Goal: Task Accomplishment & Management: Complete application form

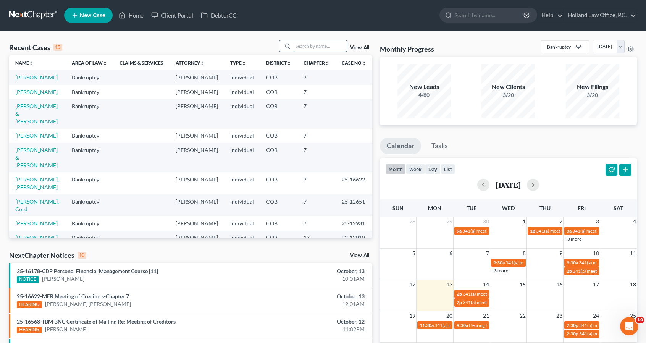
click at [338, 45] on input "search" at bounding box center [319, 45] width 53 height 11
click at [302, 45] on input "search" at bounding box center [319, 45] width 53 height 11
click at [53, 119] on link "[PERSON_NAME] & [PERSON_NAME]" at bounding box center [36, 114] width 42 height 22
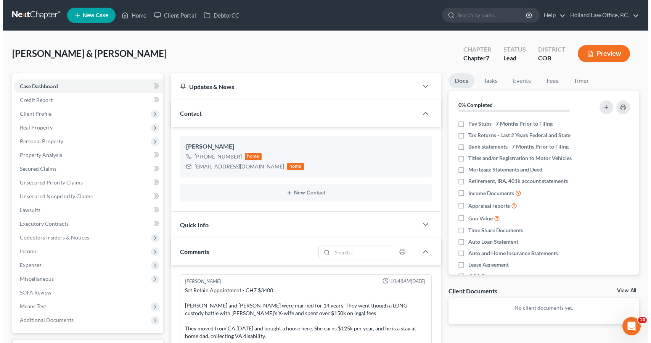
scroll to position [143, 0]
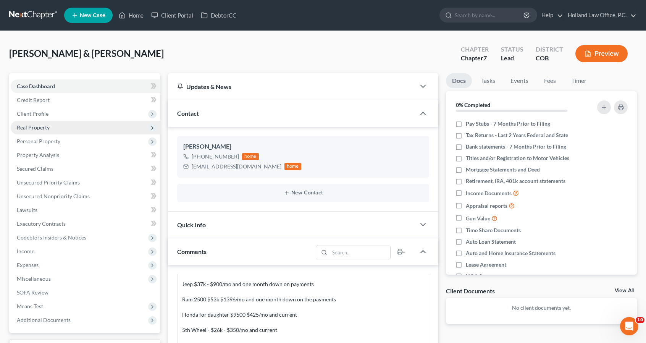
click at [42, 130] on span "Real Property" at bounding box center [33, 127] width 33 height 6
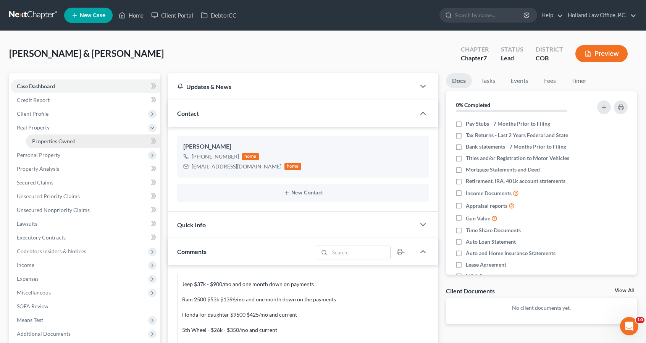
click at [55, 137] on link "Properties Owned" at bounding box center [93, 141] width 134 height 14
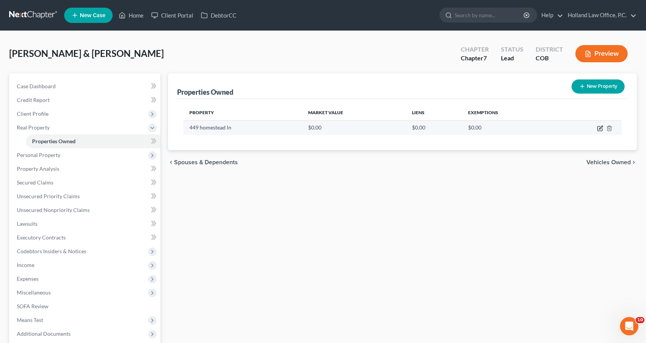
click at [600, 127] on icon "button" at bounding box center [600, 127] width 3 height 3
select select "5"
select select "62"
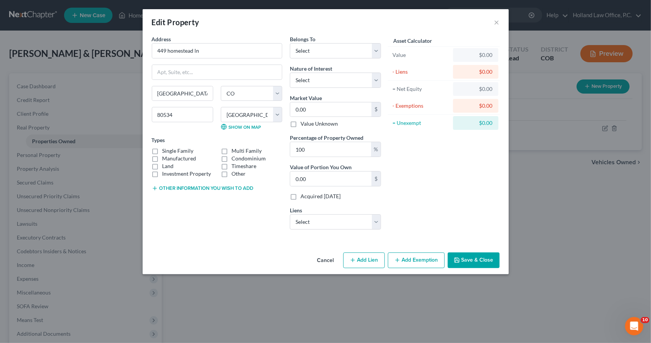
click at [173, 149] on label "Single Family" at bounding box center [178, 151] width 31 height 8
click at [171, 149] on input "Single Family" at bounding box center [168, 149] width 5 height 5
checkbox input "true"
click at [167, 166] on label "Land" at bounding box center [168, 166] width 11 height 8
click at [167, 166] on input "Land" at bounding box center [168, 164] width 5 height 5
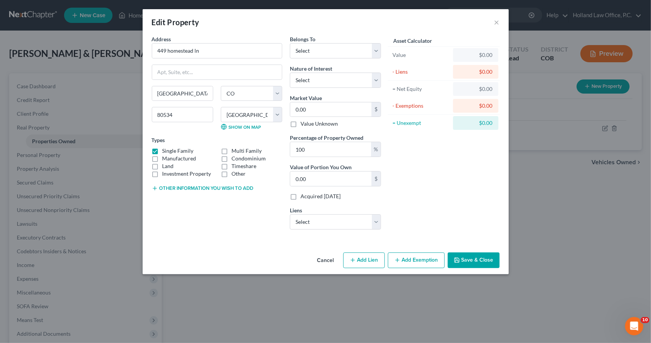
checkbox input "true"
click at [346, 47] on select "Select Debtor 1 Only Debtor 2 Only Debtor 1 And Debtor 2 Only At Least One Of T…" at bounding box center [335, 50] width 91 height 15
select select "2"
click at [290, 43] on select "Select Debtor 1 Only Debtor 2 Only Debtor 1 And Debtor 2 Only At Least One Of T…" at bounding box center [335, 50] width 91 height 15
click at [346, 81] on select "Select Fee Simple Joint Tenant Life Estate Equitable Interest Future Interest T…" at bounding box center [335, 79] width 91 height 15
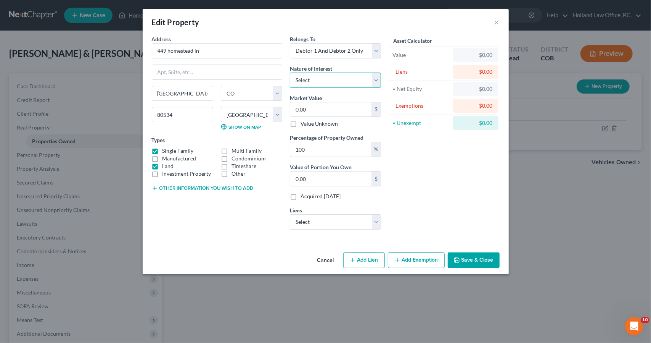
select select "0"
click at [290, 72] on select "Select Fee Simple Joint Tenant Life Estate Equitable Interest Future Interest T…" at bounding box center [335, 79] width 91 height 15
click at [340, 108] on input "0.00" at bounding box center [330, 109] width 81 height 14
type input "5"
type input "5.00"
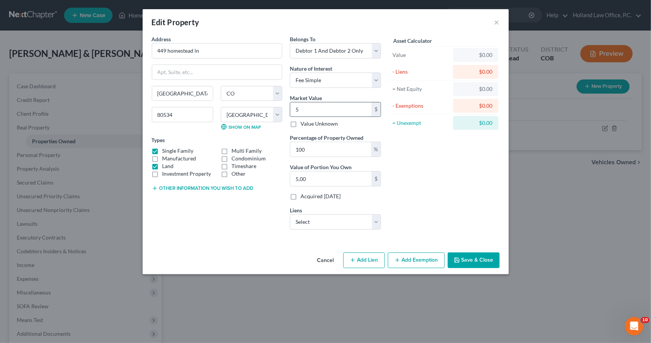
type input "51"
type input "51.00"
type input "515"
type input "515.00"
type input "5150"
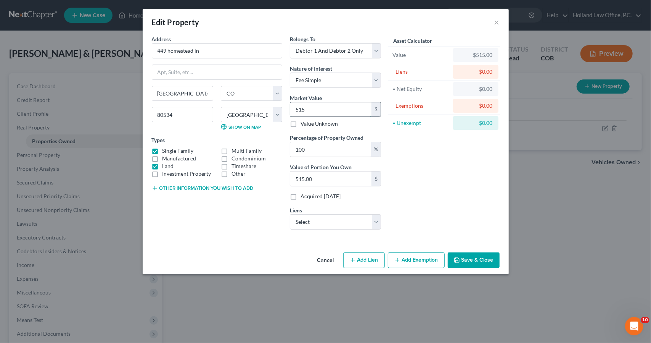
type input "5,150.00"
type input "5,1500"
type input "51,500.00"
type input "51,5000"
type input "515,000.00"
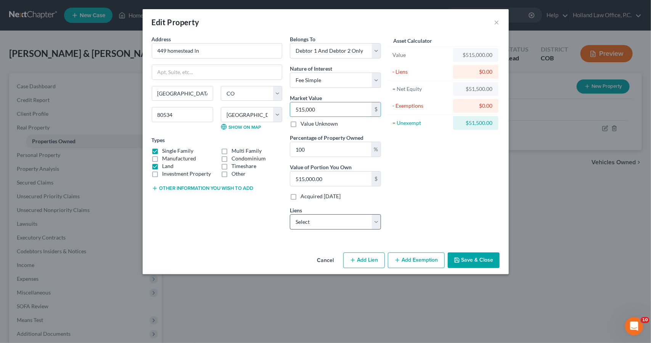
type input "515,000"
click at [322, 222] on select "Select Nstar/[PERSON_NAME] - $490,388.00 Ally Financial - $54,009.00 Nuvision F…" at bounding box center [335, 221] width 91 height 15
select select "0"
click at [290, 214] on select "Select Nstar/[PERSON_NAME] - $490,388.00 Ally Financial - $54,009.00 Nuvision F…" at bounding box center [335, 221] width 91 height 15
select select
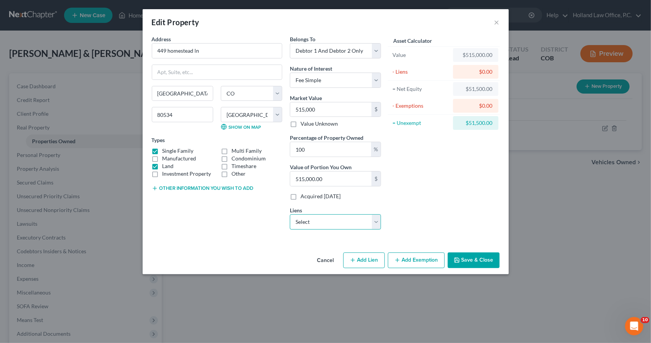
select select "45"
select select "2"
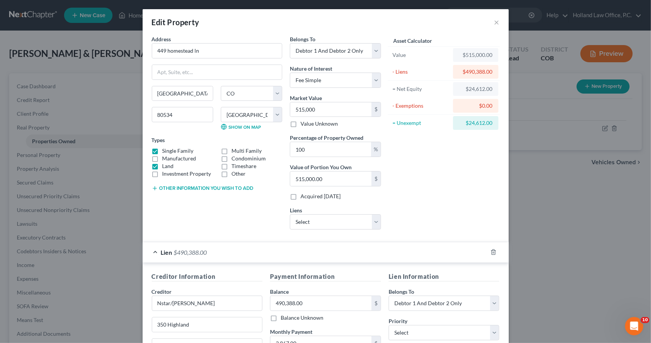
click at [383, 244] on div "Lien $490,388.00" at bounding box center [315, 252] width 345 height 20
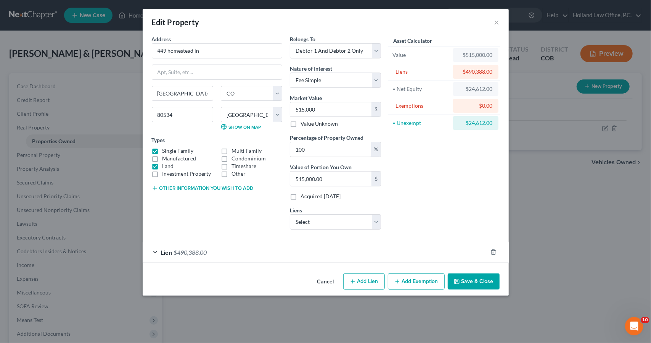
click at [412, 284] on button "Add Exemption" at bounding box center [416, 281] width 57 height 16
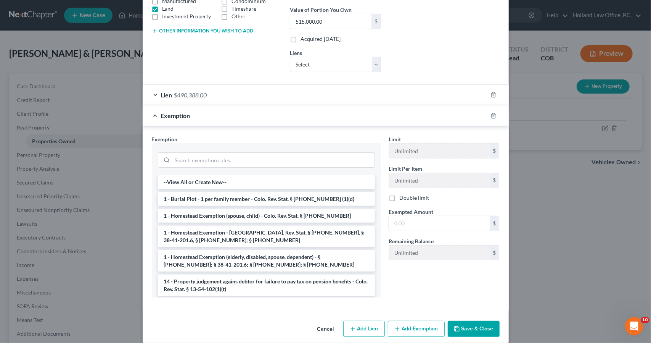
scroll to position [164, 0]
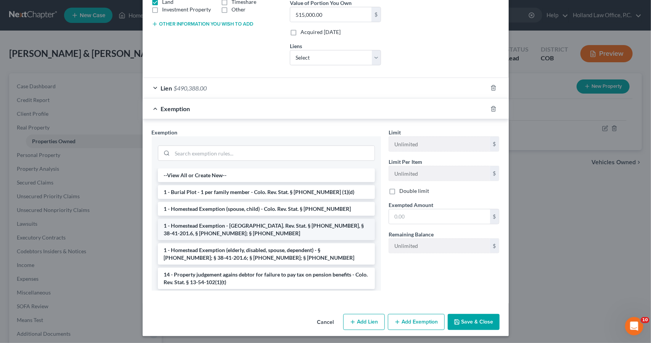
click at [337, 232] on li "1 - Homestead Exemption - [GEOGRAPHIC_DATA]. Rev. Stat. § [PHONE_NUMBER], § 38-…" at bounding box center [266, 229] width 217 height 21
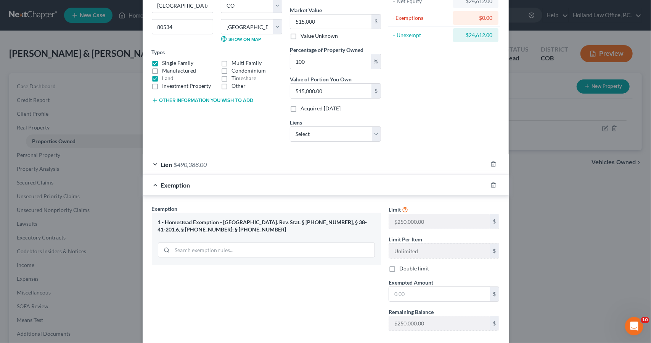
scroll to position [81, 0]
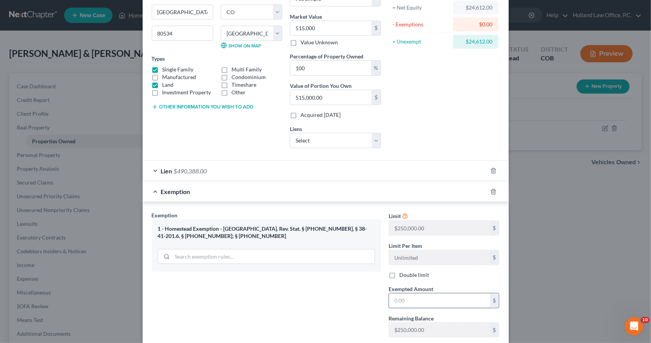
click at [432, 294] on input "text" at bounding box center [439, 300] width 101 height 14
type input "24,612"
click at [437, 191] on div "Exemption $24,612.00" at bounding box center [315, 191] width 345 height 20
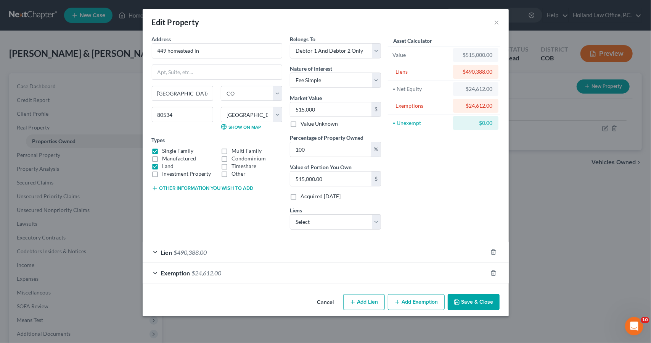
scroll to position [0, 0]
click at [478, 294] on button "Save & Close" at bounding box center [474, 302] width 52 height 16
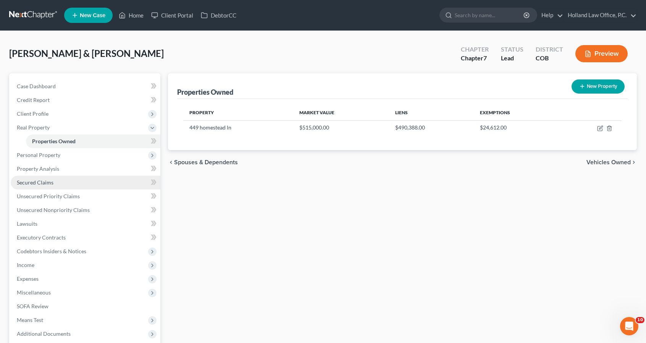
click at [56, 184] on link "Secured Claims" at bounding box center [86, 183] width 150 height 14
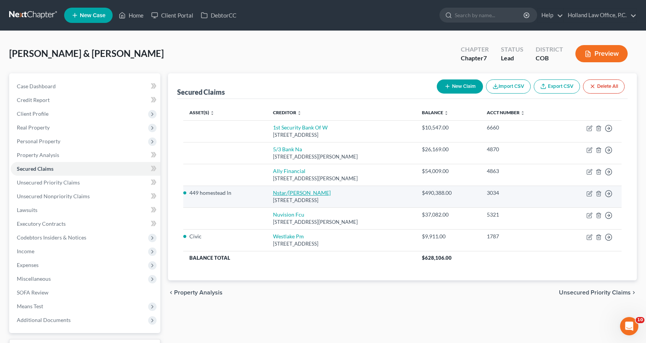
click at [273, 195] on link "Nstar/[PERSON_NAME]" at bounding box center [302, 192] width 58 height 6
select select "45"
select select "2"
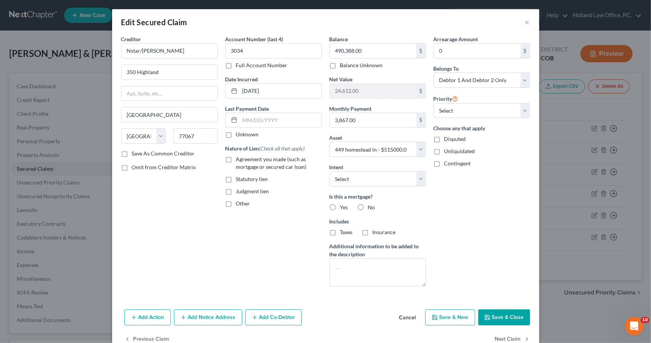
click at [275, 158] on span "Agreement you made (such as mortgage or secured car loan)" at bounding box center [271, 163] width 71 height 14
click at [244, 158] on input "Agreement you made (such as mortgage or secured car loan)" at bounding box center [241, 157] width 5 height 5
checkbox input "true"
click at [340, 204] on label "Yes" at bounding box center [344, 207] width 8 height 8
click at [343, 204] on input "Yes" at bounding box center [345, 205] width 5 height 5
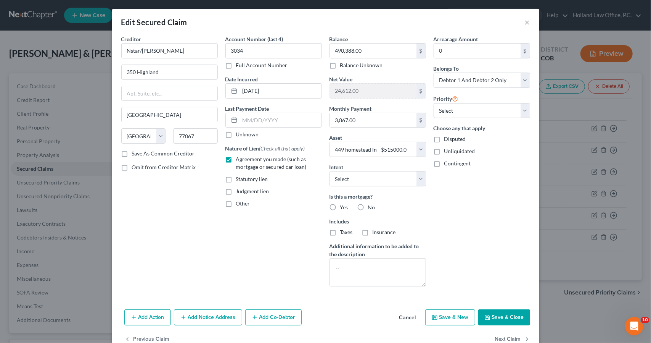
radio input "true"
click at [340, 231] on label "Taxes" at bounding box center [346, 232] width 13 height 8
click at [343, 231] on input "Taxes" at bounding box center [345, 230] width 5 height 5
checkbox input "true"
click at [373, 230] on label "Insurance" at bounding box center [384, 232] width 23 height 8
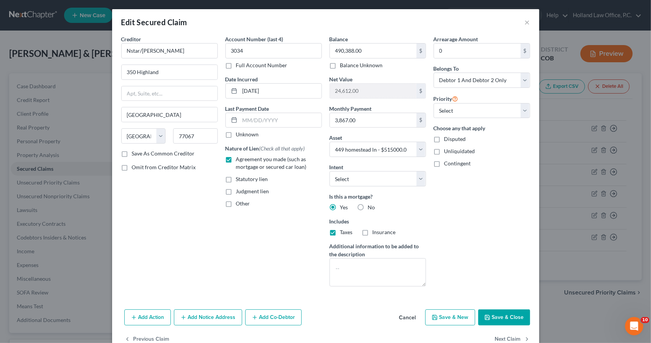
click at [376, 230] on input "Insurance" at bounding box center [378, 230] width 5 height 5
checkbox input "true"
click at [373, 183] on select "Select Surrender Redeem Reaffirm Avoid Other" at bounding box center [378, 178] width 97 height 15
select select "4"
click at [330, 171] on select "Select Surrender Redeem Reaffirm Avoid Other" at bounding box center [378, 178] width 97 height 15
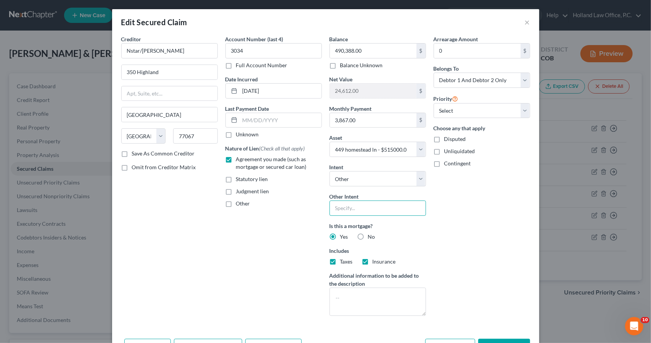
click at [379, 210] on input "text" at bounding box center [378, 207] width 97 height 15
type input "Keep and Keep making payments"
click at [369, 294] on textarea at bounding box center [378, 301] width 97 height 28
type textarea "Interest Rate 5.75%"
click at [513, 338] on button "Save & Close" at bounding box center [504, 346] width 52 height 16
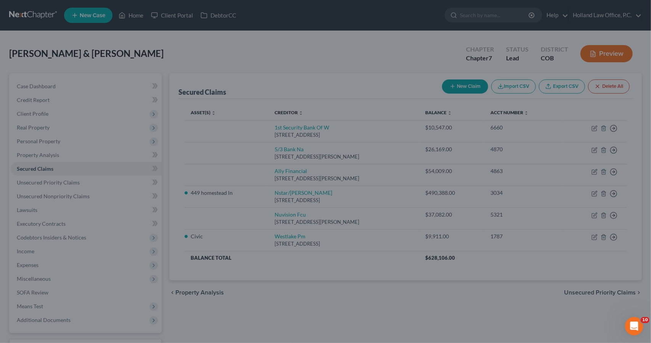
select select "2"
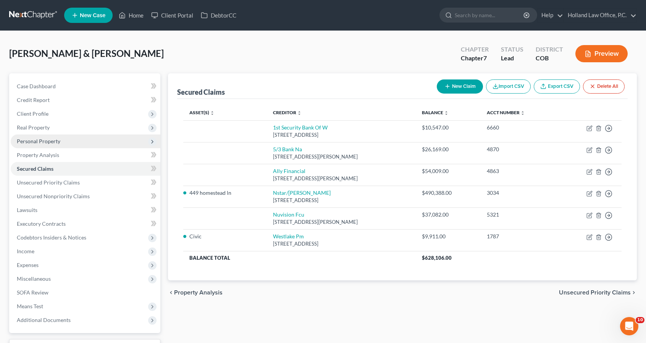
click at [98, 143] on span "Personal Property" at bounding box center [86, 141] width 150 height 14
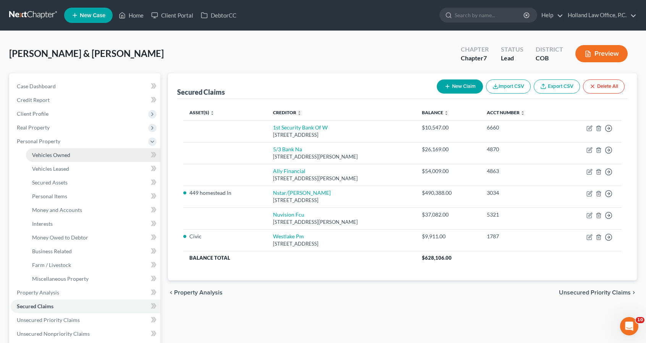
click at [96, 158] on link "Vehicles Owned" at bounding box center [93, 155] width 134 height 14
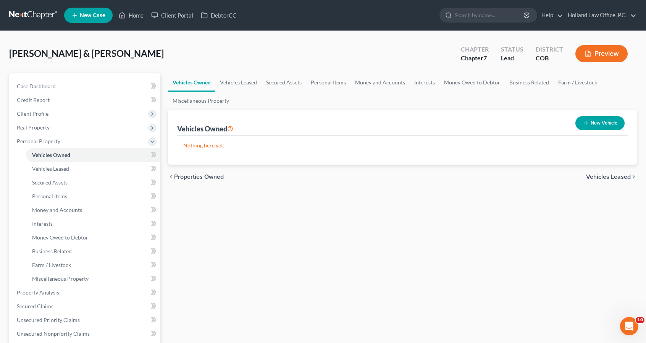
click at [592, 127] on button "New Vehicle" at bounding box center [599, 123] width 49 height 14
select select "0"
select select "2"
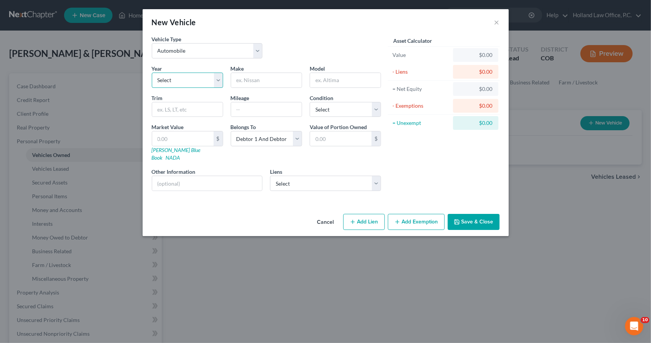
click at [215, 82] on select "Select 2026 2025 2024 2023 2022 2021 2020 2019 2018 2017 2016 2015 2014 2013 20…" at bounding box center [187, 79] width 71 height 15
select select "5"
click at [152, 72] on select "Select 2026 2025 2024 2023 2022 2021 2020 2019 2018 2017 2016 2015 2014 2013 20…" at bounding box center [187, 79] width 71 height 15
click at [243, 74] on input "text" at bounding box center [266, 80] width 71 height 14
type input "Ram"
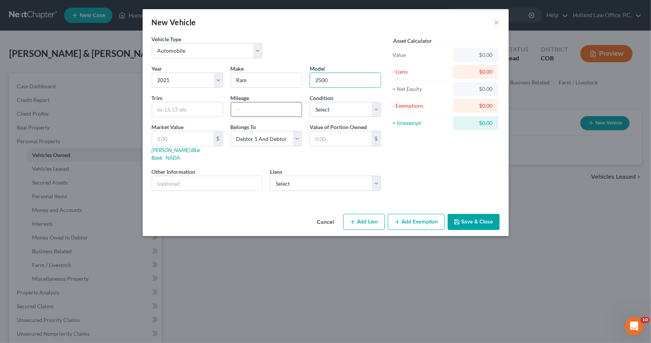
type input "2500"
click at [235, 109] on input "text" at bounding box center [266, 109] width 71 height 14
type input "62000"
click at [357, 113] on select "Select Excellent Very Good Good Fair Poor" at bounding box center [345, 109] width 71 height 15
select select "2"
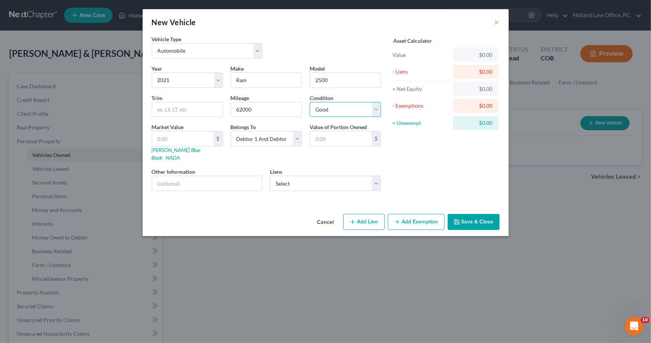
click at [310, 102] on select "Select Excellent Very Good Good Fair Poor" at bounding box center [345, 109] width 71 height 15
click at [198, 141] on input "text" at bounding box center [182, 138] width 61 height 14
type input "4"
type input "4.00"
type input "44"
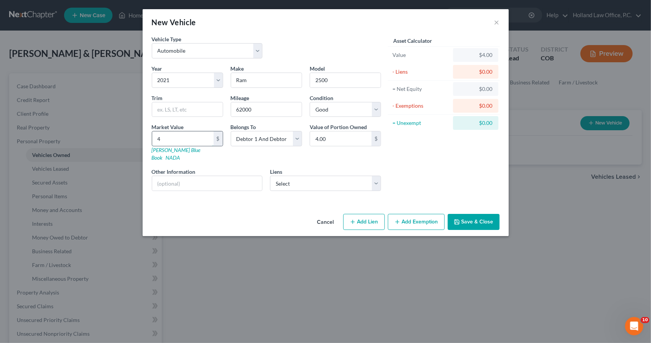
type input "44.00"
type input "448"
type input "448.00"
type input "4481"
type input "4,481.00"
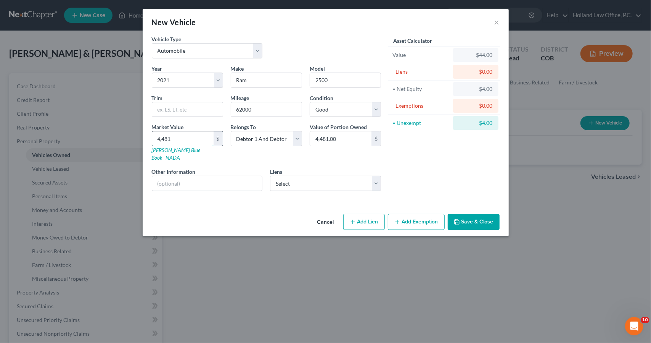
type input "4,4816"
type input "44,816.00"
type input "44,816"
click at [313, 176] on select "Select Ally Financial - $54,009.00 Nuvision Fcu - $37,082.00 5/3 Bank Na - $26,…" at bounding box center [325, 183] width 111 height 15
click at [378, 176] on select "Select Ally Financial - $54,009.00 Nuvision Fcu - $37,082.00 5/3 Bank Na - $26,…" at bounding box center [325, 183] width 111 height 15
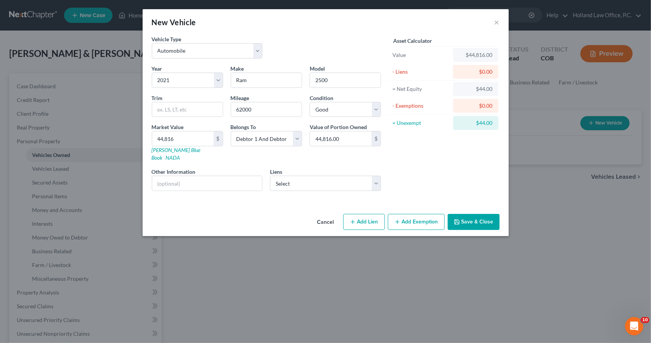
click at [451, 214] on button "Save & Close" at bounding box center [474, 222] width 52 height 16
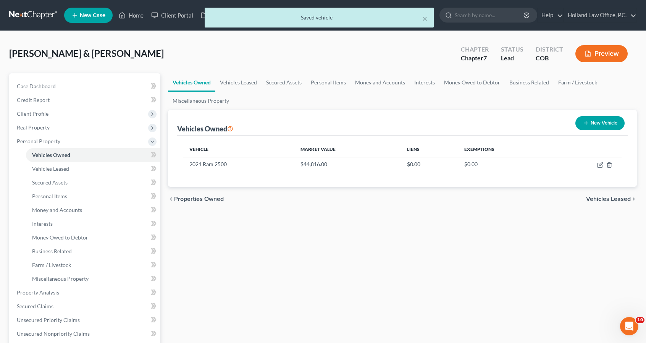
click at [583, 121] on icon "button" at bounding box center [586, 123] width 6 height 6
select select "0"
select select "2"
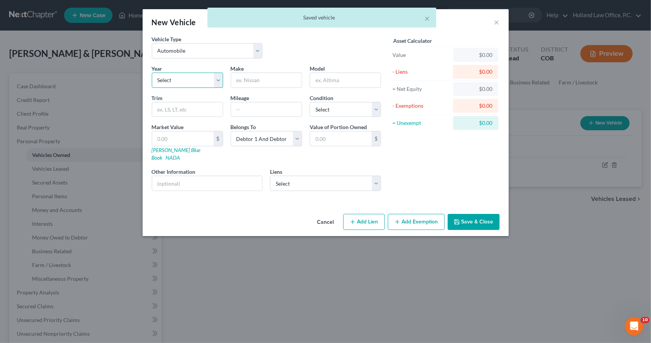
click at [208, 84] on select "Select 2026 2025 2024 2023 2022 2021 2020 2019 2018 2017 2016 2015 2014 2013 20…" at bounding box center [187, 79] width 71 height 15
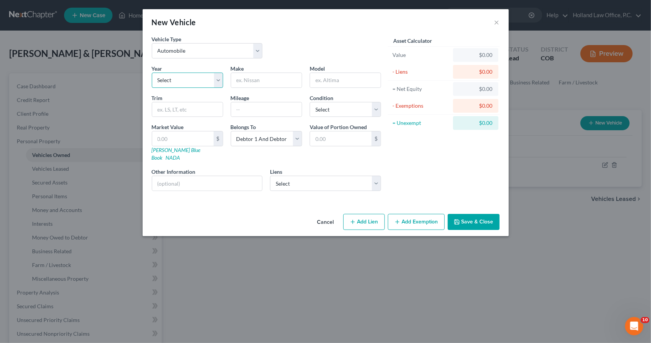
select select "5"
click at [152, 72] on select "Select 2026 2025 2024 2023 2022 2021 2020 2019 2018 2017 2016 2015 2014 2013 20…" at bounding box center [187, 79] width 71 height 15
type input "Jeep"
type input "Grand cherokee"
click at [250, 108] on input "text" at bounding box center [266, 109] width 71 height 14
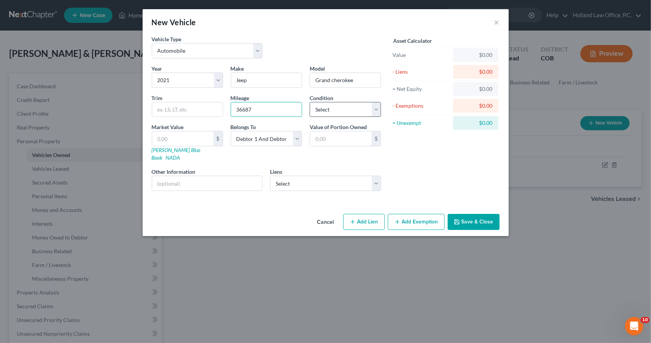
type input "36687"
click at [354, 103] on select "Select Excellent Very Good Good Fair Poor" at bounding box center [345, 109] width 71 height 15
select select "2"
click at [310, 102] on select "Select Excellent Very Good Good Fair Poor" at bounding box center [345, 109] width 71 height 15
click at [186, 134] on input "text" at bounding box center [182, 138] width 61 height 14
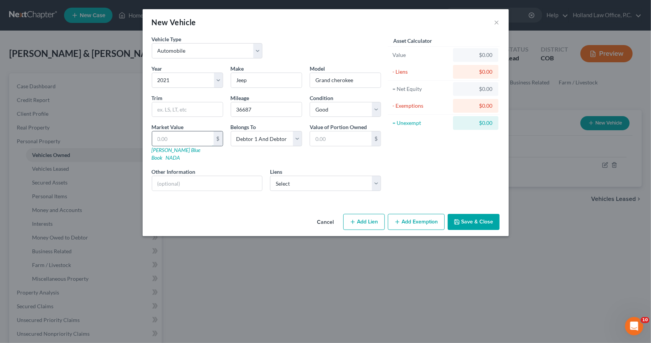
type input "2"
type input "2.00"
type input "24"
type input "24.00"
type input "247"
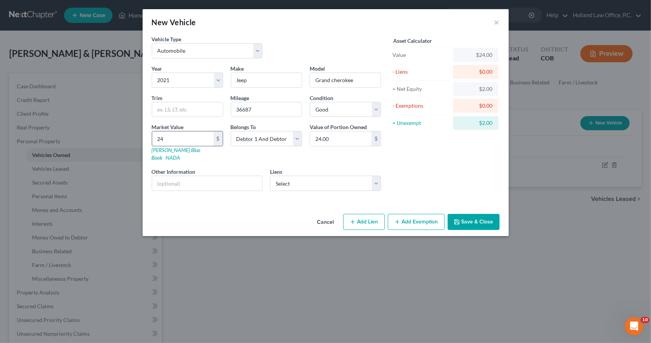
type input "247.00"
type input "2476"
type input "2,476.00"
type input "2,4763"
type input "24,763.00"
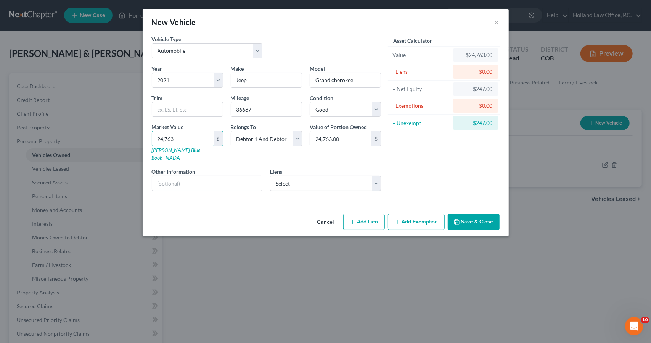
type input "24,763"
click at [462, 214] on button "Save & Close" at bounding box center [474, 222] width 52 height 16
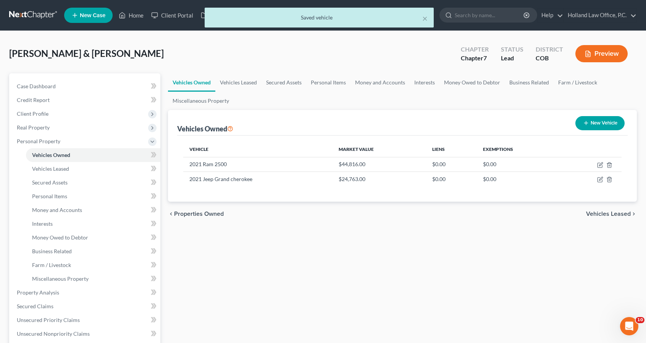
click at [614, 124] on button "New Vehicle" at bounding box center [599, 123] width 49 height 14
select select "0"
select select "2"
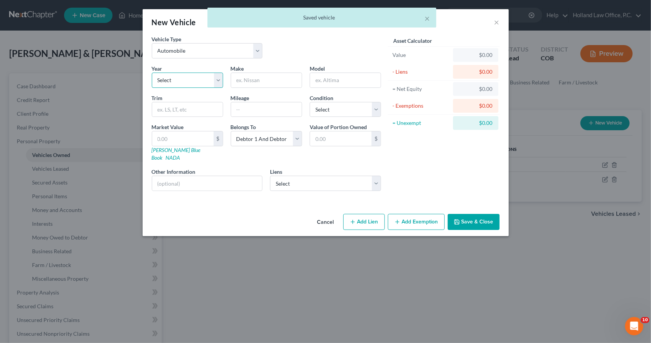
click at [211, 84] on select "Select 2026 2025 2024 2023 2022 2021 2020 2019 2018 2017 2016 2015 2014 2013 20…" at bounding box center [187, 79] width 71 height 15
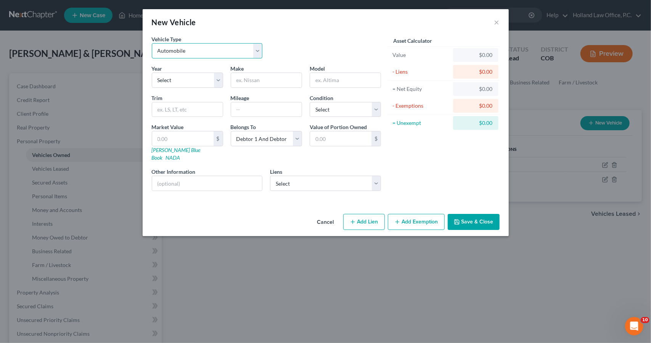
click at [216, 51] on select "Select Automobile Truck Trailer Watercraft Aircraft Motor Home Atv Other Vehicle" at bounding box center [207, 50] width 111 height 15
select select "2"
click at [152, 43] on select "Select Automobile Truck Trailer Watercraft Aircraft Motor Home Atv Other Vehicle" at bounding box center [207, 50] width 111 height 15
click at [210, 78] on select "Select 2026 2025 2024 2023 2022 2021 2020 2019 2018 2017 2016 2015 2014 2013 20…" at bounding box center [187, 79] width 71 height 15
select select "7"
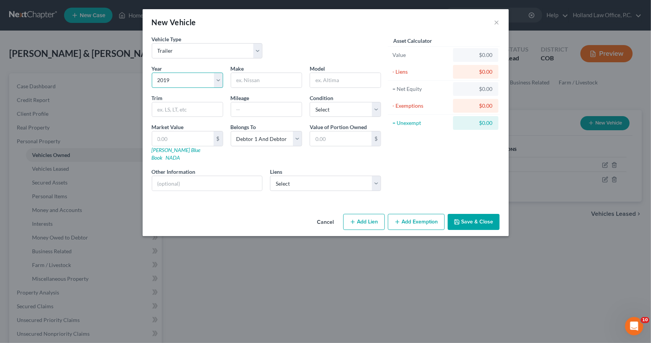
click at [152, 72] on select "Select 2026 2025 2024 2023 2022 2021 2020 2019 2018 2017 2016 2015 2014 2013 20…" at bounding box center [187, 79] width 71 height 15
type input "Volante"
type input "270 BH"
click at [282, 117] on div "Year Select 2026 2025 2024 2023 2022 2021 2020 2019 2018 2017 2016 2015 2014 20…" at bounding box center [266, 130] width 237 height 132
click at [282, 113] on input "text" at bounding box center [266, 109] width 71 height 14
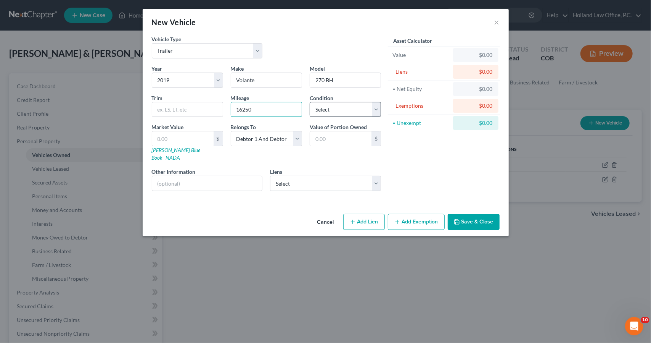
type input "16250"
click at [323, 108] on select "Select Excellent Very Good Good Fair Poor" at bounding box center [345, 109] width 71 height 15
select select "2"
click at [310, 102] on select "Select Excellent Very Good Good Fair Poor" at bounding box center [345, 109] width 71 height 15
click at [203, 138] on input "text" at bounding box center [182, 138] width 61 height 14
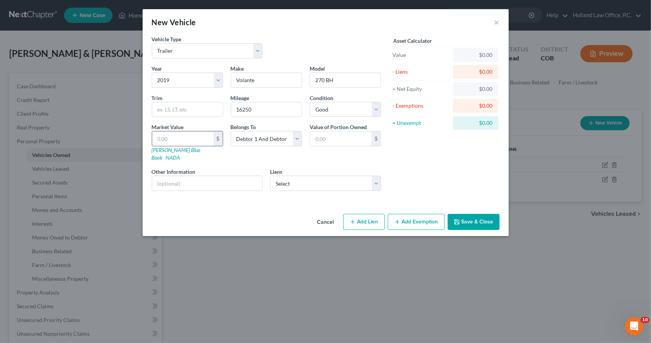
type input "1"
type input "1.00"
type input "16"
type input "16.00"
type input "162"
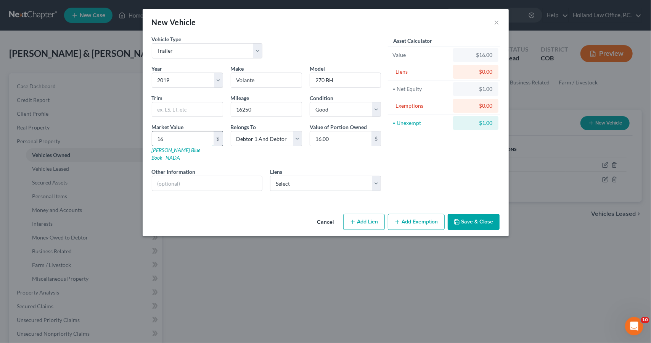
type input "162.00"
type input "1625"
type input "1,625.00"
type input "1,6250"
type input "16,250.00"
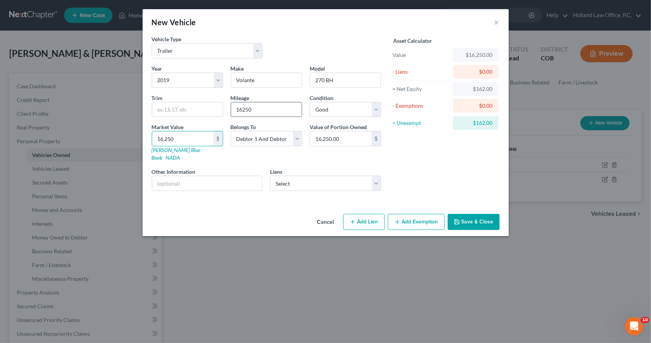
type input "16,250"
drag, startPoint x: 274, startPoint y: 105, endPoint x: 190, endPoint y: 103, distance: 84.4
click at [190, 103] on div "Year Select 2026 2025 2024 2023 2022 2021 2020 2019 2018 2017 2016 2015 2014 20…" at bounding box center [266, 130] width 237 height 132
click at [372, 176] on select "Select Ally Financial - $54,009.00 Nuvision Fcu - $37,082.00 5/3 Bank Na - $26,…" at bounding box center [325, 183] width 111 height 15
click at [414, 175] on div "Asset Calculator Value $16,250.00 - Liens $0.00 = Net Equity $162.00 - Exemptio…" at bounding box center [444, 116] width 119 height 162
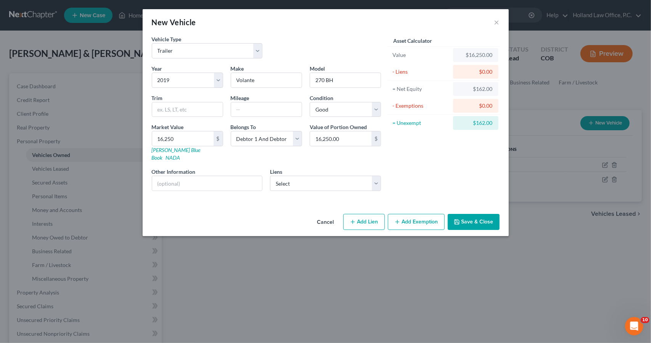
click at [468, 216] on button "Save & Close" at bounding box center [474, 222] width 52 height 16
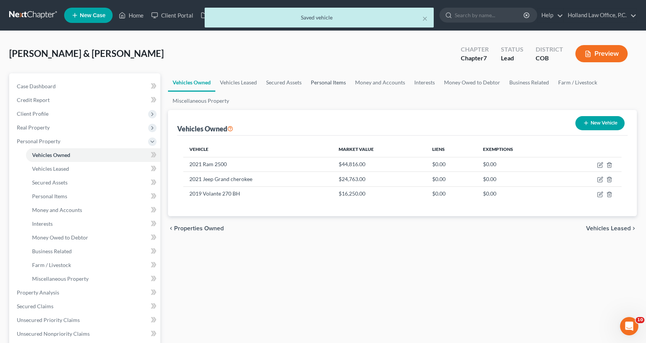
click at [325, 87] on link "Personal Items" at bounding box center [328, 82] width 44 height 18
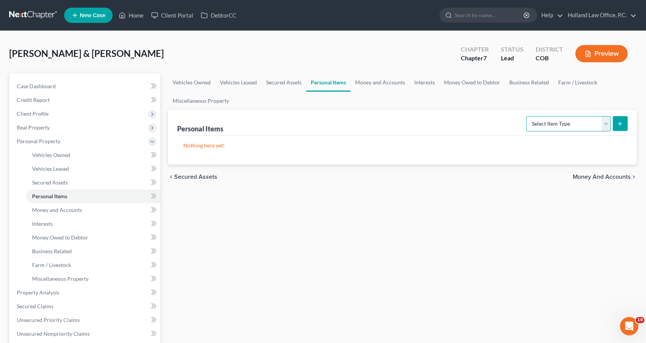
click at [603, 119] on select "Select Item Type Clothing Collectibles Of Value Electronics Firearms Household …" at bounding box center [568, 123] width 85 height 15
select select "clothing"
click at [527, 116] on select "Select Item Type Clothing Collectibles Of Value Electronics Firearms Household …" at bounding box center [568, 123] width 85 height 15
click at [618, 126] on icon "submit" at bounding box center [620, 124] width 6 height 6
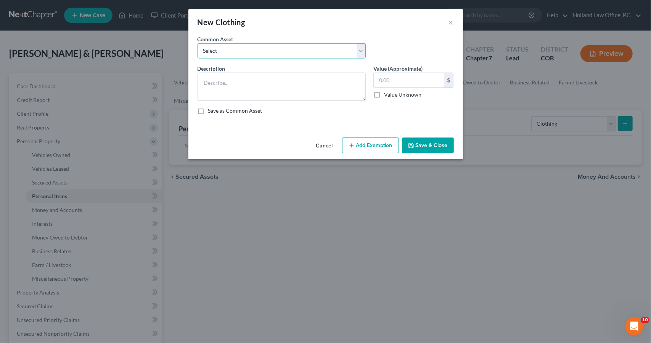
click at [284, 56] on select "Select Women's clothing, shoes and accessories Womens Clothing Childrens Clothi…" at bounding box center [282, 50] width 168 height 15
select select "4"
click at [198, 43] on select "Select Women's clothing, shoes and accessories Womens Clothing Childrens Clothi…" at bounding box center [282, 50] width 168 height 15
type textarea "Men Clothing, shoes and accessories Women's clothing, shoes and accessories Chi…"
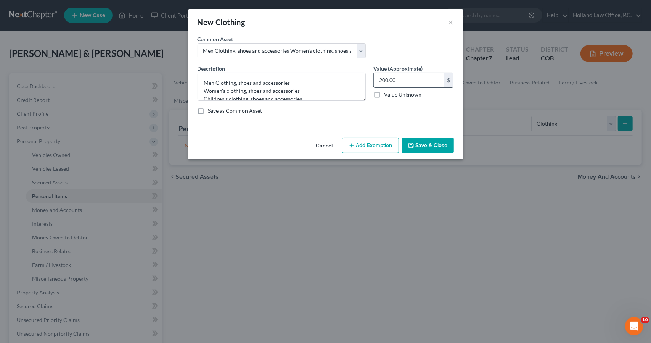
click at [411, 83] on input "200.00" at bounding box center [409, 80] width 71 height 14
type input "100"
click at [387, 142] on button "Add Exemption" at bounding box center [370, 145] width 57 height 16
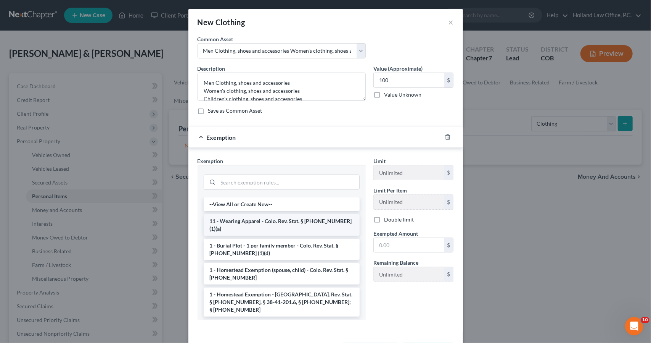
click at [300, 216] on li "11 - Wearing Apparel - Colo. Rev. Stat. § [PHONE_NUMBER] (1)(a)" at bounding box center [282, 224] width 156 height 21
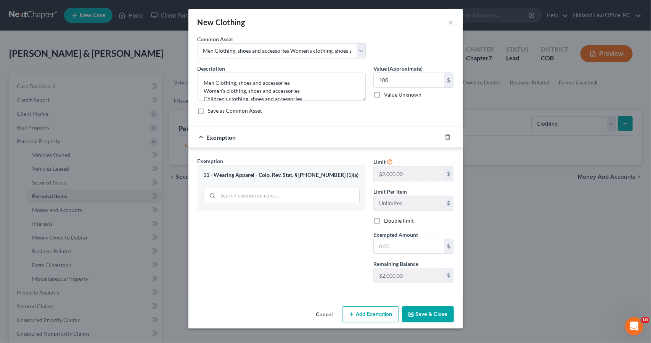
click at [384, 222] on label "Double limit" at bounding box center [399, 221] width 30 height 8
click at [387, 222] on input "Double limit" at bounding box center [389, 219] width 5 height 5
checkbox input "true"
click at [381, 246] on input "text" at bounding box center [409, 246] width 71 height 14
type input "100"
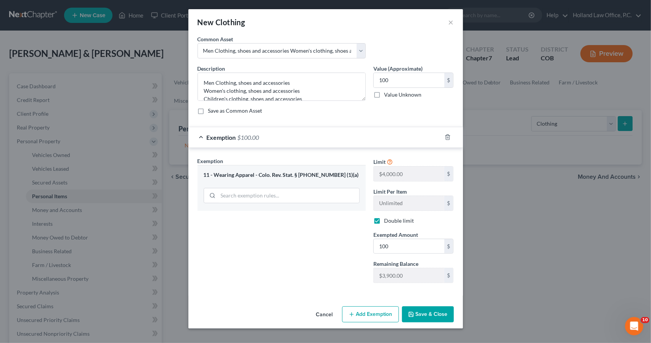
click at [435, 311] on button "Save & Close" at bounding box center [428, 314] width 52 height 16
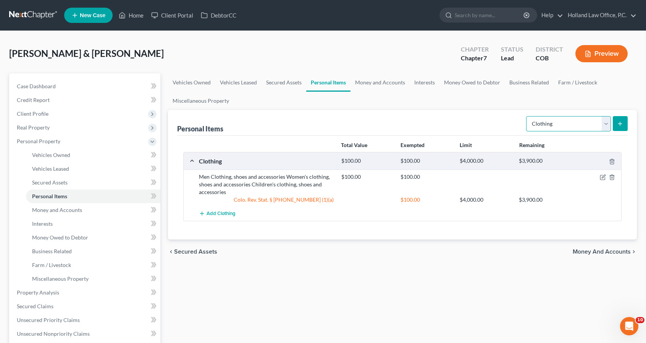
click at [552, 122] on select "Select Item Type Clothing Collectibles Of Value Electronics Firearms Household …" at bounding box center [568, 123] width 85 height 15
select select "collectibles_of_value"
click at [527, 116] on select "Select Item Type Clothing Collectibles Of Value Electronics Firearms Household …" at bounding box center [568, 123] width 85 height 15
click at [620, 118] on button "submit" at bounding box center [619, 123] width 15 height 15
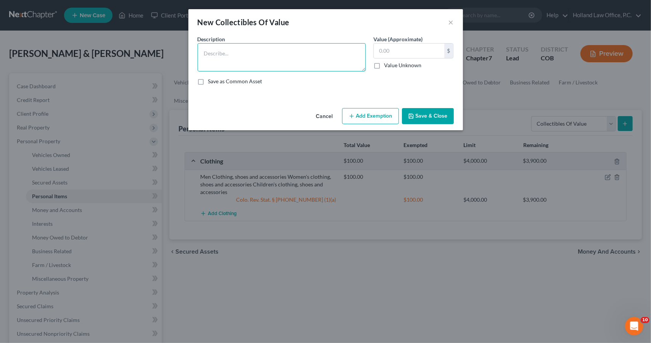
click at [322, 51] on textarea at bounding box center [282, 57] width 168 height 28
type textarea "Card Collection"
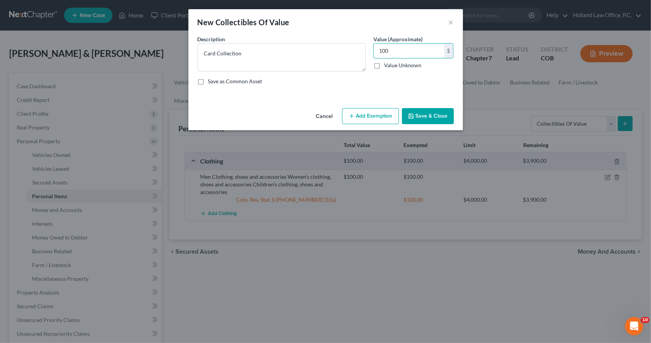
type input "100"
click at [382, 120] on button "Add Exemption" at bounding box center [370, 116] width 57 height 16
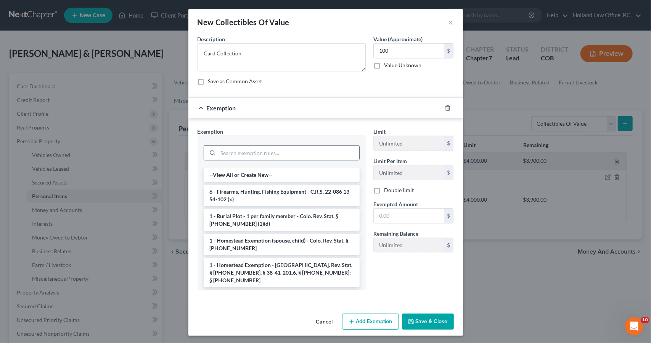
click at [326, 151] on input "search" at bounding box center [288, 152] width 141 height 14
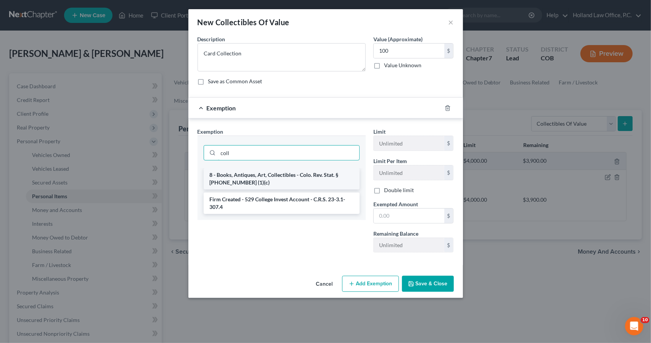
type input "coll"
click at [323, 169] on li "8 - Books, Antiques, Art, Collectibles - Colo. Rev. Stat. § [PHONE_NUMBER] (1)(…" at bounding box center [282, 178] width 156 height 21
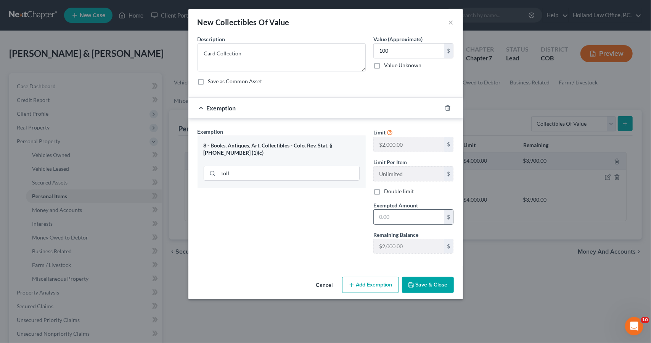
click at [391, 210] on input "text" at bounding box center [409, 216] width 71 height 14
type input "100"
click at [384, 190] on label "Double limit" at bounding box center [399, 191] width 30 height 8
click at [387, 190] on input "Double limit" at bounding box center [389, 189] width 5 height 5
checkbox input "true"
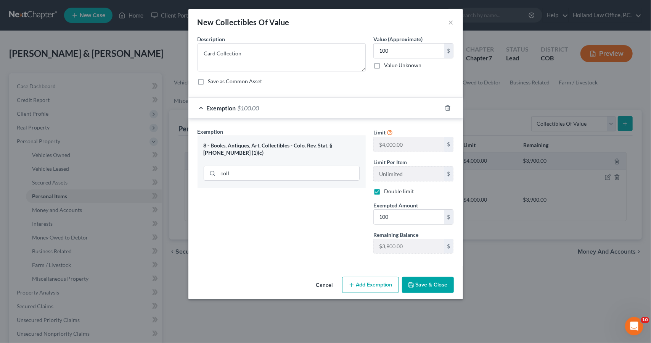
click at [420, 283] on button "Save & Close" at bounding box center [428, 285] width 52 height 16
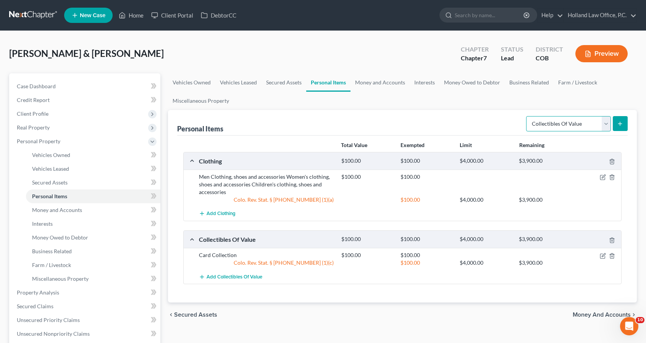
click at [566, 118] on select "Select Item Type Clothing Collectibles Of Value Electronics Firearms Household …" at bounding box center [568, 123] width 85 height 15
select select "electronics"
click at [527, 116] on select "Select Item Type Clothing Collectibles Of Value Electronics Firearms Household …" at bounding box center [568, 123] width 85 height 15
click at [617, 119] on button "submit" at bounding box center [619, 123] width 15 height 15
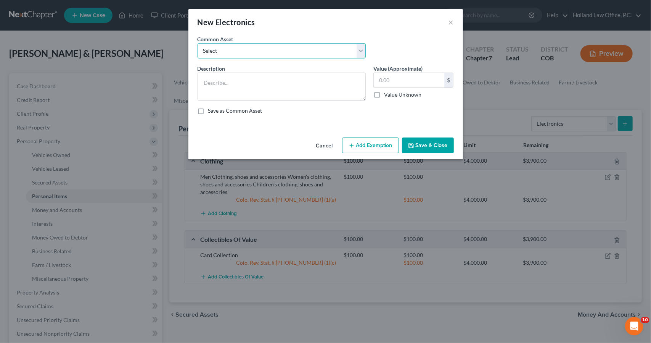
click at [282, 47] on select "Select 3 TV Xbox Computer 2 Tablets 3 Cell Phones nintendo switch playstation T…" at bounding box center [282, 50] width 168 height 15
select select "2"
click at [198, 43] on select "Select 3 TV Xbox Computer 2 Tablets 3 Cell Phones nintendo switch playstation T…" at bounding box center [282, 50] width 168 height 15
type textarea "TV, Gaming Console, Laptop, Tablet, Cell phone, Computer Printer, Surround Sound"
type input "500.00"
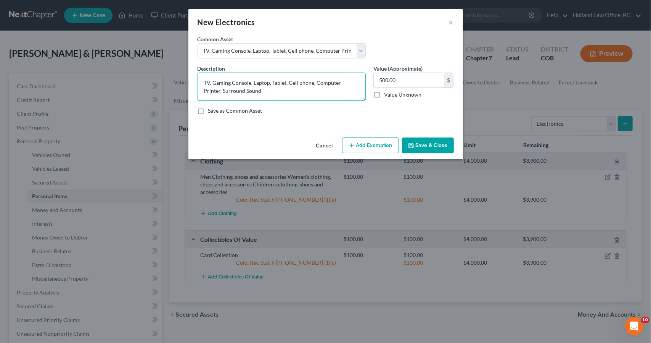
click at [338, 83] on textarea "TV, Gaming Console, Laptop, Tablet, Cell phone, Computer Printer, Surround Sound" at bounding box center [282, 86] width 168 height 28
type textarea "TV, Gaming Console, Laptop, Tablet, Cell phone, Computer, Printer, Surround Sou…"
type input "280"
click at [374, 140] on button "Add Exemption" at bounding box center [370, 145] width 57 height 16
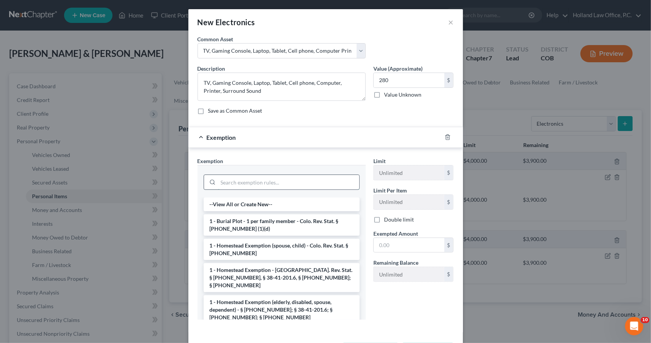
click at [328, 181] on input "search" at bounding box center [288, 182] width 141 height 14
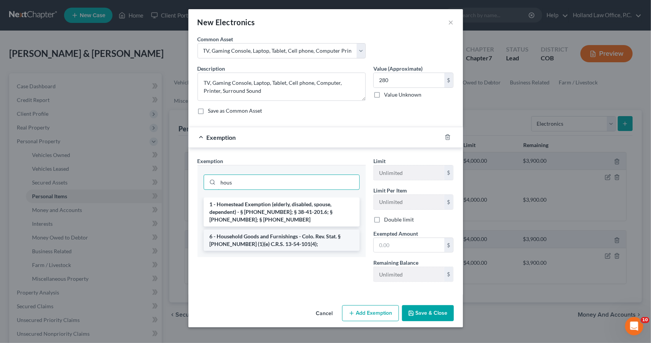
type input "hous"
click at [332, 236] on li "6 - Household Goods and Furnishings - Colo. Rev. Stat. § [PHONE_NUMBER] (1)(e) …" at bounding box center [282, 239] width 156 height 21
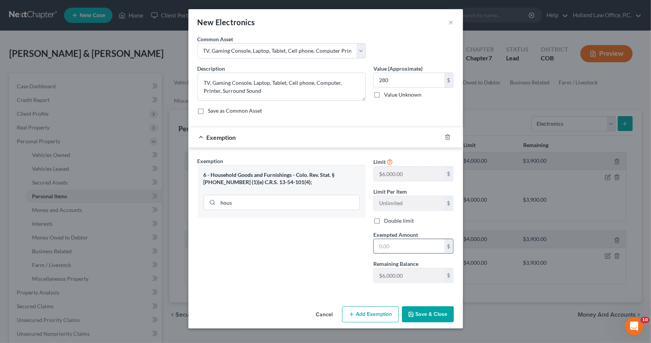
click at [387, 247] on input "text" at bounding box center [409, 246] width 71 height 14
type input "280"
type input "300"
click at [401, 247] on input "280" at bounding box center [409, 246] width 71 height 14
type input "300"
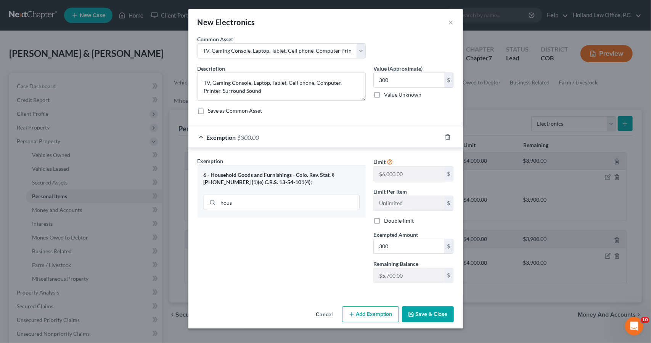
click at [441, 308] on button "Save & Close" at bounding box center [428, 314] width 52 height 16
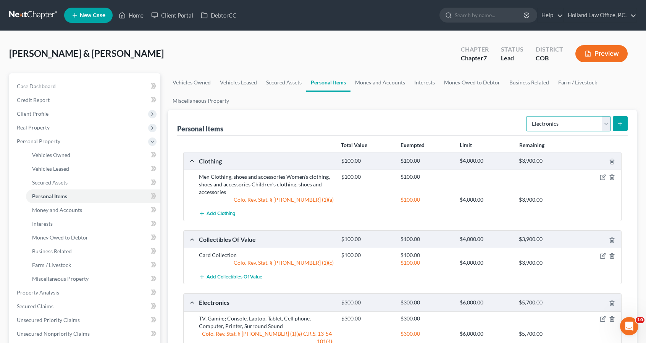
click at [577, 123] on select "Select Item Type Clothing Collectibles Of Value Electronics Firearms Household …" at bounding box center [568, 123] width 85 height 15
select select "firearms"
click at [527, 116] on select "Select Item Type Clothing Collectibles Of Value Electronics Firearms Household …" at bounding box center [568, 123] width 85 height 15
click at [625, 121] on button "submit" at bounding box center [619, 123] width 15 height 15
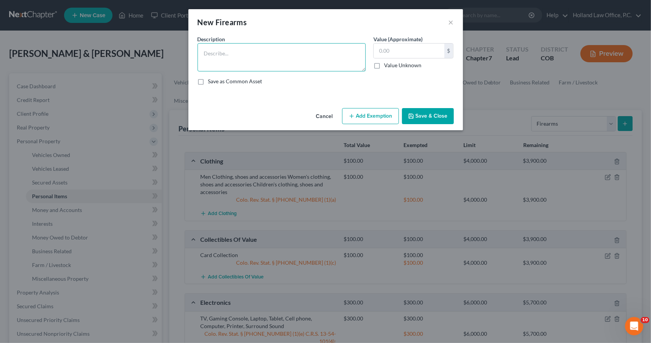
click at [354, 54] on textarea at bounding box center [282, 57] width 168 height 28
type textarea "Glock 22 Borrgta 9mm spring field 9mm Remington 870 12g"
click at [383, 52] on input "text" at bounding box center [409, 50] width 71 height 14
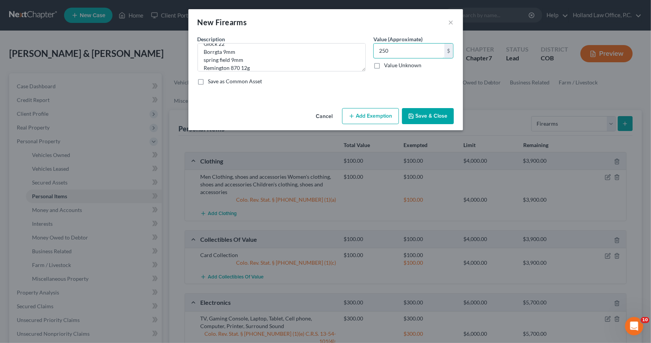
type input "250"
click at [386, 111] on button "Add Exemption" at bounding box center [370, 116] width 57 height 16
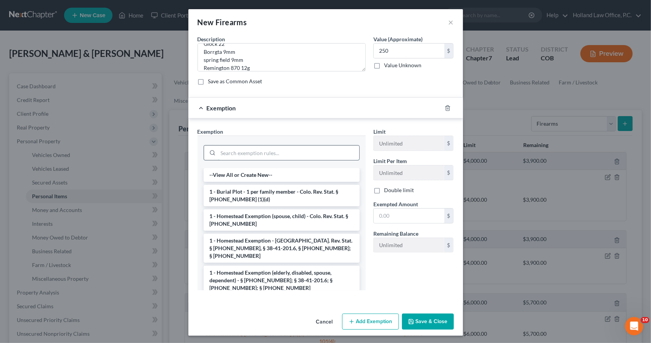
click at [294, 152] on input "search" at bounding box center [288, 152] width 141 height 14
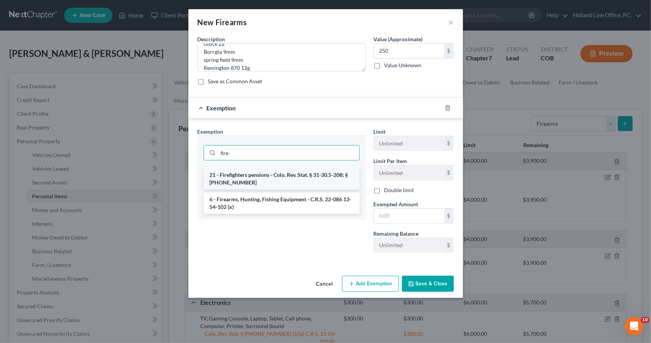
type input "fire"
click at [278, 177] on li "21 - Firefighters pensions - Colo. Rev. Stat. § 31-30.5-208; § [PHONE_NUMBER]" at bounding box center [282, 178] width 156 height 21
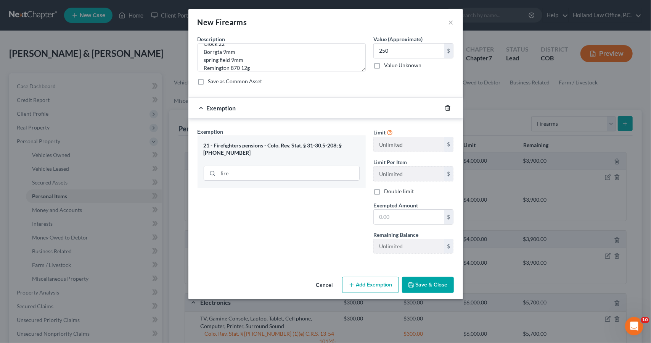
click at [448, 105] on icon "button" at bounding box center [448, 108] width 6 height 6
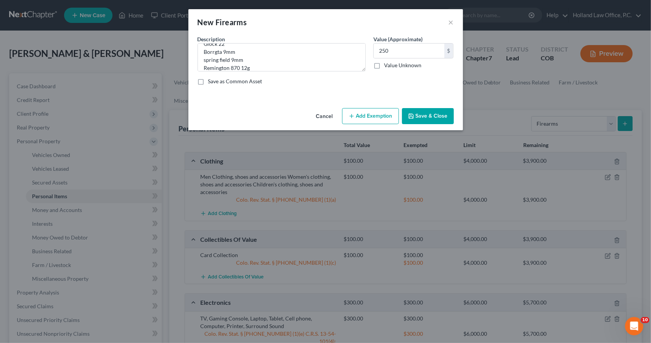
click at [369, 118] on button "Add Exemption" at bounding box center [370, 116] width 57 height 16
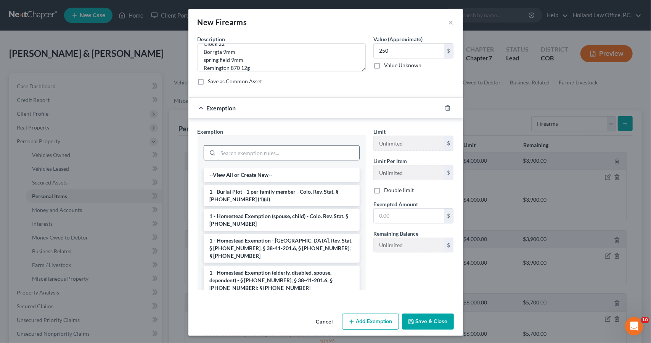
click at [270, 150] on input "search" at bounding box center [288, 152] width 141 height 14
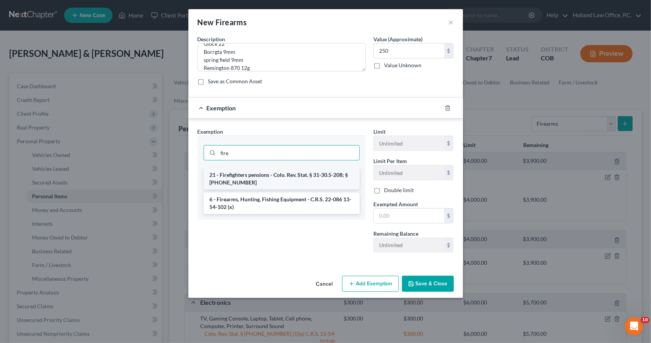
type input "fire"
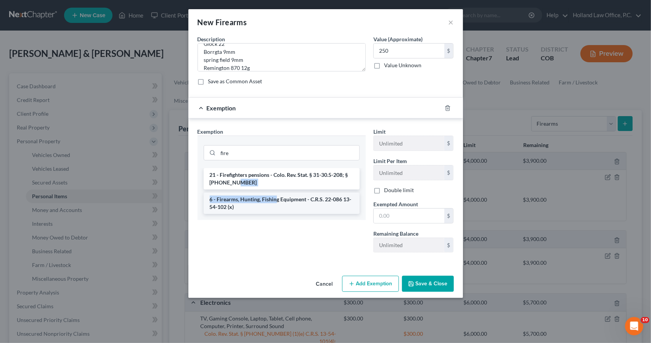
drag, startPoint x: 274, startPoint y: 187, endPoint x: 278, endPoint y: 198, distance: 11.6
click at [278, 198] on ul "21 - Firefighters pensions - Colo. Rev. Stat. § 31-30.5-208; § [PHONE_NUMBER] 6…" at bounding box center [282, 191] width 156 height 46
click at [278, 198] on li "6 - Firearms, Hunting, Fishing Equipment - C.R.S. 22-086 13-54-102 (x)" at bounding box center [282, 202] width 156 height 21
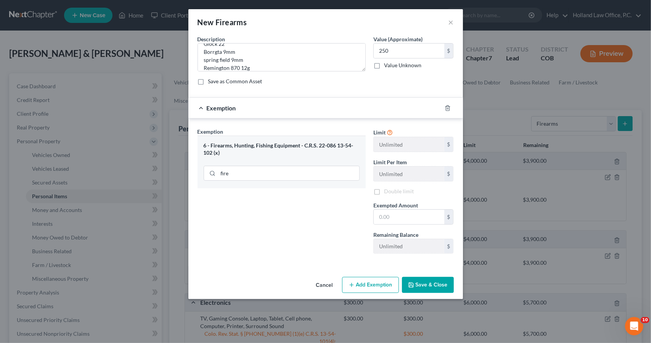
click at [278, 198] on div "Exemption Set must be selected for CA. Exemption * 6 - Firearms, Hunting, Fishi…" at bounding box center [282, 193] width 176 height 132
click at [391, 219] on input "text" at bounding box center [409, 216] width 71 height 14
type input "250"
click at [414, 285] on icon "button" at bounding box center [411, 285] width 6 height 6
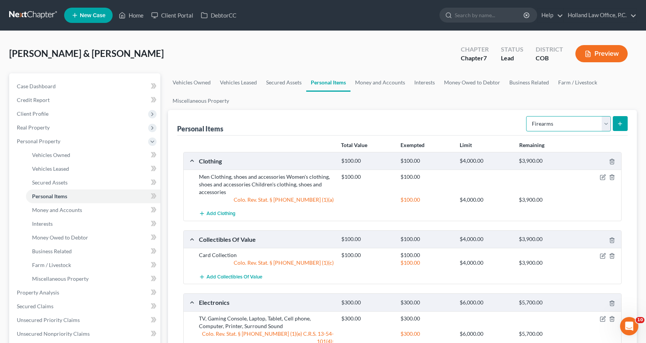
click at [537, 129] on select "Select Item Type Clothing Collectibles Of Value Electronics Firearms Household …" at bounding box center [568, 123] width 85 height 15
select select "household_goods"
click at [527, 116] on select "Select Item Type Clothing Collectibles Of Value Electronics Firearms Household …" at bounding box center [568, 123] width 85 height 15
click at [614, 121] on button "submit" at bounding box center [619, 123] width 15 height 15
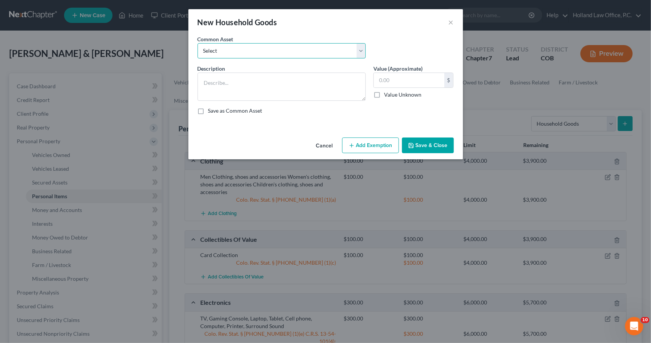
click at [319, 51] on select "Select Childrens Toys Sofa Loveseat Chair Tables Bedroom Furniture Desks Night …" at bounding box center [282, 50] width 168 height 15
select select "6"
click at [198, 43] on select "Select Childrens Toys Sofa Loveseat Chair Tables Bedroom Furniture Desks Night …" at bounding box center [282, 50] width 168 height 15
type textarea "Sofa, End Tables, Twin bed, 3 Dressers, Book Shelf, Utensils, Dinette Set, Lawn…"
type input "1,500.00"
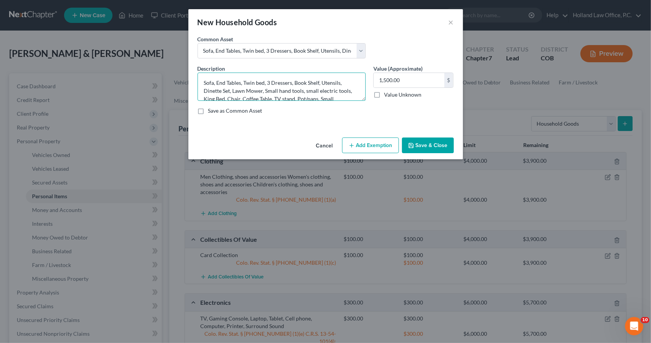
drag, startPoint x: 266, startPoint y: 81, endPoint x: 246, endPoint y: 77, distance: 20.4
click at [246, 77] on textarea "Sofa, End Tables, Twin bed, 3 Dressers, Book Shelf, Utensils, Dinette Set, Lawn…" at bounding box center [282, 86] width 168 height 28
drag, startPoint x: 248, startPoint y: 97, endPoint x: 200, endPoint y: 83, distance: 50.6
click at [200, 83] on textarea "Sofa, End Tables, 3 Dressers, Book Shelf, Utensils, Dinette Set, Lawn Mower, Sm…" at bounding box center [282, 86] width 168 height 28
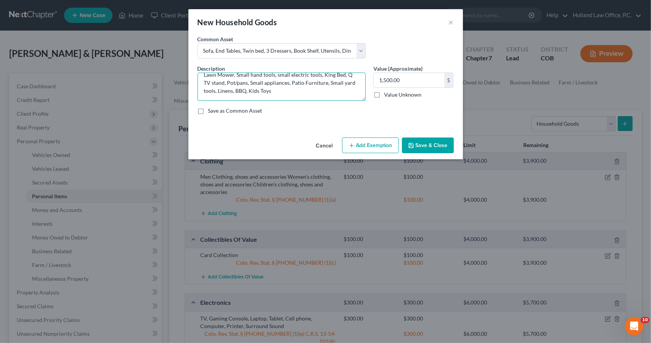
scroll to position [14, 0]
type textarea "Sofa, End Tables, 3 Dressers, Book Shelf, Utensils, Dinette Set, Lawn Mower, Sm…"
click at [393, 82] on input "1,500.00" at bounding box center [409, 80] width 71 height 14
type input "855"
click at [385, 150] on button "Add Exemption" at bounding box center [370, 145] width 57 height 16
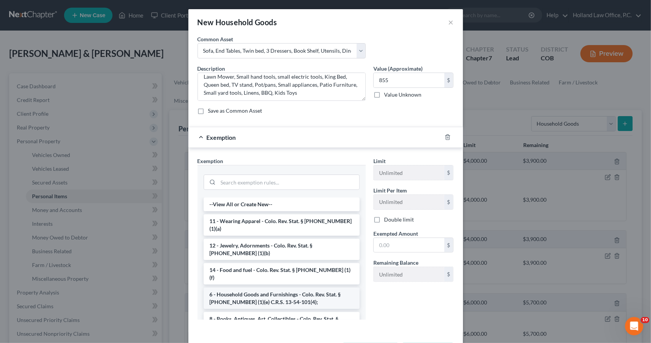
click at [311, 287] on li "6 - Household Goods and Furnishings - Colo. Rev. Stat. § [PHONE_NUMBER] (1)(e) …" at bounding box center [282, 297] width 156 height 21
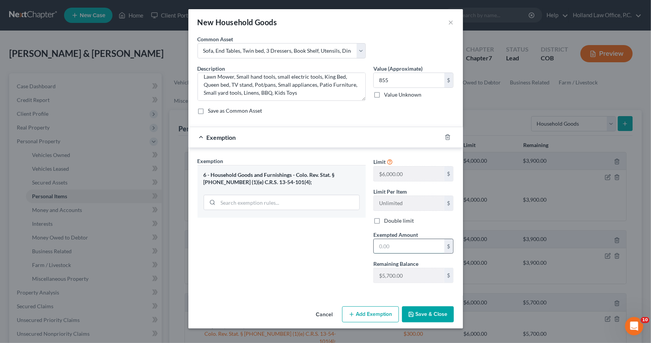
click at [408, 246] on input "text" at bounding box center [409, 246] width 71 height 14
type input "855"
click at [425, 311] on button "Save & Close" at bounding box center [428, 314] width 52 height 16
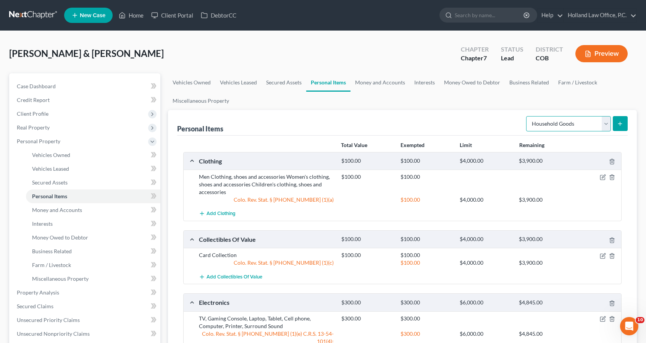
click at [578, 121] on select "Select Item Type Clothing Collectibles Of Value Electronics Firearms Household …" at bounding box center [568, 123] width 85 height 15
select select "jewelry"
click at [527, 116] on select "Select Item Type Clothing Collectibles Of Value Electronics Firearms Household …" at bounding box center [568, 123] width 85 height 15
click at [617, 125] on icon "submit" at bounding box center [620, 124] width 6 height 6
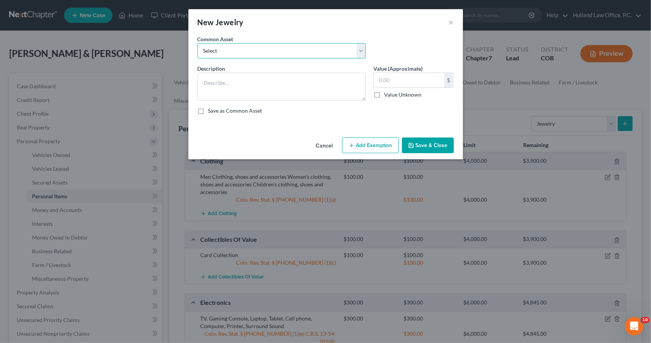
click at [338, 46] on select "Select Costume Jewlery Costume Jewelry Wedding set, Necklaces, Watches, earring…" at bounding box center [282, 50] width 168 height 15
select select "2"
click at [198, 43] on select "Select Costume Jewlery Costume Jewelry Wedding set, Necklaces, Watches, earring…" at bounding box center [282, 50] width 168 height 15
type textarea "Wedding set, Necklaces, Watches, earrings, costume jewelry"
type input "50.00"
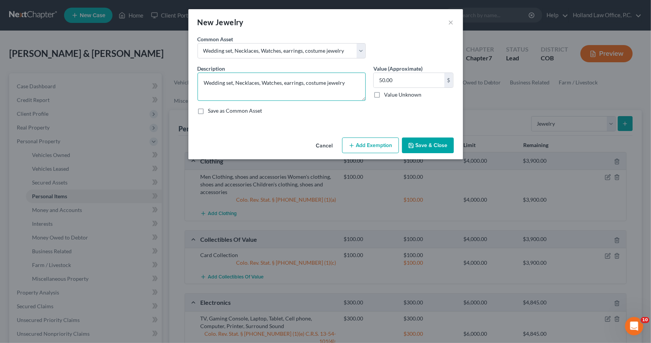
drag, startPoint x: 353, startPoint y: 82, endPoint x: 286, endPoint y: 75, distance: 66.8
click at [286, 75] on textarea "Wedding set, Necklaces, Watches, earrings, costume jewelry" at bounding box center [282, 86] width 168 height 28
type textarea "Wedding set, Necklaces, Watches"
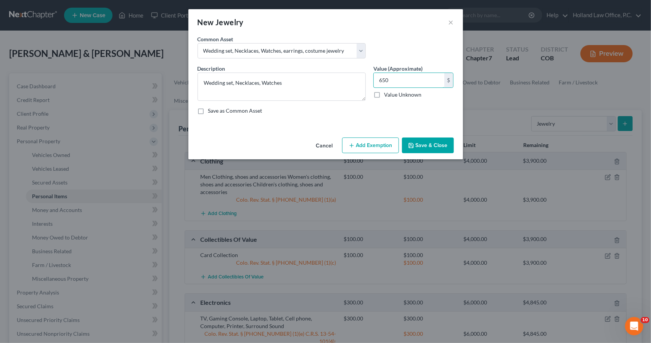
type input "650"
click at [358, 142] on button "Add Exemption" at bounding box center [370, 145] width 57 height 16
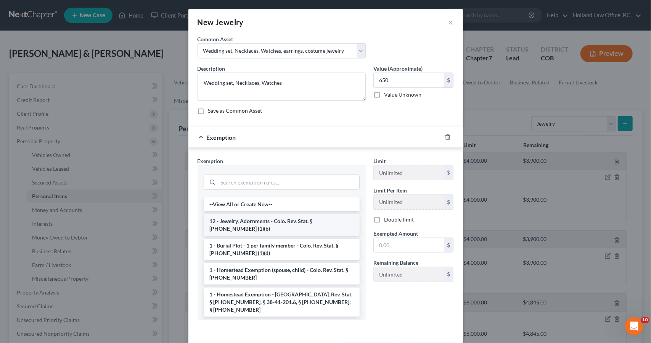
click at [306, 226] on li "12 - Jewelry, Adornments - Colo. Rev. Stat. § [PHONE_NUMBER] (1)(b)" at bounding box center [282, 224] width 156 height 21
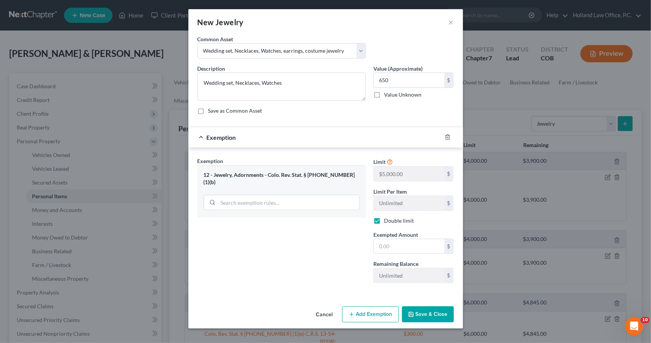
checkbox input "true"
click at [411, 248] on input "text" at bounding box center [409, 246] width 71 height 14
type input "650"
click at [426, 310] on button "Save & Close" at bounding box center [428, 314] width 52 height 16
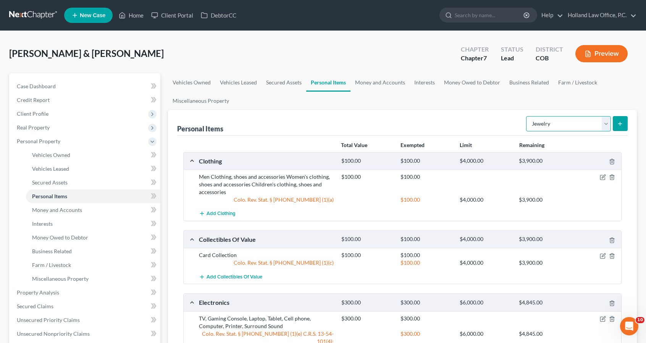
click at [549, 127] on select "Select Item Type Clothing Collectibles Of Value Electronics Firearms Household …" at bounding box center [568, 123] width 85 height 15
select select "sports_and_hobby_equipment"
click at [527, 116] on select "Select Item Type Clothing Collectibles Of Value Electronics Firearms Household …" at bounding box center [568, 123] width 85 height 15
click at [615, 128] on button "submit" at bounding box center [619, 123] width 15 height 15
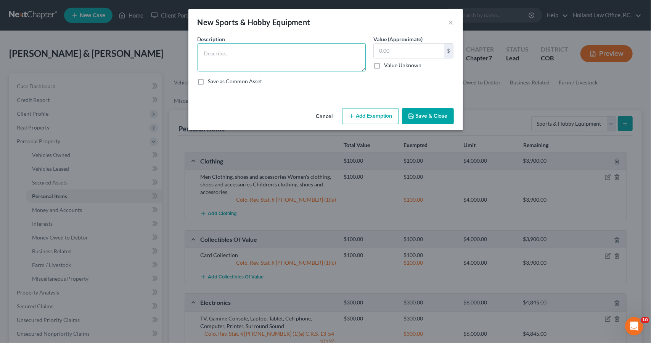
click at [349, 64] on textarea at bounding box center [282, 57] width 168 height 28
type textarea "Pelaton Bike"
click at [407, 52] on input "text" at bounding box center [409, 50] width 71 height 14
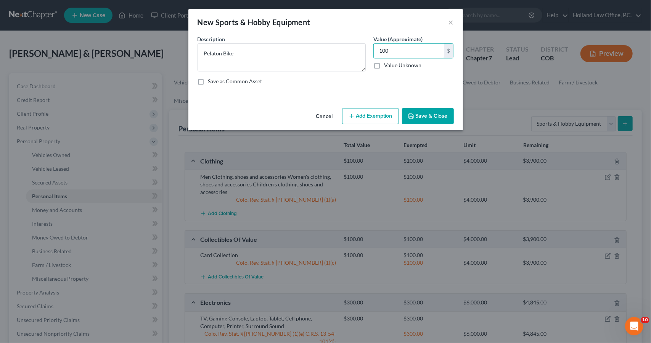
type input "100"
click at [423, 128] on div "Cancel Add Exemption Save & Close" at bounding box center [325, 117] width 275 height 25
click at [422, 122] on button "Save & Close" at bounding box center [428, 116] width 52 height 16
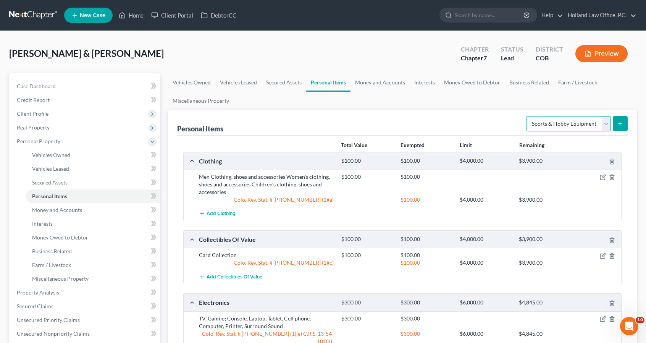
click at [542, 122] on select "Select Item Type Clothing Collectibles Of Value Electronics Firearms Household …" at bounding box center [568, 123] width 85 height 15
click at [527, 116] on select "Select Item Type Clothing Collectibles Of Value Electronics Firearms Household …" at bounding box center [568, 123] width 85 height 15
click at [611, 124] on form "Select Item Type Clothing Collectibles Of Value Electronics Firearms Household …" at bounding box center [576, 124] width 101 height 16
click at [609, 124] on select "Select Item Type Clothing Collectibles Of Value Electronics Firearms Household …" at bounding box center [568, 123] width 85 height 15
select select "pets"
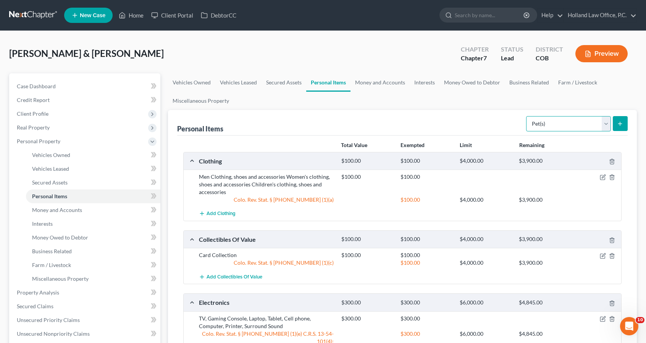
click at [527, 116] on select "Select Item Type Clothing Collectibles Of Value Electronics Firearms Household …" at bounding box center [568, 123] width 85 height 15
click at [620, 127] on button "submit" at bounding box center [619, 123] width 15 height 15
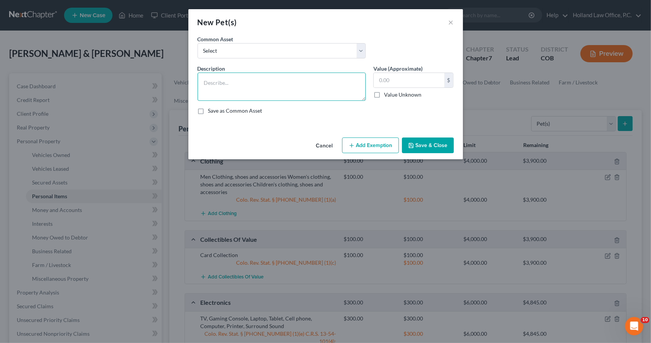
click at [299, 81] on textarea at bounding box center [282, 86] width 168 height 28
type textarea "2 Dogs, 2 Geckos"
click at [383, 78] on input "text" at bounding box center [409, 80] width 71 height 14
click at [417, 140] on button "Save & Close" at bounding box center [428, 145] width 52 height 16
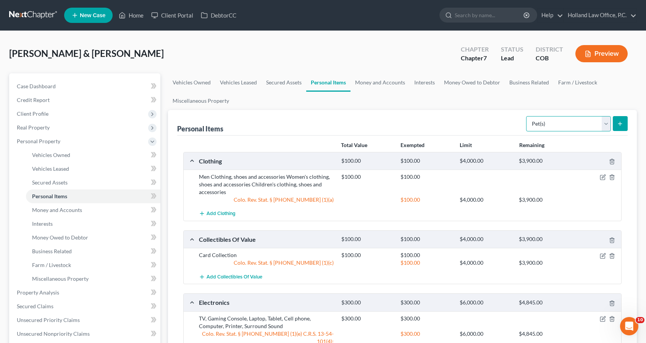
click at [609, 124] on select "Select Item Type Clothing Collectibles Of Value Electronics Firearms Household …" at bounding box center [568, 123] width 85 height 15
select select "other"
click at [527, 116] on select "Select Item Type Clothing Collectibles Of Value Electronics Firearms Household …" at bounding box center [568, 123] width 85 height 15
click at [619, 127] on button "submit" at bounding box center [619, 123] width 15 height 15
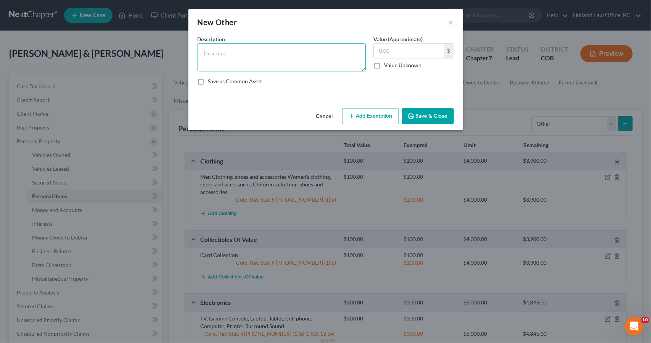
click at [318, 68] on textarea at bounding box center [282, 57] width 168 height 28
type textarea "[MEDICAL_DATA]"
click at [415, 113] on button "Save & Close" at bounding box center [428, 116] width 52 height 16
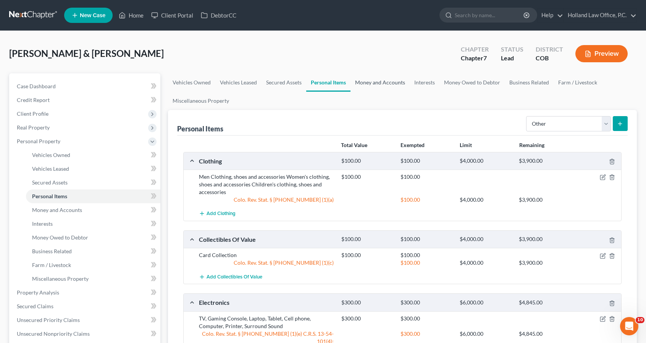
click at [397, 82] on link "Money and Accounts" at bounding box center [379, 82] width 59 height 18
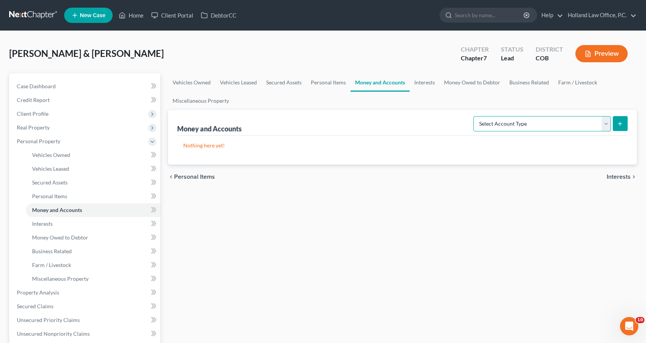
click at [543, 122] on select "Select Account Type Brokerage Cash on Hand Certificates of Deposit Checking Acc…" at bounding box center [541, 123] width 137 height 15
select select "checking"
click at [475, 116] on select "Select Account Type Brokerage Cash on Hand Certificates of Deposit Checking Acc…" at bounding box center [541, 123] width 137 height 15
click at [618, 124] on line "submit" at bounding box center [619, 124] width 3 height 0
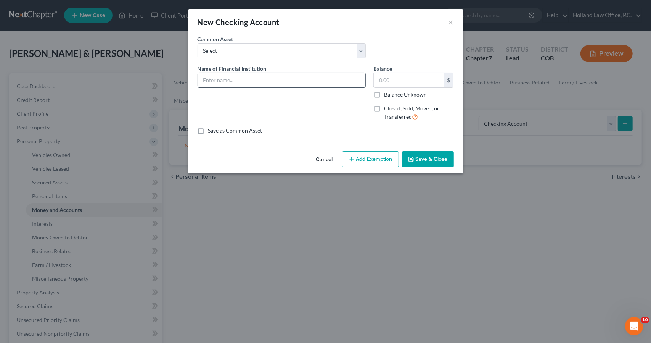
click at [332, 76] on input "text" at bounding box center [282, 80] width 168 height 14
type input "USAA - 3948"
click at [376, 159] on button "Add Exemption" at bounding box center [370, 159] width 57 height 16
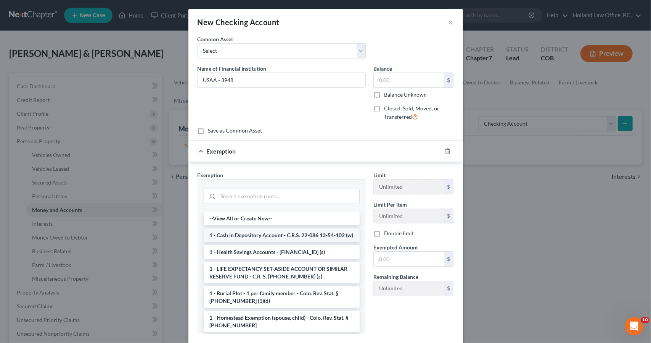
click at [290, 238] on li "1 - Cash in Depository Account - C.R.S. 22-086 13-54-102 (w)" at bounding box center [282, 235] width 156 height 14
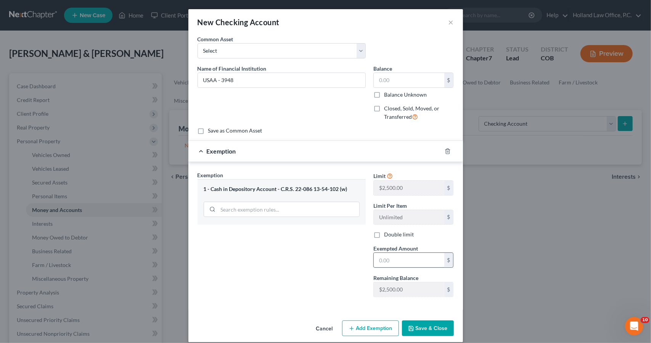
click at [402, 258] on input "text" at bounding box center [409, 260] width 71 height 14
type input "0"
click at [414, 324] on button "Save & Close" at bounding box center [428, 328] width 52 height 16
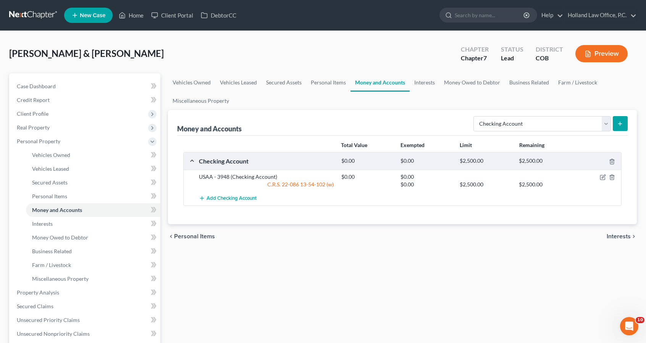
click at [620, 124] on icon "submit" at bounding box center [620, 124] width 6 height 6
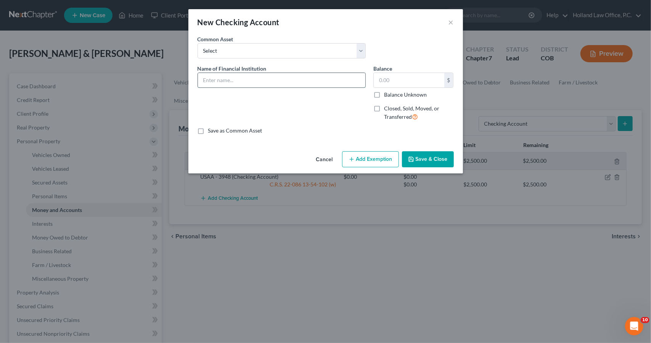
click at [308, 75] on input "text" at bounding box center [282, 80] width 168 height 14
type input "USAA - 3921"
click at [380, 158] on button "Add Exemption" at bounding box center [370, 159] width 57 height 16
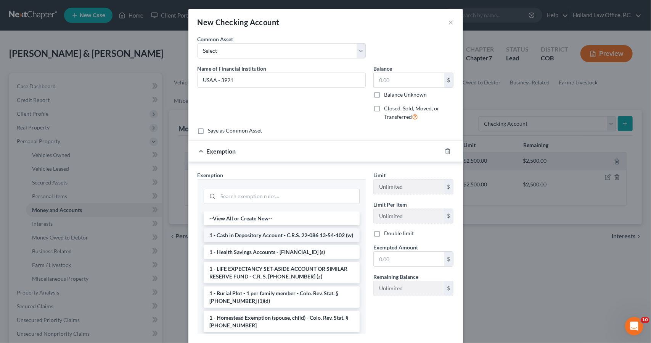
click at [304, 238] on li "1 - Cash in Depository Account - C.R.S. 22-086 13-54-102 (w)" at bounding box center [282, 235] width 156 height 14
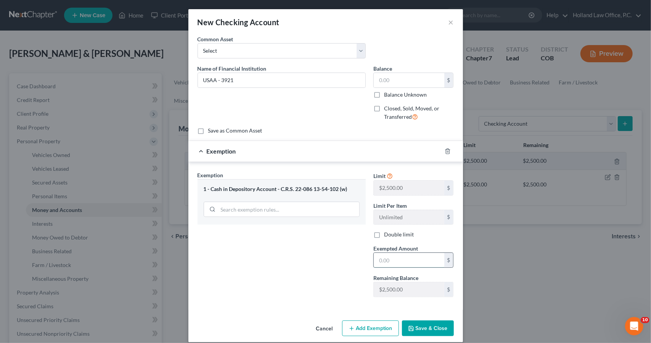
click at [388, 254] on input "text" at bounding box center [409, 260] width 71 height 14
type input "0"
click at [419, 323] on button "Save & Close" at bounding box center [428, 328] width 52 height 16
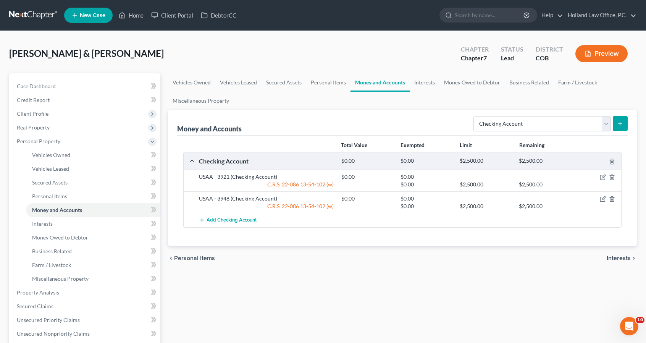
click at [627, 126] on div "Money and Accounts Select Account Type Brokerage Cash on Hand Certificates of D…" at bounding box center [402, 178] width 469 height 136
click at [622, 124] on line "submit" at bounding box center [619, 124] width 3 height 0
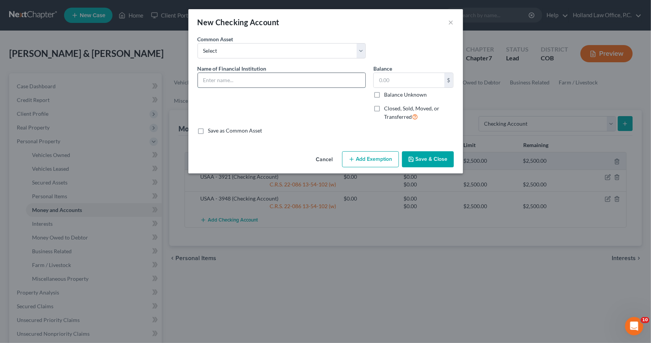
click at [303, 84] on input "text" at bounding box center [282, 80] width 168 height 14
type input "Chase - 2061"
click at [358, 160] on button "Add Exemption" at bounding box center [370, 159] width 57 height 16
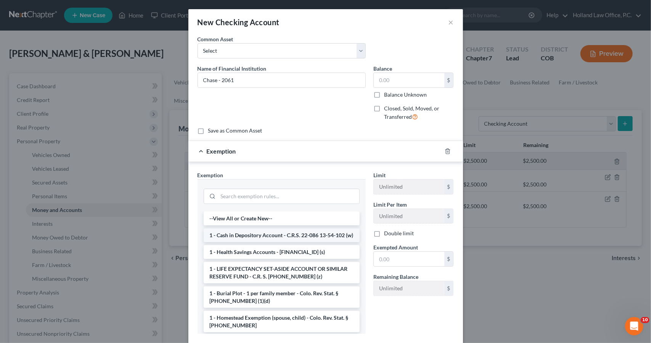
click at [313, 238] on li "1 - Cash in Depository Account - C.R.S. 22-086 13-54-102 (w)" at bounding box center [282, 235] width 156 height 14
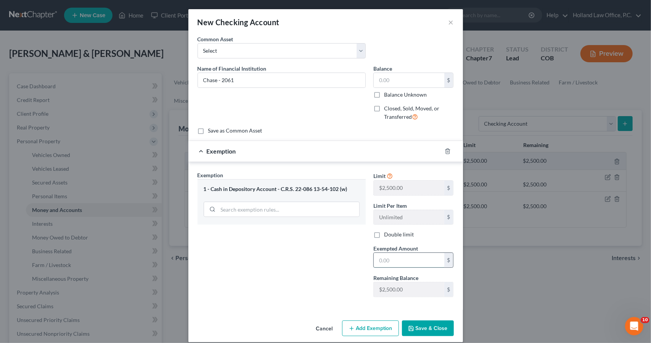
click at [403, 262] on input "text" at bounding box center [409, 260] width 71 height 14
type input "0"
click at [416, 318] on div "Cancel Add Exemption Save & Close" at bounding box center [325, 329] width 275 height 25
click at [418, 326] on button "Save & Close" at bounding box center [428, 328] width 52 height 16
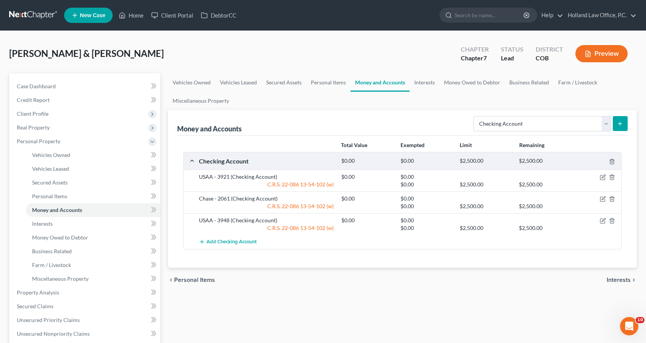
click at [617, 126] on button "submit" at bounding box center [619, 123] width 15 height 15
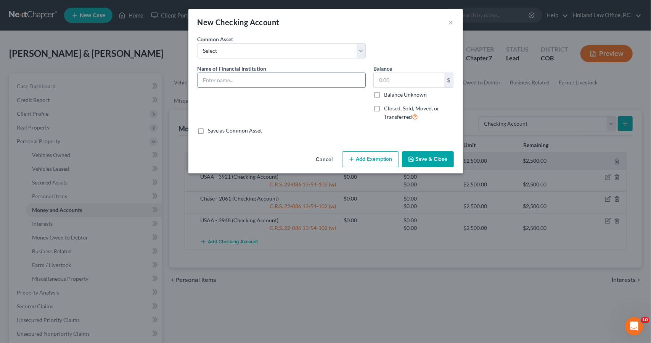
click at [271, 79] on input "text" at bounding box center [282, 80] width 168 height 14
type input "Chase - 3639"
click at [364, 156] on button "Add Exemption" at bounding box center [370, 159] width 57 height 16
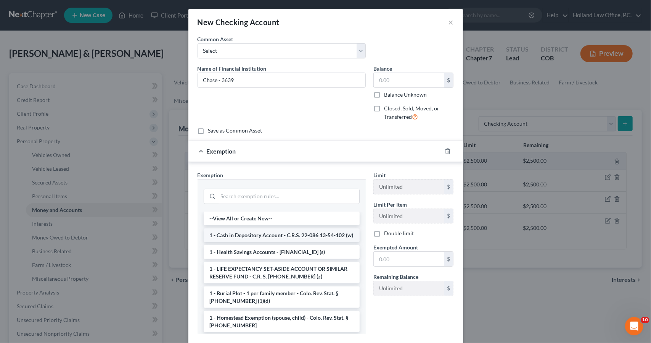
click at [301, 238] on li "1 - Cash in Depository Account - C.R.S. 22-086 13-54-102 (w)" at bounding box center [282, 235] width 156 height 14
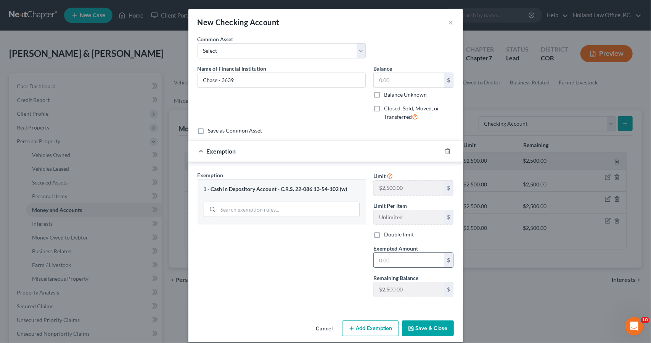
click at [385, 253] on input "text" at bounding box center [409, 260] width 71 height 14
type input "0"
click at [418, 332] on button "Save & Close" at bounding box center [428, 328] width 52 height 16
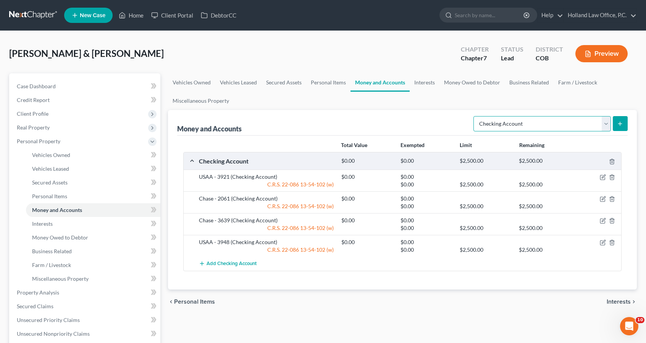
click at [601, 124] on select "Select Account Type Brokerage Cash on Hand Certificates of Deposit Checking Acc…" at bounding box center [541, 123] width 137 height 15
select select "savings"
click at [475, 116] on select "Select Account Type Brokerage Cash on Hand Certificates of Deposit Checking Acc…" at bounding box center [541, 123] width 137 height 15
click at [621, 130] on button "submit" at bounding box center [619, 123] width 15 height 15
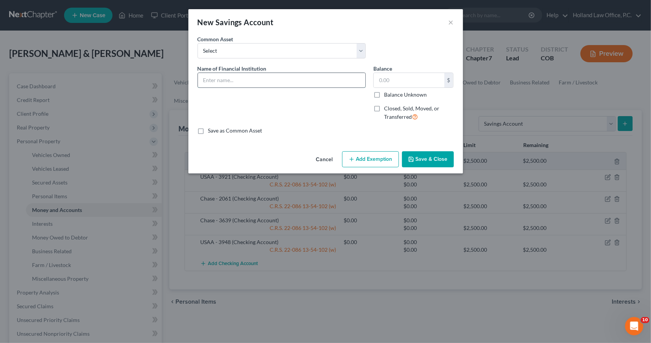
click at [317, 79] on input "text" at bounding box center [282, 80] width 168 height 14
type input "Chase - 5438"
click at [382, 166] on button "Add Exemption" at bounding box center [370, 159] width 57 height 16
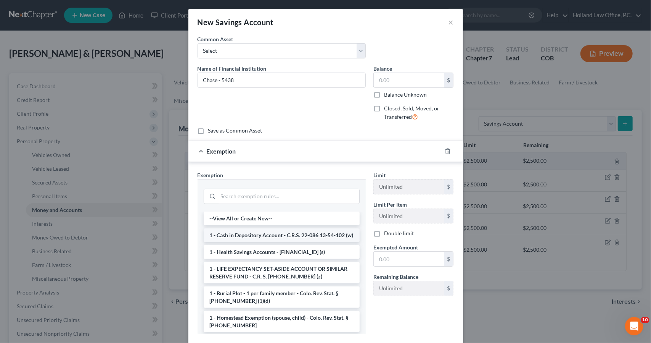
click at [325, 231] on li "1 - Cash in Depository Account - C.R.S. 22-086 13-54-102 (w)" at bounding box center [282, 235] width 156 height 14
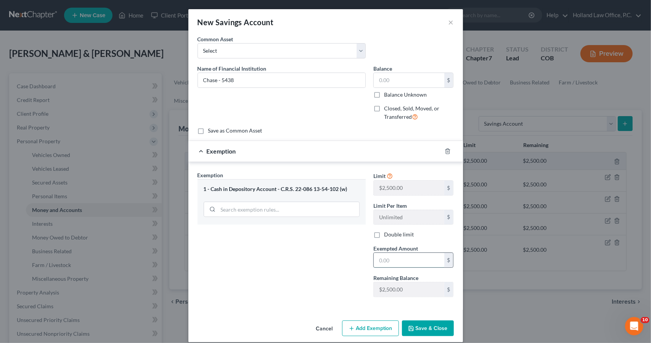
click at [375, 253] on input "text" at bounding box center [409, 260] width 71 height 14
type input "0"
click at [410, 330] on button "Save & Close" at bounding box center [428, 328] width 52 height 16
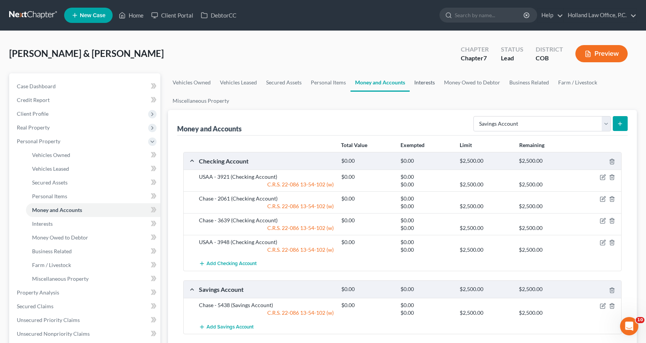
click at [424, 80] on link "Interests" at bounding box center [424, 82] width 30 height 18
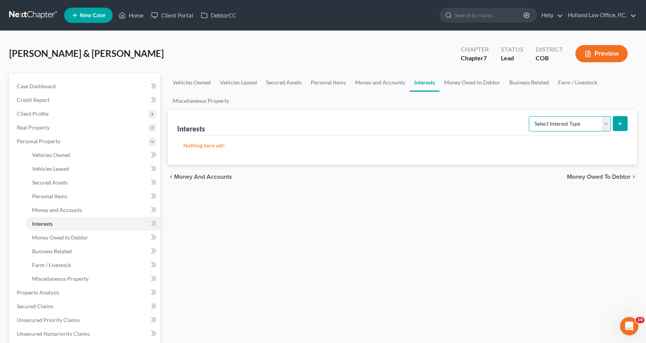
click at [548, 126] on select "Select Interest Type 401K Annuity Bond Education IRA Government Bond Government…" at bounding box center [569, 123] width 82 height 15
select select "term_life_insurance"
click at [530, 116] on select "Select Interest Type 401K Annuity Bond Education IRA Government Bond Government…" at bounding box center [569, 123] width 82 height 15
click at [627, 121] on button "submit" at bounding box center [619, 123] width 15 height 15
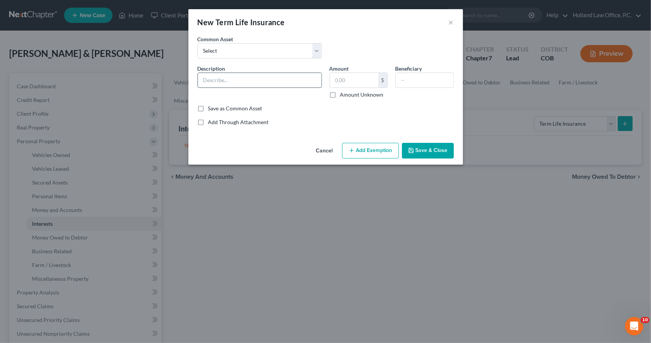
click at [262, 79] on input "text" at bounding box center [260, 80] width 124 height 14
type input "Auto - [GEOGRAPHIC_DATA]"
click at [438, 86] on input "text" at bounding box center [425, 80] width 58 height 14
type input "[PERSON_NAME] 7 [PERSON_NAME]"
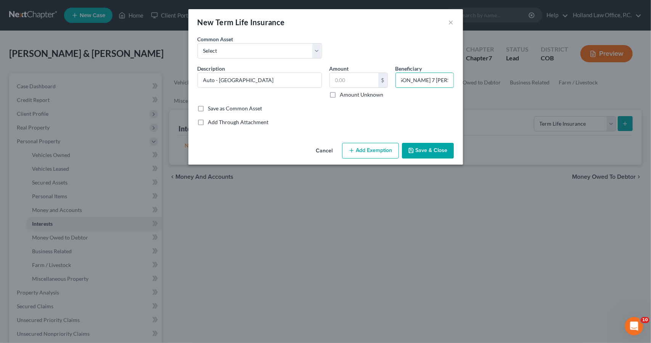
click at [443, 154] on button "Save & Close" at bounding box center [428, 151] width 52 height 16
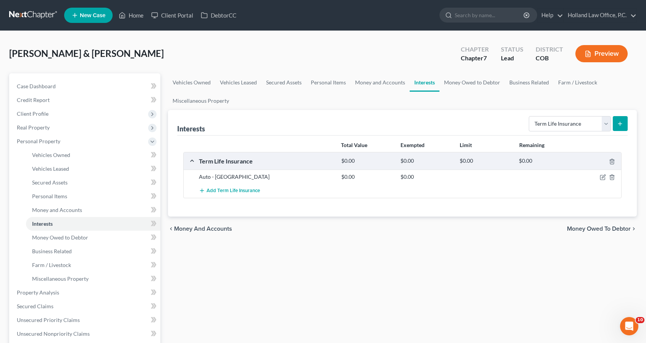
click at [615, 128] on button "submit" at bounding box center [619, 123] width 15 height 15
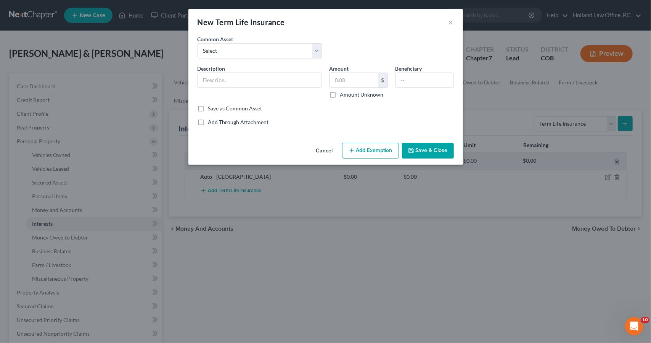
click at [313, 89] on div "Description *" at bounding box center [260, 81] width 132 height 34
click at [309, 80] on input "text" at bounding box center [260, 80] width 124 height 14
type input "Home - Farmers"
type input "[PERSON_NAME] & [PERSON_NAME]"
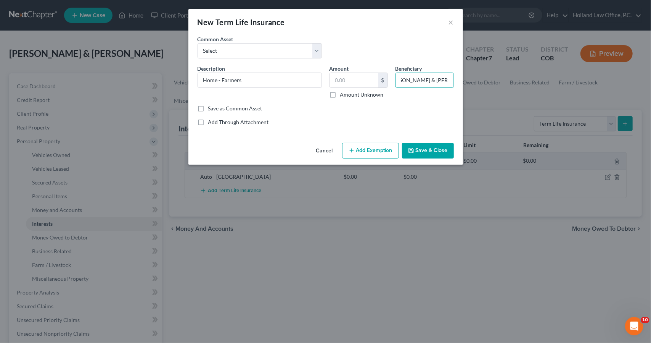
scroll to position [0, 0]
click at [443, 151] on button "Save & Close" at bounding box center [428, 151] width 52 height 16
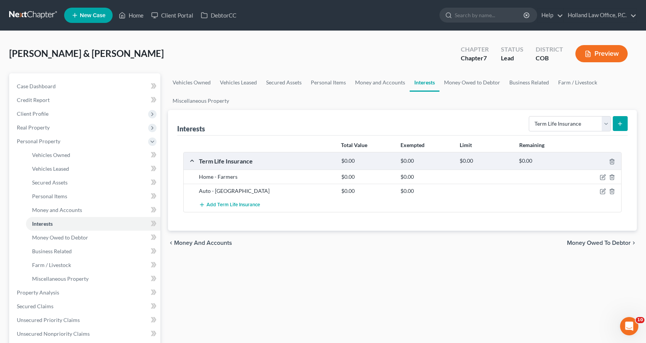
click at [622, 122] on icon "submit" at bounding box center [620, 124] width 6 height 6
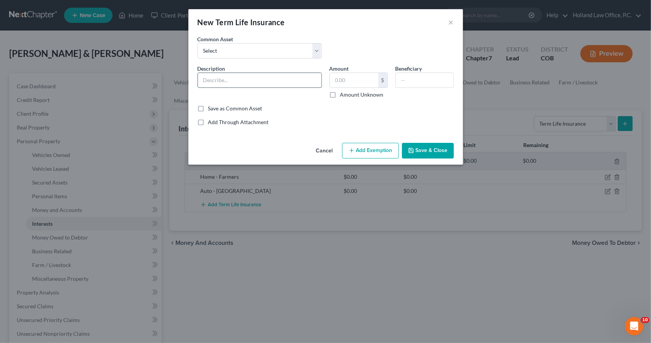
click at [302, 86] on input "text" at bounding box center [260, 80] width 124 height 14
type input "Life - Securian Financial"
click at [401, 77] on input "text" at bounding box center [425, 80] width 58 height 14
type input "[PERSON_NAME] & [PERSON_NAME]"
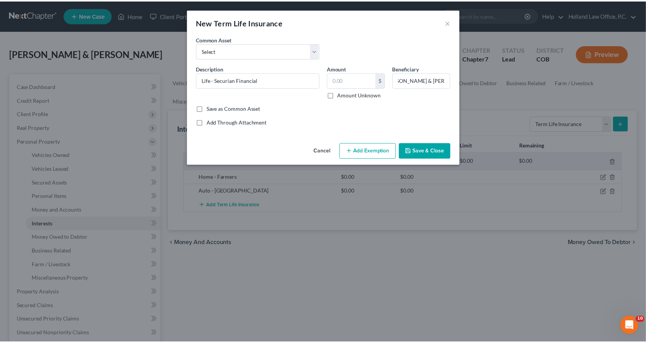
scroll to position [0, 0]
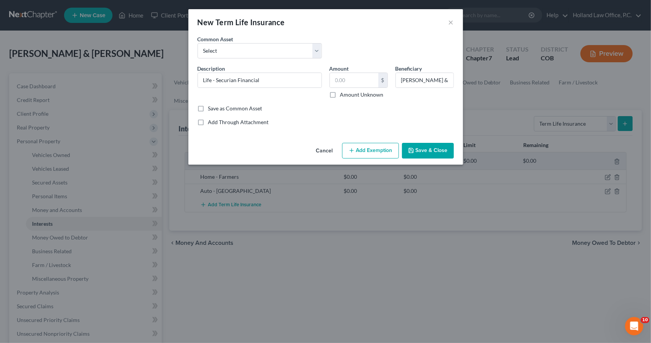
click at [438, 152] on button "Save & Close" at bounding box center [428, 151] width 52 height 16
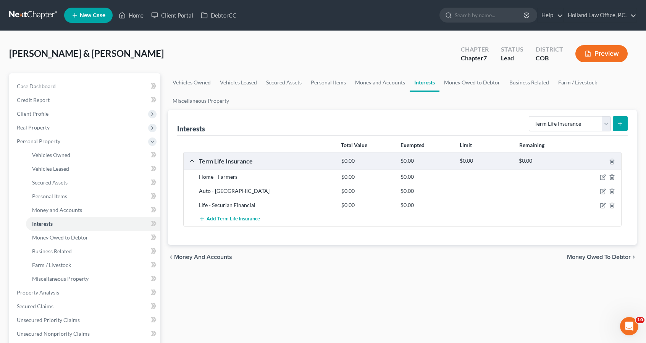
click at [617, 119] on button "submit" at bounding box center [619, 123] width 15 height 15
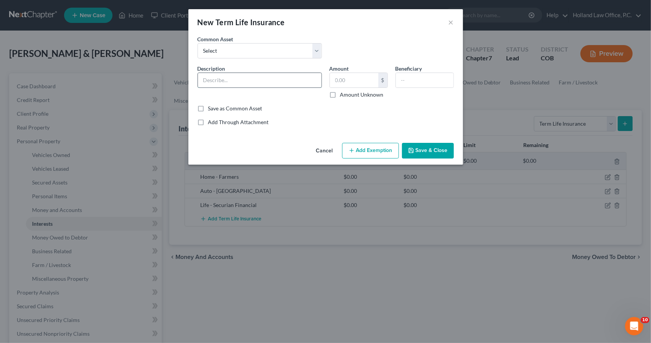
click at [304, 77] on input "text" at bounding box center [260, 80] width 124 height 14
type input "H"
click at [411, 149] on polyline "button" at bounding box center [411, 148] width 2 height 1
click at [452, 19] on button "×" at bounding box center [451, 22] width 5 height 9
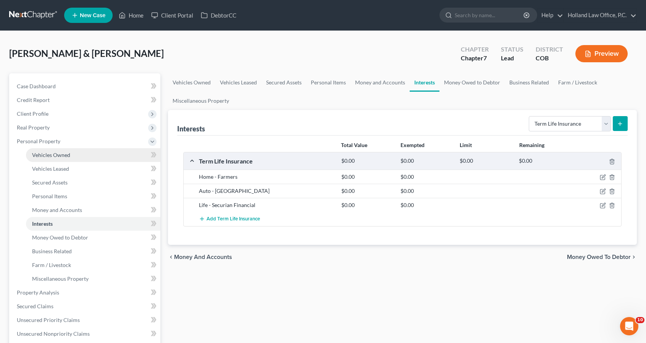
click at [68, 154] on span "Vehicles Owned" at bounding box center [51, 154] width 38 height 6
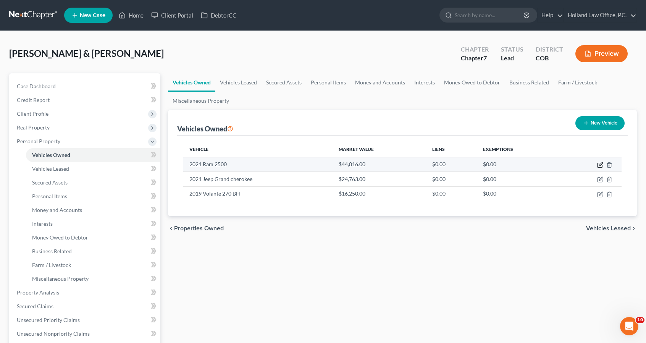
click at [600, 163] on icon "button" at bounding box center [600, 163] width 3 height 3
select select "0"
select select "5"
select select "2"
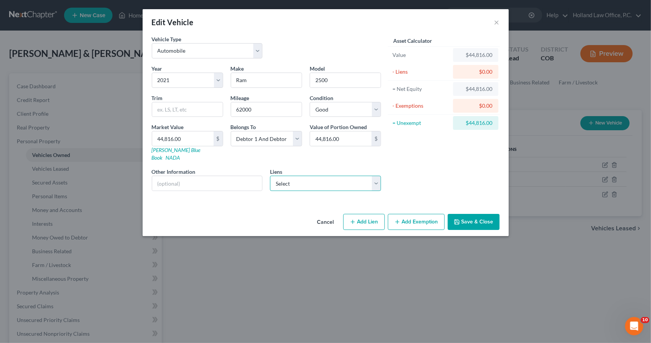
click at [297, 176] on select "Select Ally Financial - $54,009.00 Nuvision Fcu - $37,082.00 5/3 Bank Na - $26,…" at bounding box center [325, 183] width 111 height 15
select select "0"
click at [270, 176] on select "Select Ally Financial - $54,009.00 Nuvision Fcu - $37,082.00 5/3 Bank Na - $26,…" at bounding box center [325, 183] width 111 height 15
select select
select select "23"
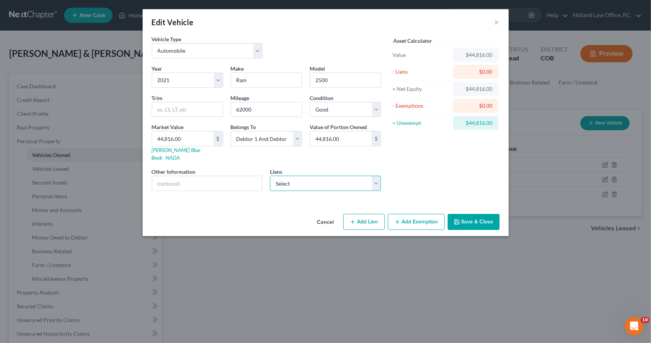
select select "2"
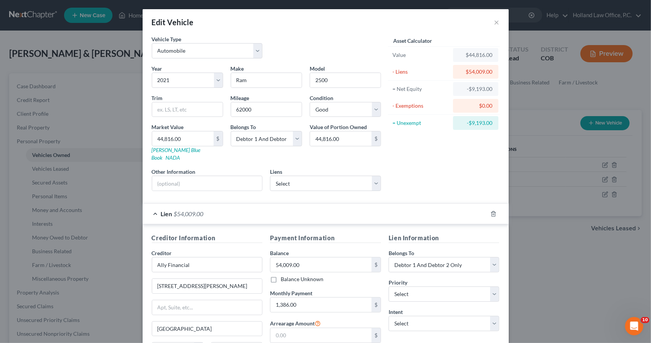
click at [376, 203] on div "Lien $54,009.00" at bounding box center [315, 213] width 345 height 20
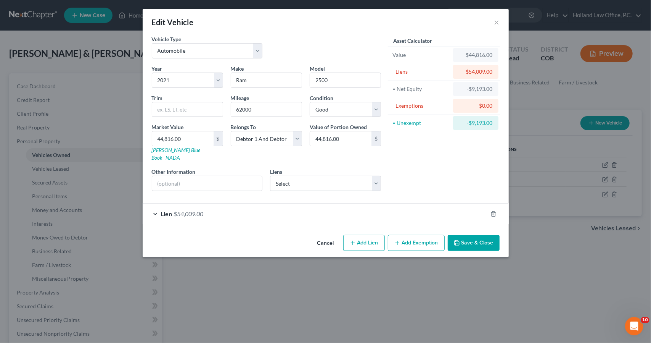
click at [459, 240] on icon "button" at bounding box center [457, 243] width 6 height 6
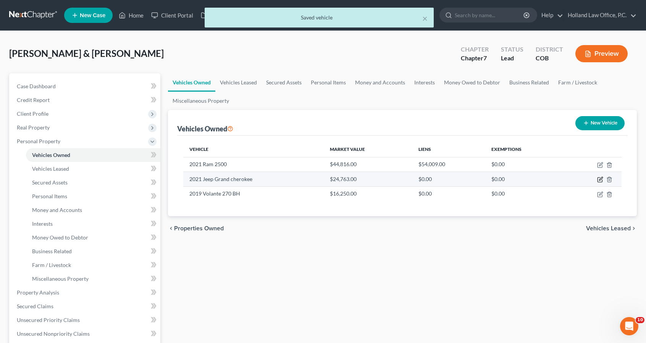
click at [599, 178] on icon "button" at bounding box center [600, 178] width 3 height 3
select select "0"
select select "5"
select select "2"
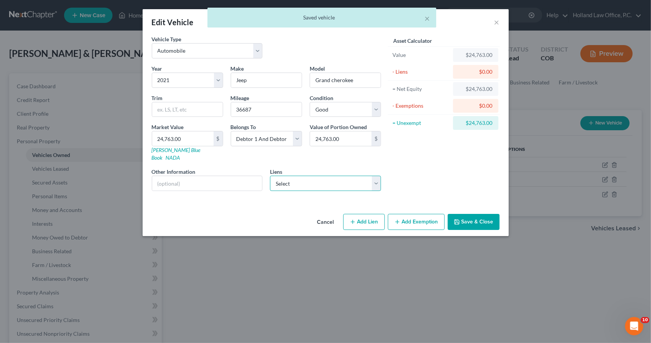
click at [327, 176] on select "Select Nuvision Fcu - $37,082.00 5/3 Bank Na - $26,169.00 1st Security Bank Of …" at bounding box center [325, 183] width 111 height 15
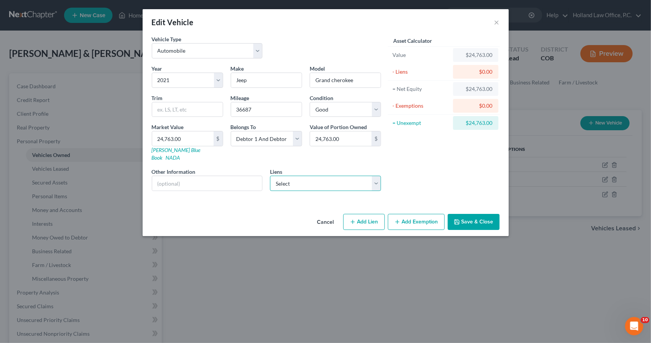
select select "0"
click at [270, 176] on select "Select Nuvision Fcu - $37,082.00 5/3 Bank Na - $26,169.00 1st Security Bank Of …" at bounding box center [325, 183] width 111 height 15
select select
select select "4"
select select "2"
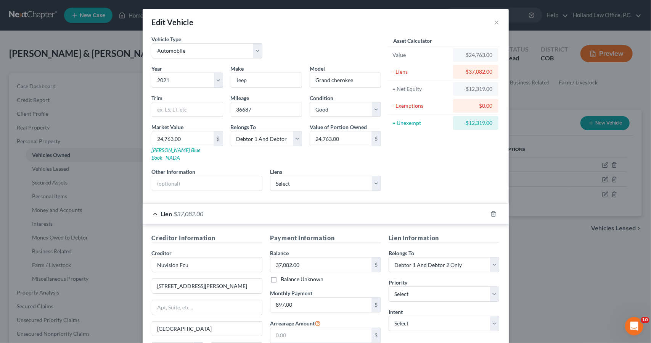
click at [453, 203] on div "Lien $37,082.00" at bounding box center [315, 213] width 345 height 20
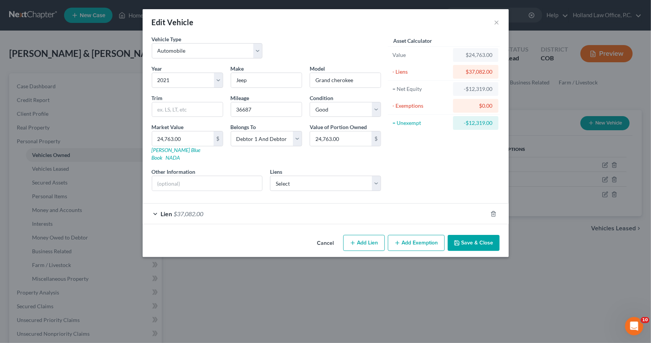
click at [473, 235] on button "Save & Close" at bounding box center [474, 243] width 52 height 16
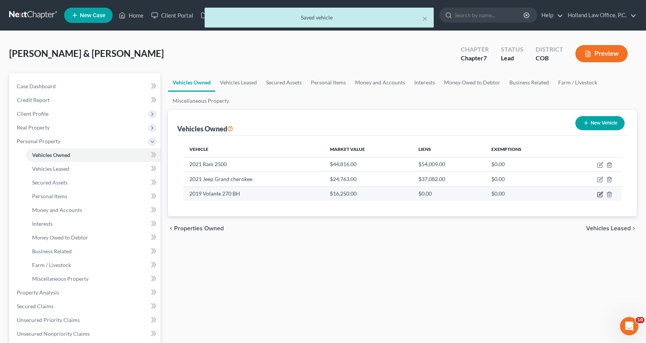
click at [598, 193] on icon "button" at bounding box center [600, 194] width 6 height 6
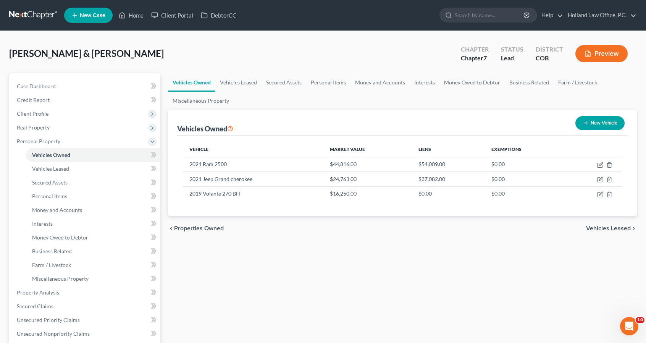
select select "2"
select select "7"
select select "2"
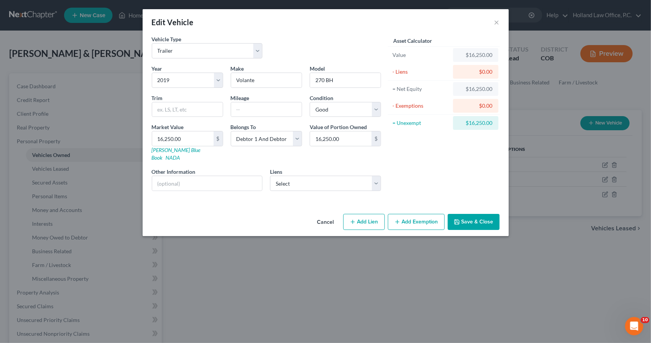
click at [360, 182] on div "Year Select 2026 2025 2024 2023 2022 2021 2020 2019 2018 2017 2016 2015 2014 20…" at bounding box center [266, 130] width 237 height 132
click at [358, 177] on select "Select 5/3 Bank Na - $26,169.00 1st Security Bank Of W - $10,547.00" at bounding box center [325, 183] width 111 height 15
select select "0"
click at [270, 176] on select "Select 5/3 Bank Na - $26,169.00 1st Security Bank Of W - $10,547.00" at bounding box center [325, 183] width 111 height 15
select select
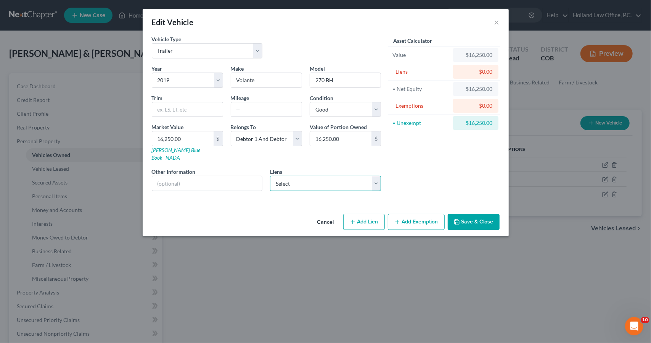
select select "36"
select select "2"
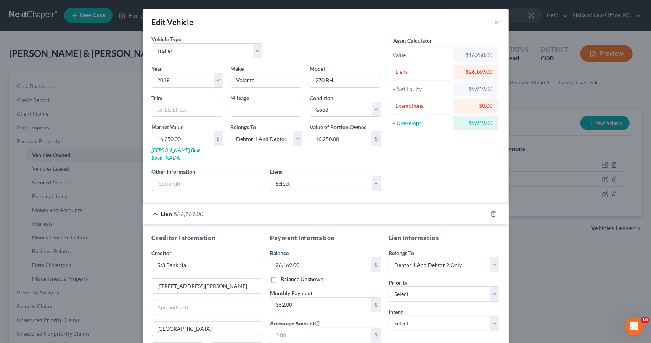
click at [427, 203] on div "Lien $26,169.00" at bounding box center [315, 213] width 345 height 20
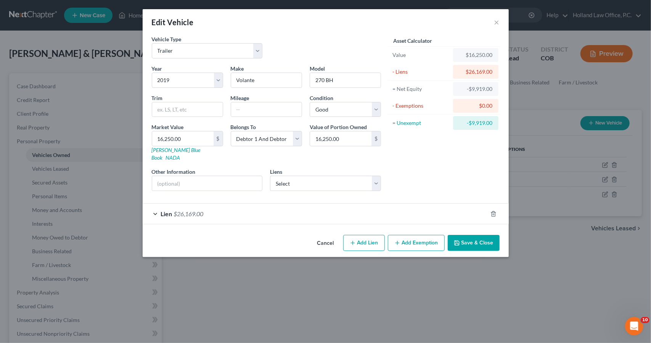
click at [475, 235] on button "Save & Close" at bounding box center [474, 243] width 52 height 16
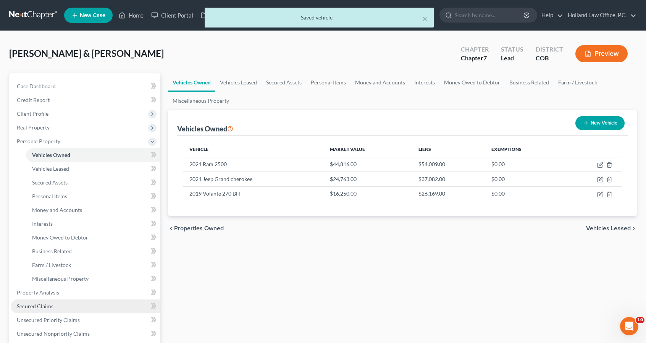
click at [72, 304] on link "Secured Claims" at bounding box center [86, 306] width 150 height 14
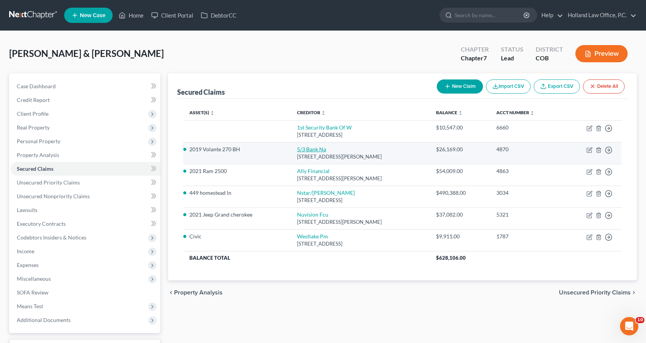
click at [308, 148] on link "5/3 Bank Na" at bounding box center [311, 149] width 29 height 6
select select "36"
select select "2"
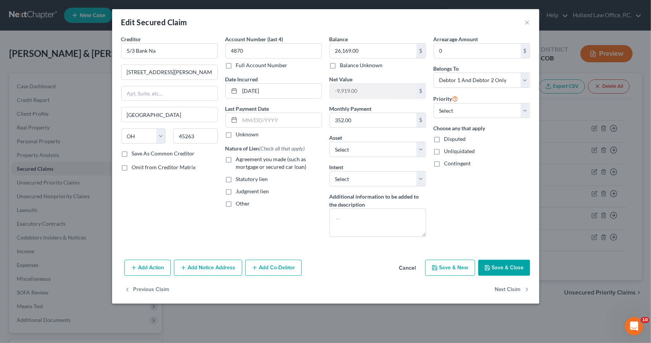
click at [280, 162] on label "Agreement you made (such as mortgage or secured car loan)" at bounding box center [279, 162] width 86 height 15
click at [244, 160] on input "Agreement you made (such as mortgage or secured car loan)" at bounding box center [241, 157] width 5 height 5
checkbox input "true"
click at [348, 176] on select "Select Surrender Redeem Reaffirm Avoid Other" at bounding box center [378, 178] width 97 height 15
select select "2"
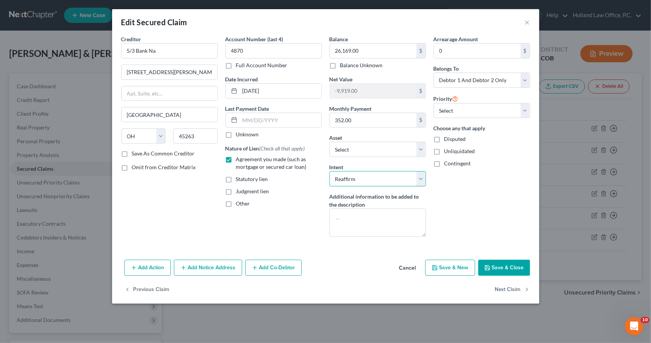
click at [330, 171] on select "Select Surrender Redeem Reaffirm Avoid Other" at bounding box center [378, 178] width 97 height 15
click at [351, 217] on textarea at bounding box center [378, 222] width 97 height 28
type textarea "Interest Rate 7.74%"
click at [485, 271] on button "Save & Close" at bounding box center [504, 267] width 52 height 16
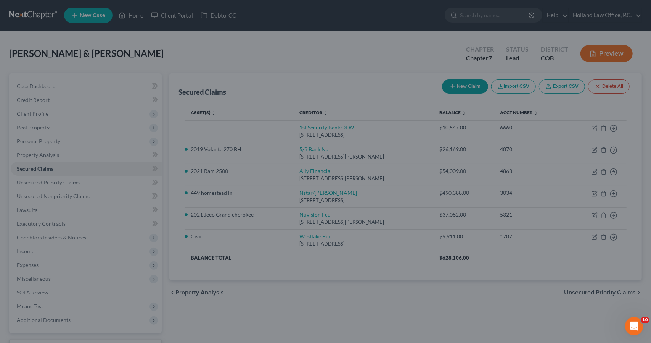
select select "12"
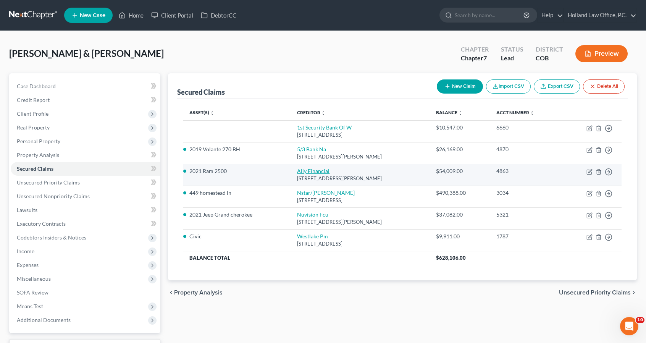
click at [305, 172] on link "Ally Financial" at bounding box center [313, 171] width 32 height 6
select select "23"
select select "8"
select select "2"
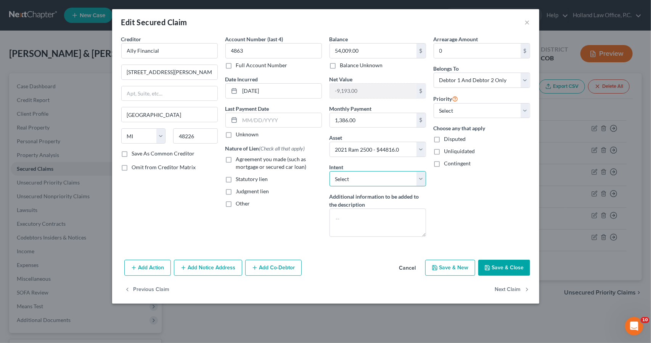
click at [343, 177] on select "Select Surrender Redeem Reaffirm Avoid Other" at bounding box center [378, 178] width 97 height 15
select select "2"
click at [330, 171] on select "Select Surrender Redeem Reaffirm Avoid Other" at bounding box center [378, 178] width 97 height 15
click at [291, 161] on span "Agreement you made (such as mortgage or secured car loan)" at bounding box center [271, 163] width 71 height 14
click at [244, 160] on input "Agreement you made (such as mortgage or secured car loan)" at bounding box center [241, 157] width 5 height 5
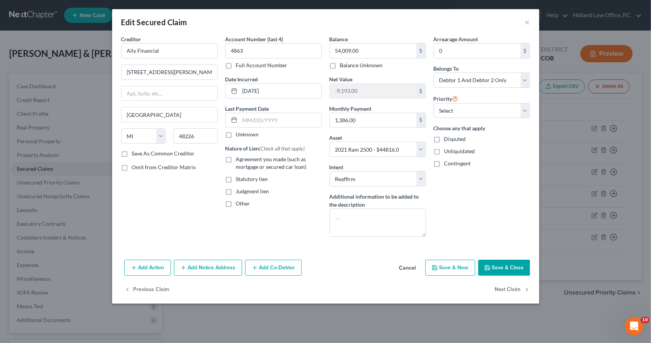
checkbox input "true"
click at [334, 220] on textarea at bounding box center [378, 222] width 97 height 28
click at [512, 273] on button "Save & Close" at bounding box center [504, 267] width 52 height 16
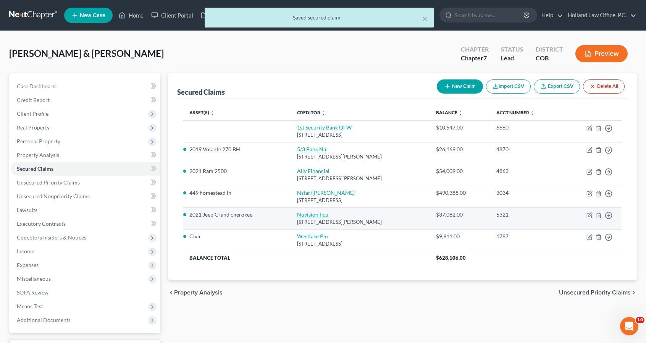
click at [302, 213] on link "Nuvision Fcu" at bounding box center [312, 214] width 31 height 6
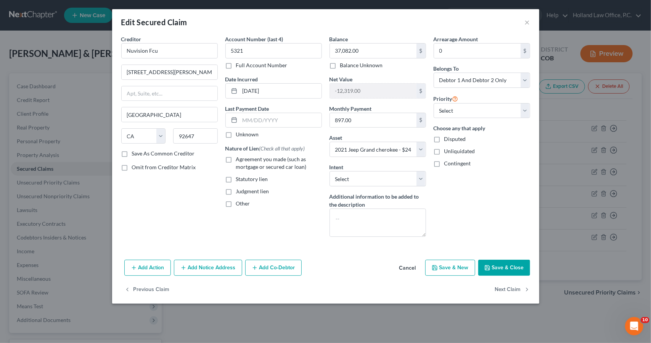
click at [267, 160] on span "Agreement you made (such as mortgage or secured car loan)" at bounding box center [271, 163] width 71 height 14
click at [244, 160] on input "Agreement you made (such as mortgage or secured car loan)" at bounding box center [241, 157] width 5 height 5
click at [343, 217] on textarea at bounding box center [378, 222] width 97 height 28
click at [398, 182] on select "Select Surrender Redeem Reaffirm Avoid Other" at bounding box center [378, 178] width 97 height 15
click at [330, 171] on select "Select Surrender Redeem Reaffirm Avoid Other" at bounding box center [378, 178] width 97 height 15
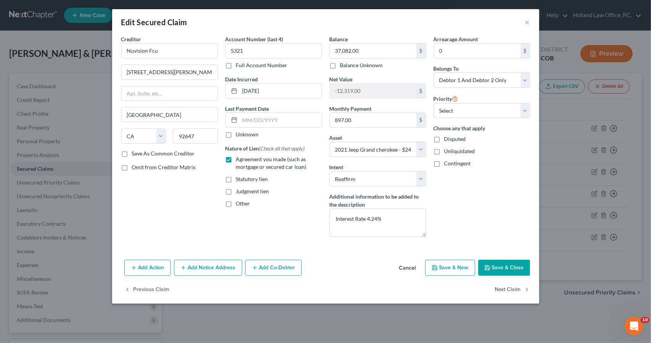
click at [508, 266] on button "Save & Close" at bounding box center [504, 267] width 52 height 16
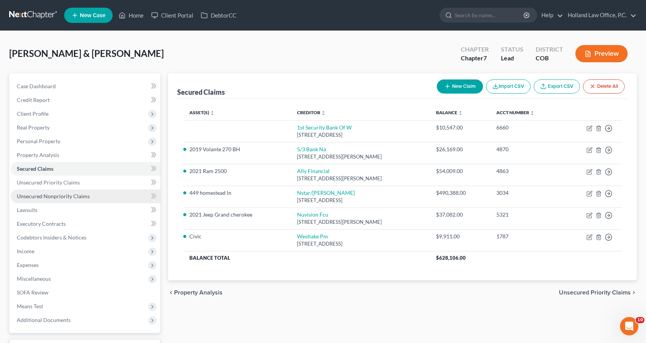
click at [88, 195] on link "Unsecured Nonpriority Claims" at bounding box center [86, 196] width 150 height 14
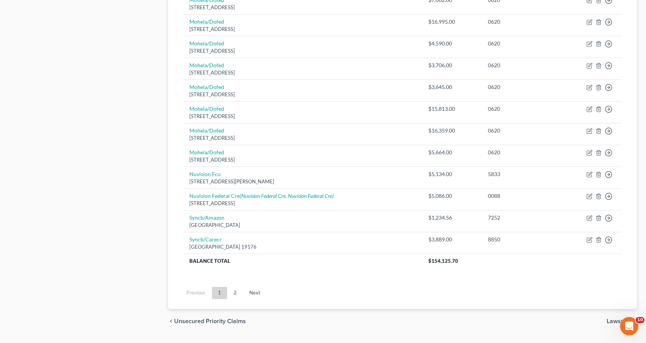
scroll to position [534, 0]
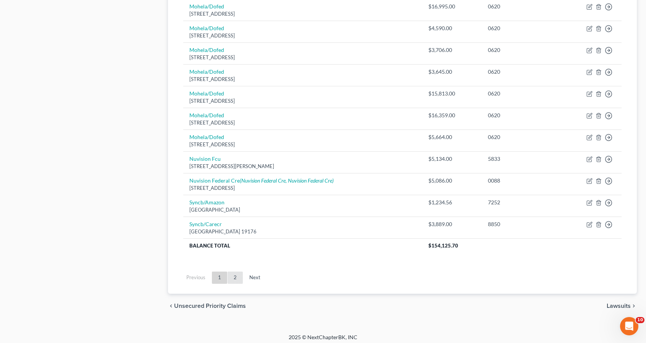
click at [235, 273] on link "2" at bounding box center [234, 277] width 15 height 12
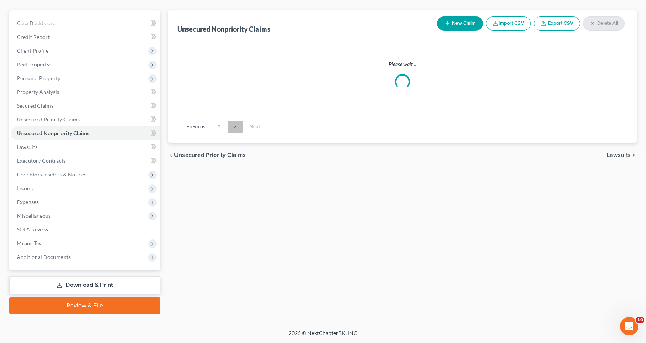
scroll to position [62, 0]
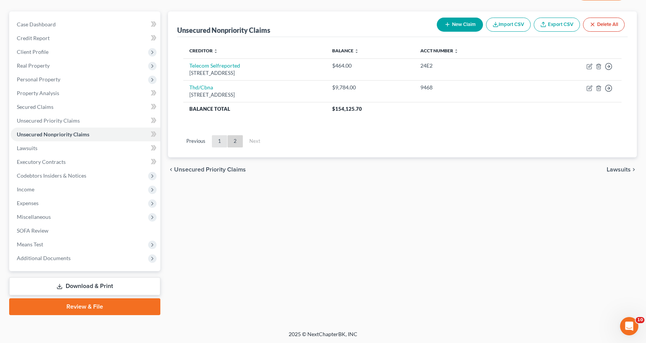
click at [219, 141] on link "1" at bounding box center [219, 141] width 15 height 12
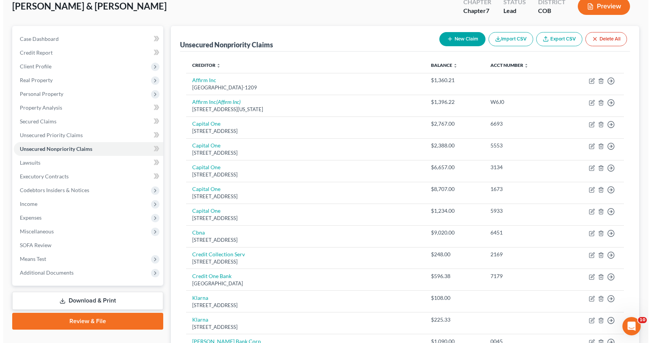
scroll to position [0, 0]
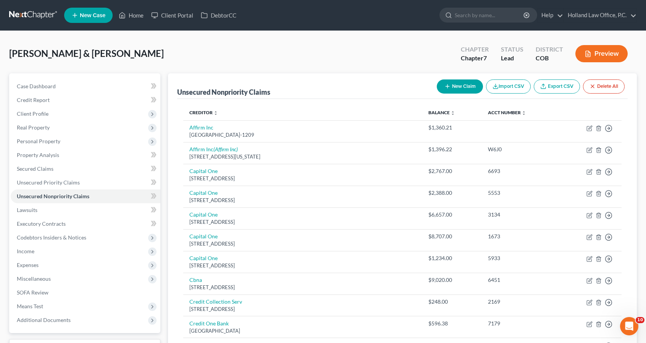
click at [448, 82] on button "New Claim" at bounding box center [460, 86] width 46 height 14
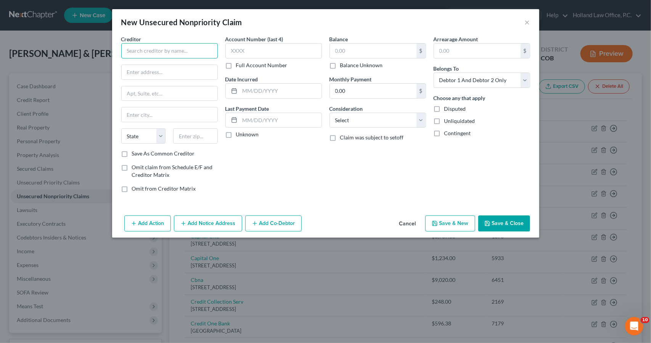
click at [209, 48] on input "text" at bounding box center [169, 50] width 97 height 15
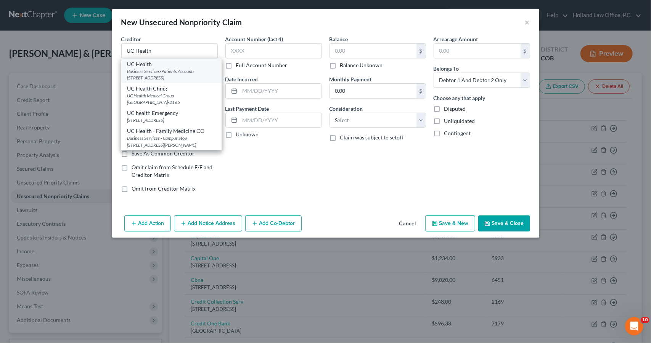
click at [193, 77] on div "Business Services-Patients Accounts [STREET_ADDRESS]" at bounding box center [171, 74] width 88 height 13
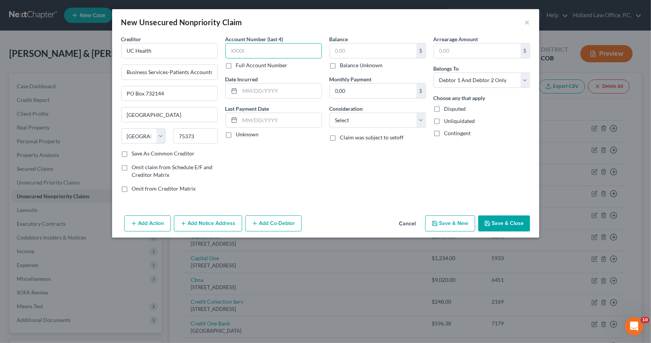
click at [269, 57] on input "text" at bounding box center [274, 50] width 97 height 15
click at [375, 43] on input "text" at bounding box center [373, 50] width 87 height 14
click at [452, 221] on button "Save & New" at bounding box center [450, 223] width 50 height 16
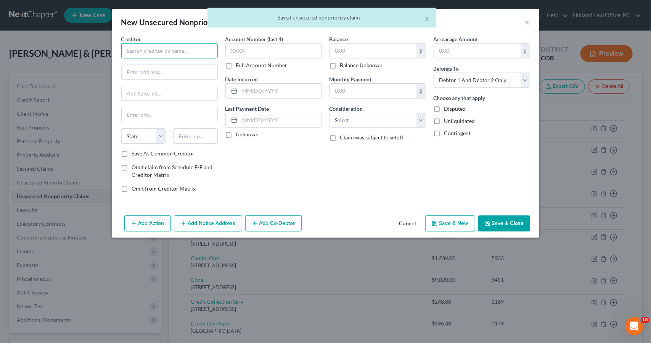
click at [198, 55] on input "text" at bounding box center [169, 50] width 97 height 15
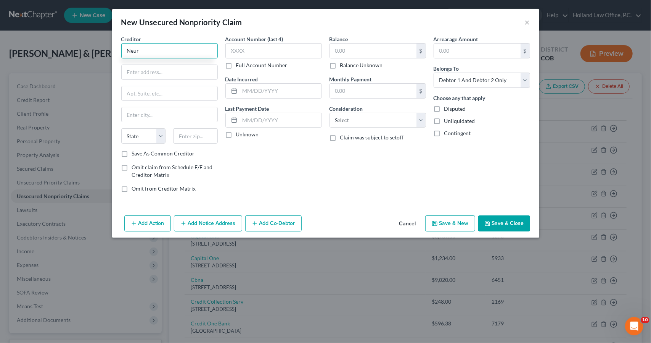
click at [198, 55] on input "Neur" at bounding box center [169, 50] width 97 height 15
click at [134, 71] on input "text" at bounding box center [170, 72] width 96 height 14
paste input "[STREET_ADDRESS][PERSON_NAME]"
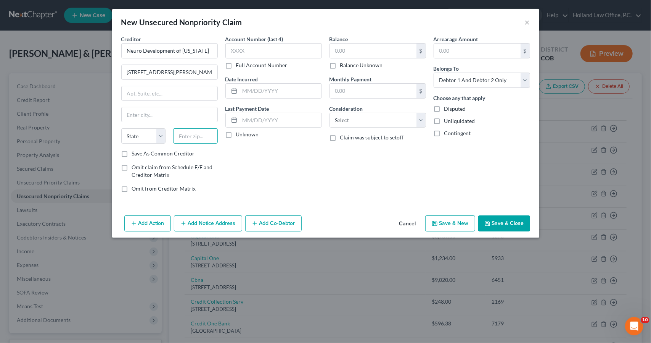
click at [186, 137] on input "text" at bounding box center [195, 135] width 45 height 15
drag, startPoint x: 193, startPoint y: 73, endPoint x: 304, endPoint y: 90, distance: 112.0
click at [304, 90] on div "Creditor * Neuro Development of [US_STATE] [STREET_ADDRESS][PERSON_NAME] [GEOGR…" at bounding box center [326, 116] width 417 height 163
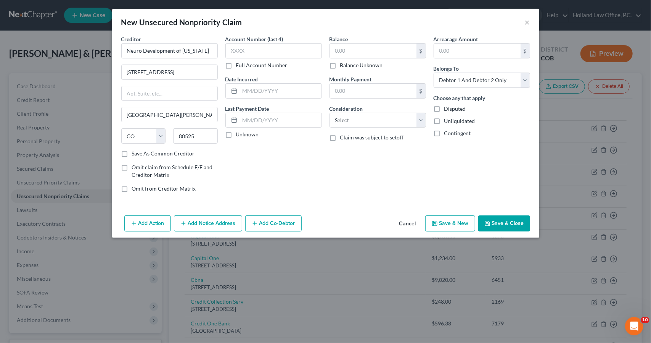
click at [365, 40] on div "Balance $ Balance Unknown Balance Undetermined $ Balance Unknown" at bounding box center [378, 52] width 97 height 34
click at [364, 50] on input "text" at bounding box center [373, 50] width 87 height 14
click at [454, 222] on button "Save & New" at bounding box center [450, 223] width 50 height 16
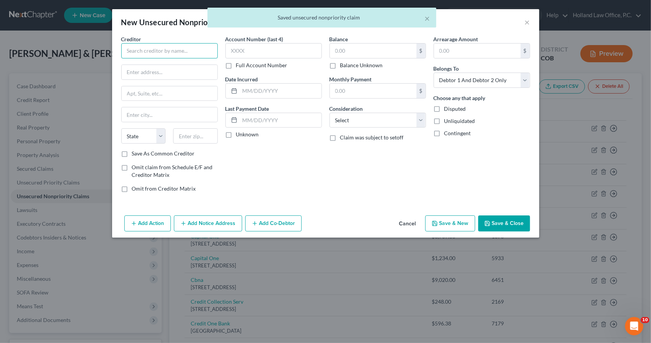
click at [168, 56] on input "text" at bounding box center [169, 50] width 97 height 15
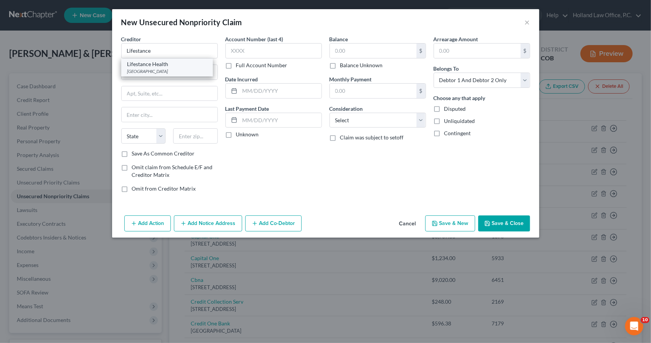
click at [147, 71] on div "[GEOGRAPHIC_DATA]" at bounding box center [166, 71] width 79 height 6
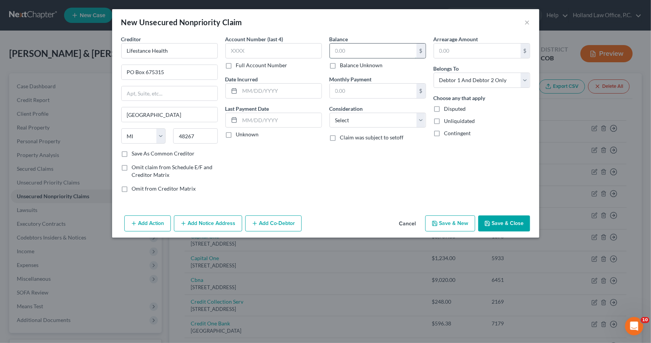
click at [336, 48] on input "text" at bounding box center [373, 50] width 87 height 14
click at [495, 213] on div "Add Action Add Notice Address Add Co-Debtor Cancel Save & New Save & Close" at bounding box center [325, 224] width 427 height 25
click at [496, 227] on button "Save & Close" at bounding box center [504, 223] width 52 height 16
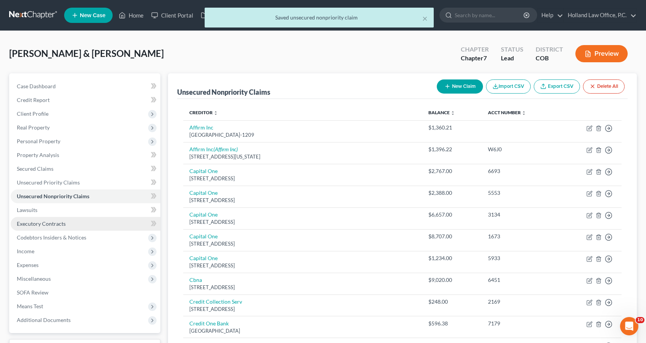
click at [84, 219] on link "Executory Contracts" at bounding box center [86, 224] width 150 height 14
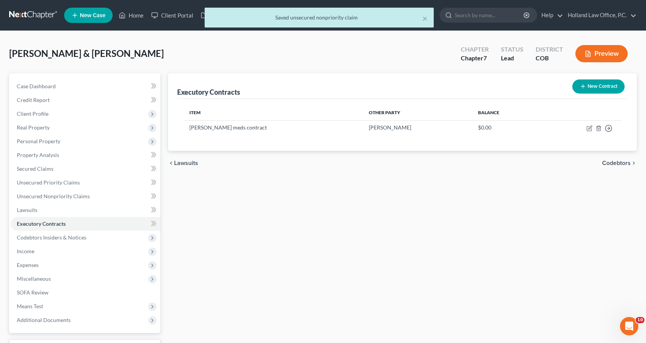
click at [590, 89] on button "New Contract" at bounding box center [598, 86] width 52 height 14
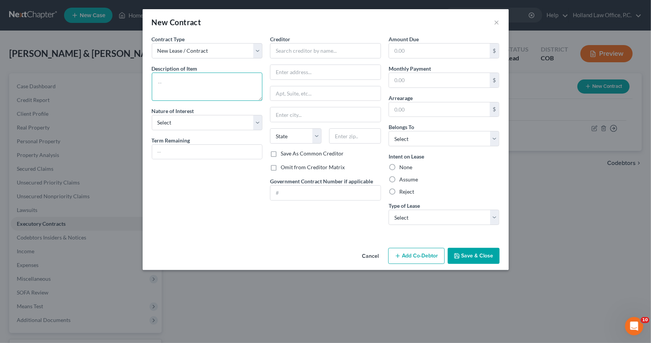
click at [233, 86] on textarea at bounding box center [207, 86] width 111 height 28
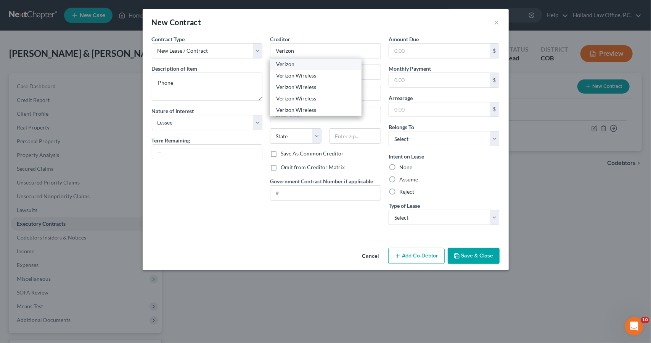
click at [289, 65] on div "Verizon" at bounding box center [315, 64] width 79 height 8
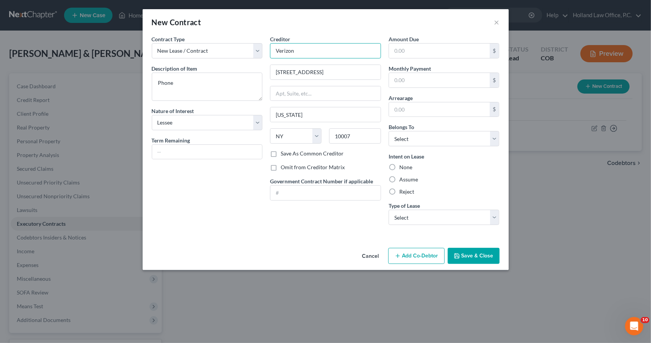
click at [298, 55] on input "Verizon" at bounding box center [325, 50] width 111 height 15
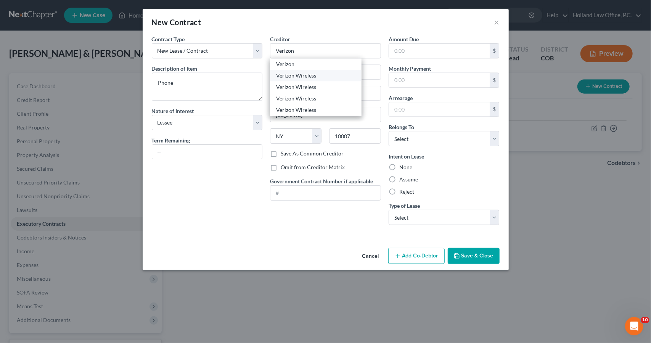
click at [299, 77] on div "Verizon Wireless" at bounding box center [315, 76] width 79 height 8
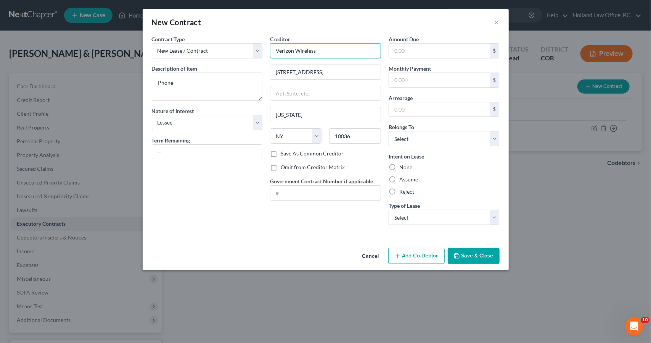
click at [344, 49] on input "Verizon Wireless" at bounding box center [325, 50] width 111 height 15
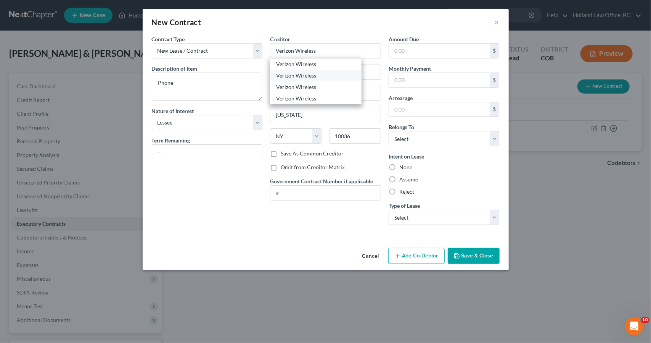
click at [328, 78] on div "Verizon Wireless" at bounding box center [315, 76] width 79 height 8
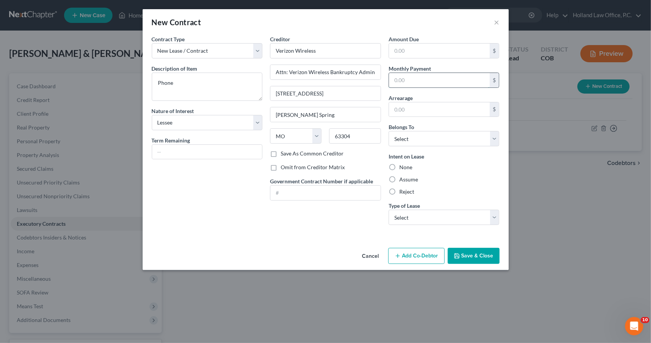
click at [418, 82] on input "text" at bounding box center [439, 80] width 101 height 14
click at [423, 142] on select "Select Debtor 1 Only Debtor 2 Only Debtor 1 And Debtor 2 Only At Least One Of T…" at bounding box center [444, 138] width 111 height 15
click at [389, 131] on select "Select Debtor 1 Only Debtor 2 Only Debtor 1 And Debtor 2 Only At Least One Of T…" at bounding box center [444, 138] width 111 height 15
click at [411, 179] on label "Assume" at bounding box center [409, 180] width 19 height 8
click at [408, 179] on input "Assume" at bounding box center [405, 178] width 5 height 5
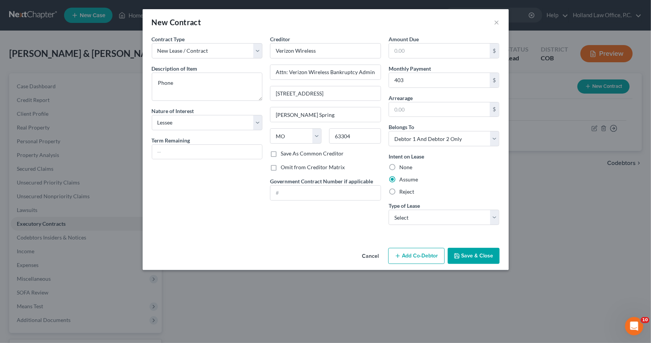
click at [420, 224] on div "Amount Due $ Monthly Payment 403 $ Arrearage $ Belongs To * Select Debtor 1 Onl…" at bounding box center [444, 133] width 119 height 196
click at [420, 223] on select "Select Real Estate Car Other" at bounding box center [444, 216] width 111 height 15
click at [389, 209] on select "Select Real Estate Car Other" at bounding box center [444, 216] width 111 height 15
click at [462, 255] on button "Save & Close" at bounding box center [474, 256] width 52 height 16
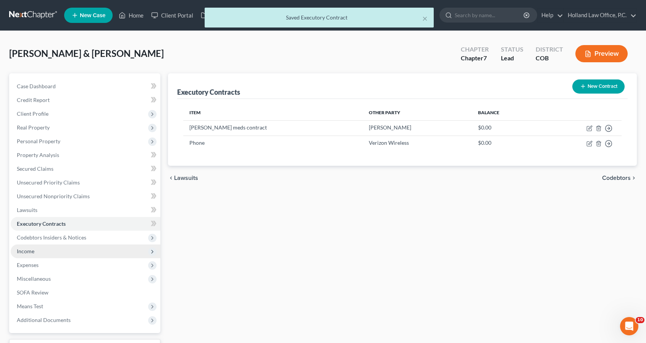
click at [43, 250] on span "Income" at bounding box center [86, 251] width 150 height 14
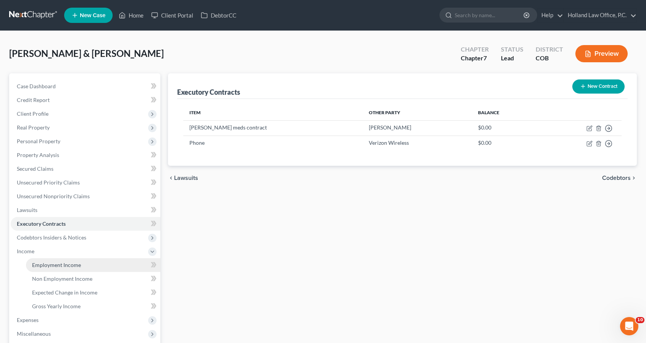
click at [87, 266] on link "Employment Income" at bounding box center [93, 265] width 134 height 14
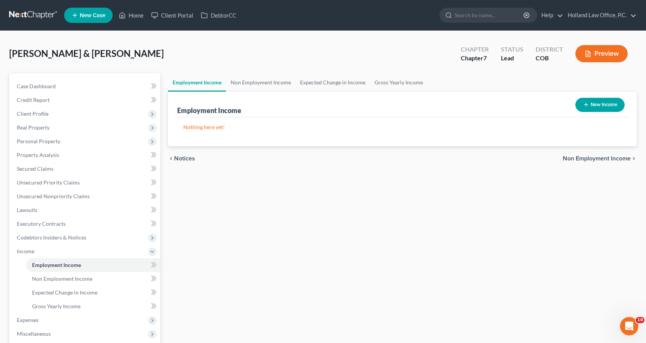
click at [607, 106] on button "New Income" at bounding box center [599, 105] width 49 height 14
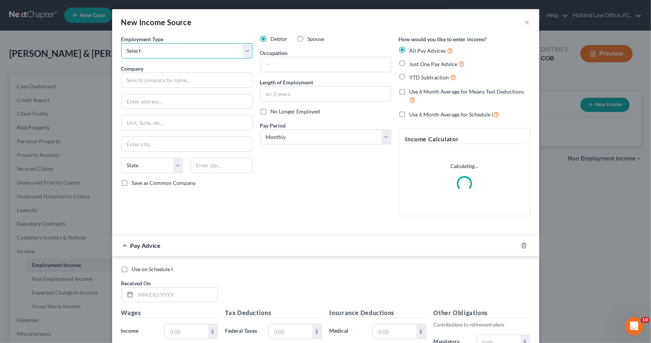
click at [232, 51] on select "Select Full or [DEMOGRAPHIC_DATA] Employment Self Employment" at bounding box center [186, 50] width 131 height 15
click at [121, 43] on select "Select Full or [DEMOGRAPHIC_DATA] Employment Self Employment" at bounding box center [186, 50] width 131 height 15
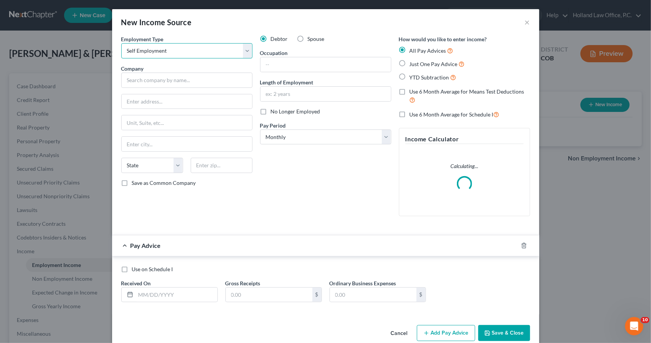
click at [229, 54] on select "Select Full or [DEMOGRAPHIC_DATA] Employment Self Employment" at bounding box center [186, 50] width 131 height 15
click at [121, 43] on select "Select Full or [DEMOGRAPHIC_DATA] Employment Self Employment" at bounding box center [186, 50] width 131 height 15
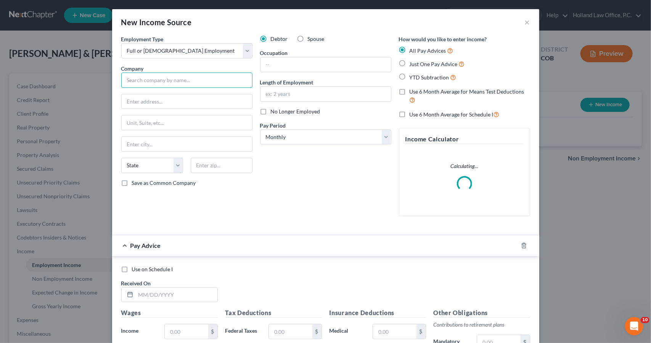
click at [229, 80] on input "text" at bounding box center [186, 79] width 131 height 15
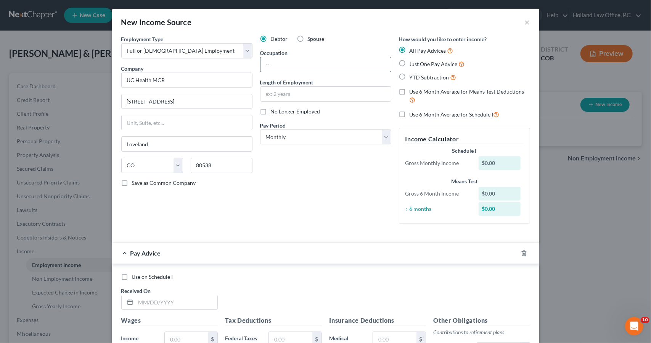
click at [300, 66] on input "text" at bounding box center [326, 64] width 130 height 14
click at [309, 87] on input "text" at bounding box center [326, 94] width 130 height 14
click at [410, 113] on label "Use 6 Month Average for Schedule I" at bounding box center [455, 114] width 90 height 9
click at [413, 113] on input "Use 6 Month Average for Schedule I" at bounding box center [415, 112] width 5 height 5
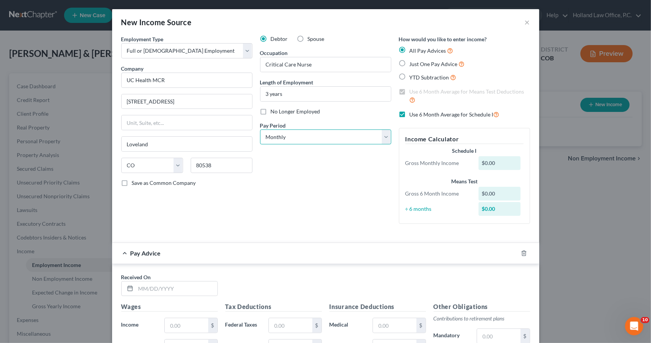
click at [386, 134] on select "Select Monthly Twice Monthly Every Other Week Weekly" at bounding box center [325, 136] width 131 height 15
click at [260, 129] on select "Select Monthly Twice Monthly Every Other Week Weekly" at bounding box center [325, 136] width 131 height 15
click at [522, 251] on icon "button" at bounding box center [523, 252] width 3 height 5
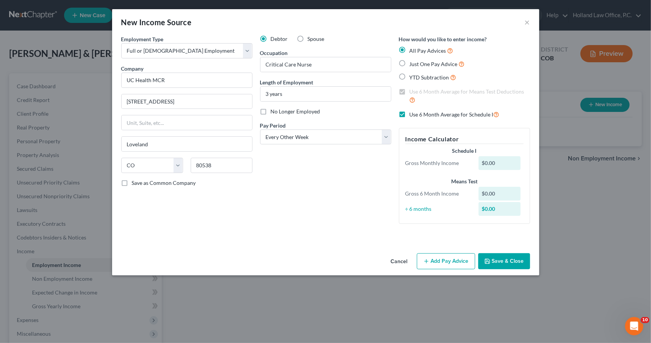
click at [320, 38] on span "Spouse" at bounding box center [316, 38] width 17 height 6
click at [316, 38] on input "Spouse" at bounding box center [313, 37] width 5 height 5
click at [497, 258] on button "Save & Close" at bounding box center [504, 261] width 52 height 16
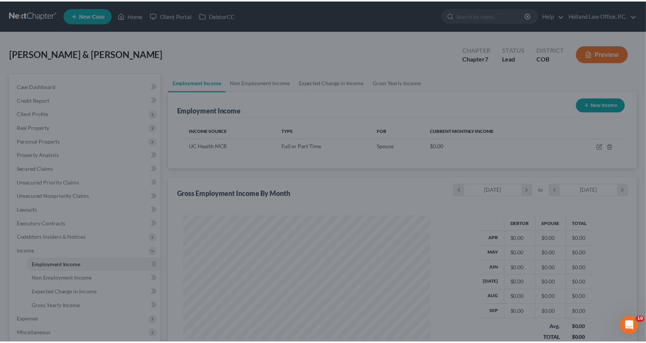
scroll to position [136, 264]
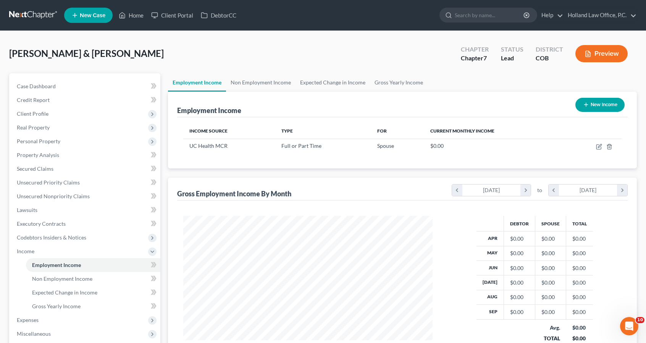
click at [588, 107] on button "New Income" at bounding box center [599, 105] width 49 height 14
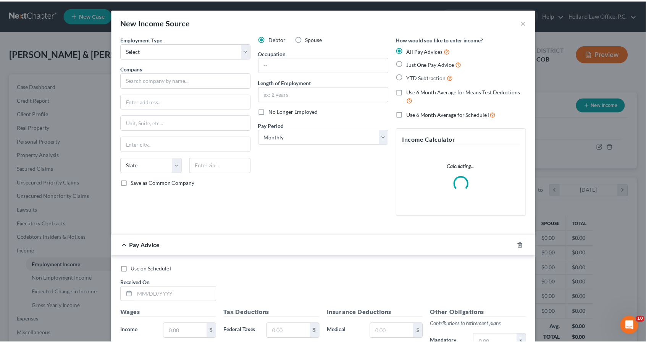
scroll to position [136, 267]
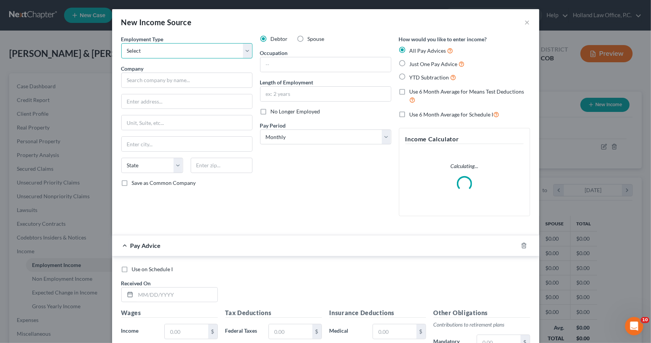
click at [232, 54] on select "Select Full or [DEMOGRAPHIC_DATA] Employment Self Employment" at bounding box center [186, 50] width 131 height 15
click at [121, 43] on select "Select Full or [DEMOGRAPHIC_DATA] Employment Self Employment" at bounding box center [186, 50] width 131 height 15
click at [230, 84] on input "text" at bounding box center [186, 79] width 131 height 15
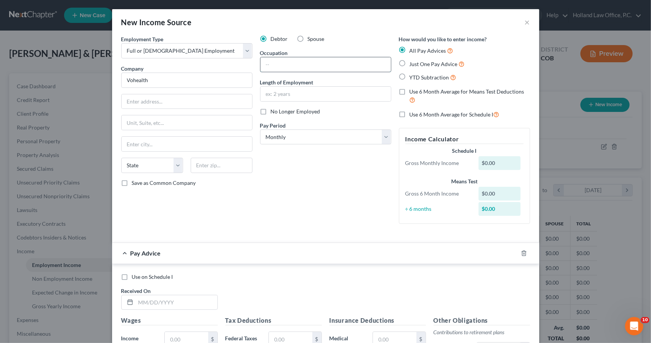
click at [288, 66] on input "text" at bounding box center [326, 64] width 130 height 14
click at [288, 66] on input "Nursing in" at bounding box center [326, 64] width 130 height 14
click at [410, 113] on label "Use 6 Month Average for Schedule I" at bounding box center [455, 114] width 90 height 9
click at [413, 113] on input "Use 6 Month Average for Schedule I" at bounding box center [415, 112] width 5 height 5
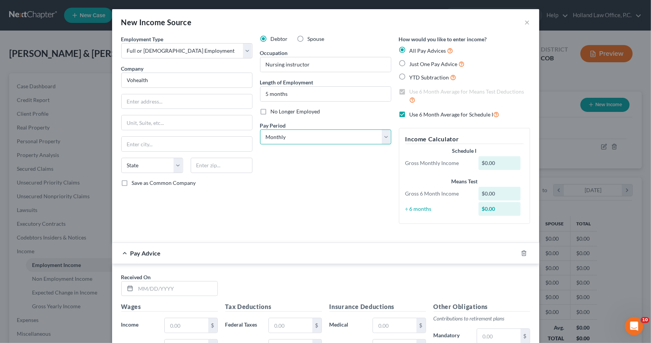
click at [382, 129] on select "Select Monthly Twice Monthly Every Other Week Weekly" at bounding box center [325, 136] width 131 height 15
click at [260, 129] on select "Select Monthly Twice Monthly Every Other Week Weekly" at bounding box center [325, 136] width 131 height 15
click at [522, 252] on icon "button" at bounding box center [524, 253] width 6 height 6
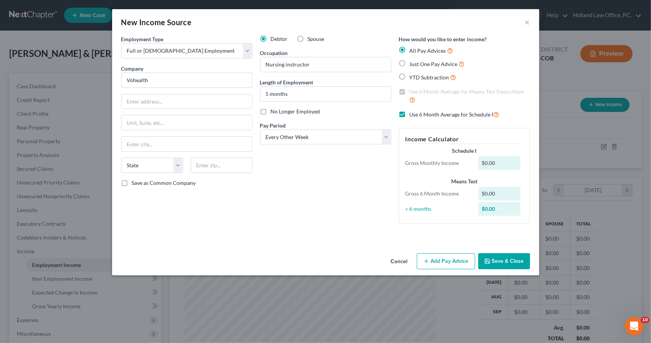
click at [314, 35] on span "Spouse" at bounding box center [316, 38] width 17 height 6
click at [314, 35] on input "Spouse" at bounding box center [313, 37] width 5 height 5
click at [495, 256] on button "Save & Close" at bounding box center [504, 261] width 52 height 16
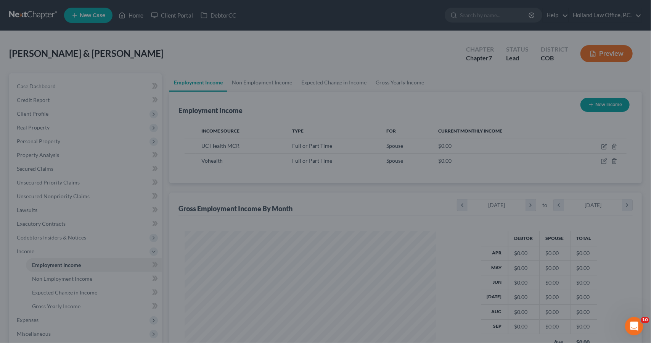
scroll to position [381440, 381311]
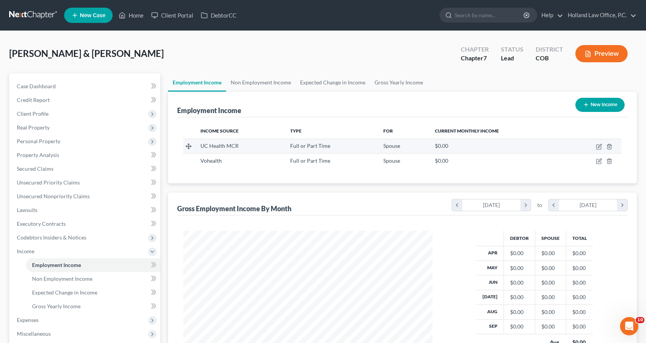
click at [595, 147] on td at bounding box center [593, 146] width 56 height 14
click at [598, 147] on icon "button" at bounding box center [599, 146] width 6 height 6
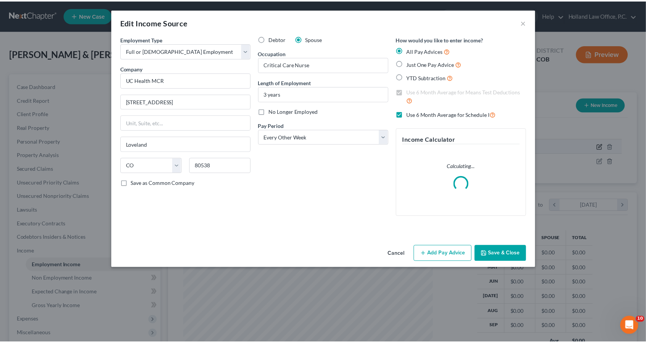
scroll to position [136, 267]
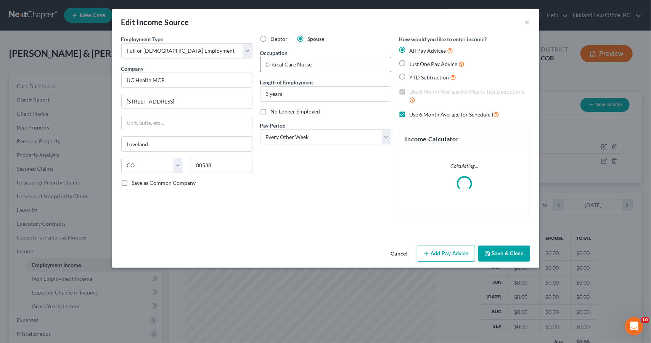
click at [357, 66] on input "Critical Care Nurse" at bounding box center [326, 64] width 130 height 14
click at [515, 266] on div "Cancel Add Pay Advice Save & Close" at bounding box center [325, 254] width 427 height 25
click at [512, 259] on button "Save & Close" at bounding box center [504, 253] width 52 height 16
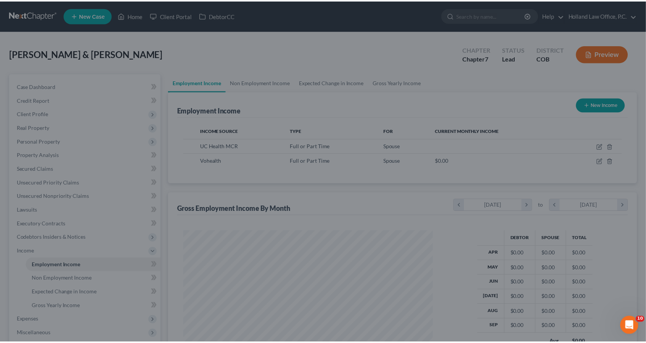
scroll to position [381440, 381311]
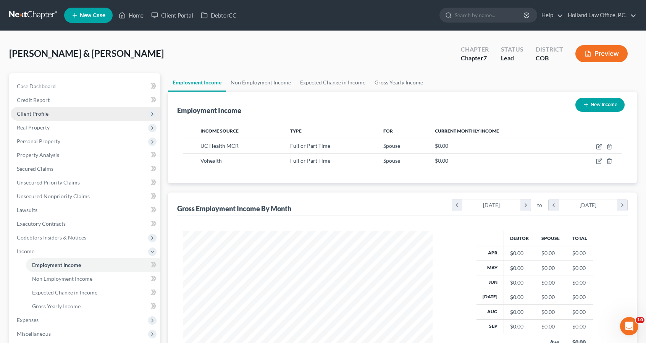
click at [54, 118] on span "Client Profile" at bounding box center [86, 114] width 150 height 14
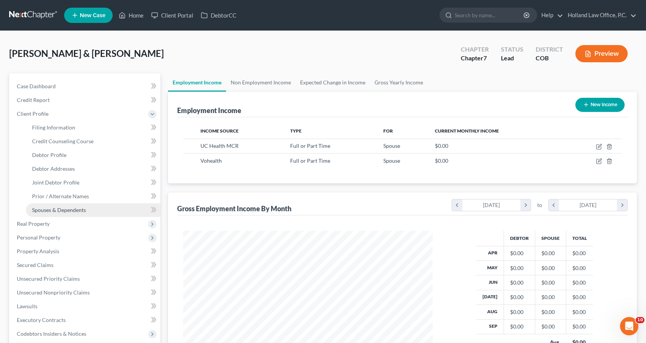
click at [65, 207] on span "Spouses & Dependents" at bounding box center [59, 209] width 54 height 6
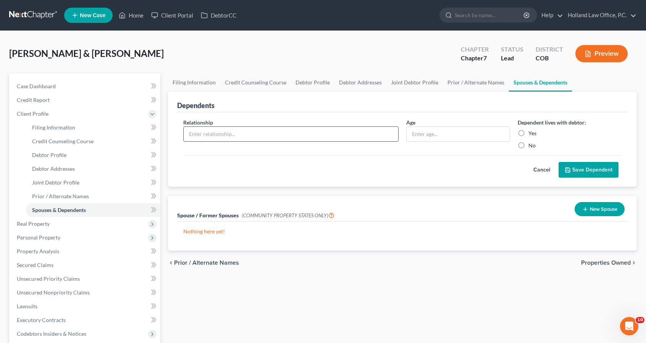
click at [349, 134] on input "text" at bounding box center [291, 134] width 214 height 14
click at [427, 122] on div "Age" at bounding box center [457, 133] width 111 height 31
click at [426, 135] on input "text" at bounding box center [457, 134] width 103 height 14
click at [534, 131] on label "Yes" at bounding box center [532, 133] width 8 height 8
click at [534, 131] on input "Yes" at bounding box center [533, 131] width 5 height 5
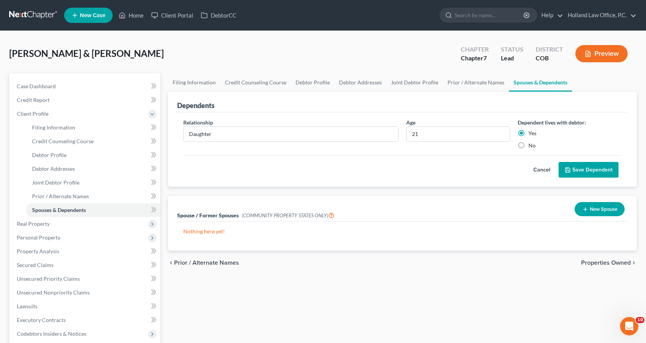
click at [564, 170] on button "Save Dependent" at bounding box center [588, 170] width 60 height 16
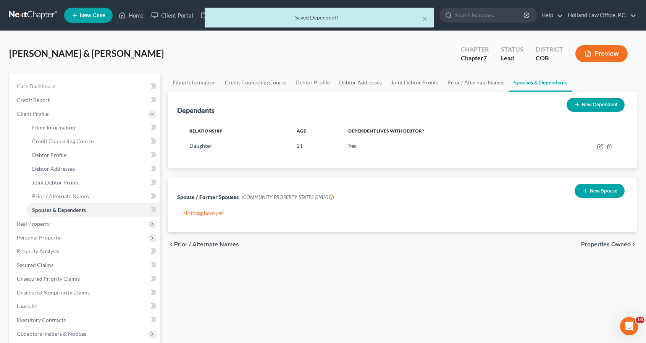
click at [588, 102] on button "New Dependent" at bounding box center [595, 105] width 58 height 14
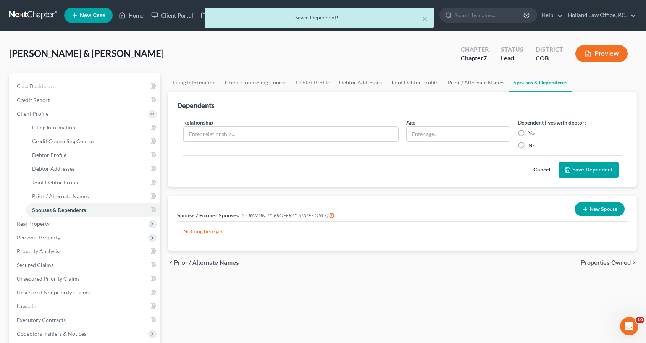
click at [281, 126] on div at bounding box center [290, 133] width 215 height 15
click at [281, 127] on input "text" at bounding box center [291, 134] width 214 height 14
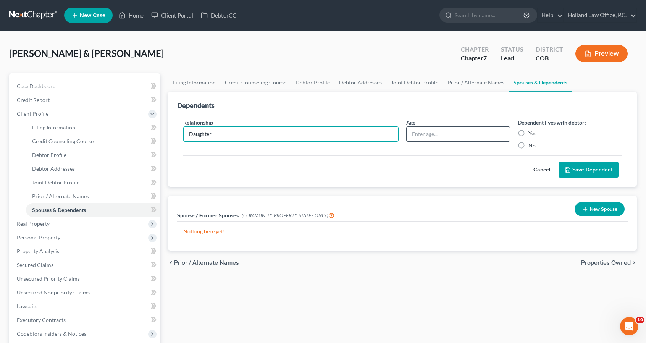
click at [436, 133] on input "text" at bounding box center [457, 134] width 103 height 14
click at [528, 134] on label "Yes" at bounding box center [532, 133] width 8 height 8
click at [531, 134] on input "Yes" at bounding box center [533, 131] width 5 height 5
click at [577, 173] on button "Save Dependent" at bounding box center [588, 170] width 60 height 16
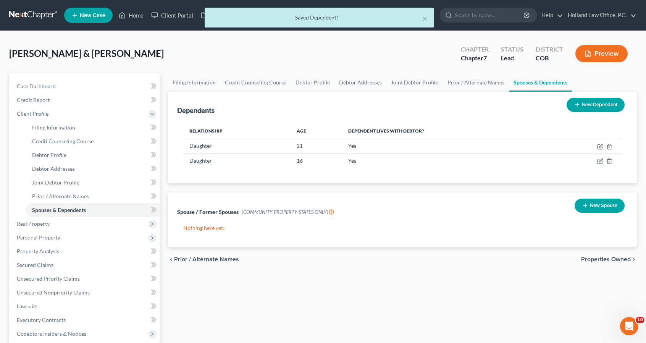
click at [585, 106] on button "New Dependent" at bounding box center [595, 105] width 58 height 14
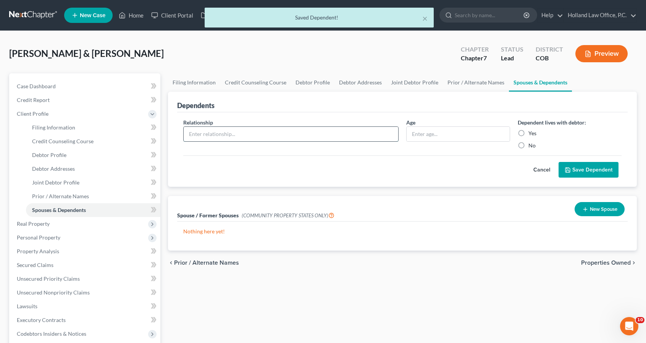
click at [295, 129] on input "text" at bounding box center [291, 134] width 214 height 14
click at [442, 133] on input "text" at bounding box center [457, 134] width 103 height 14
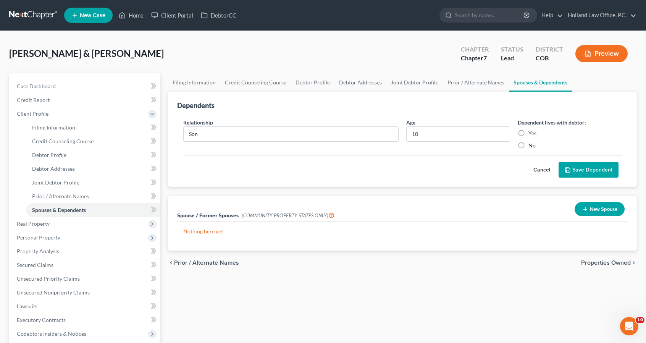
click at [528, 133] on label "Yes" at bounding box center [532, 133] width 8 height 8
click at [531, 133] on input "Yes" at bounding box center [533, 131] width 5 height 5
click at [575, 162] on button "Save Dependent" at bounding box center [588, 170] width 60 height 16
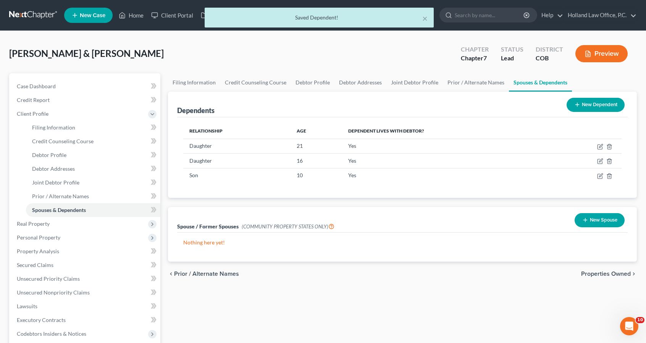
click at [598, 107] on button "New Dependent" at bounding box center [595, 105] width 58 height 14
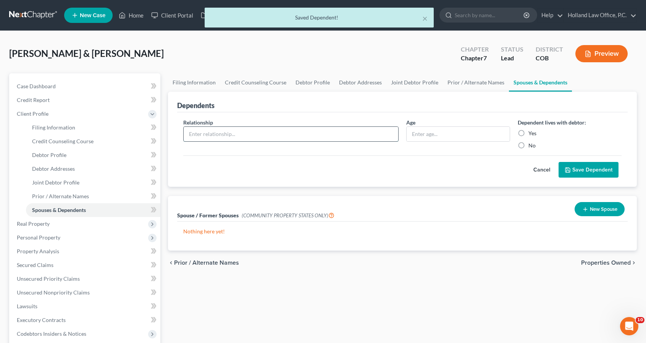
click at [332, 130] on input "text" at bounding box center [291, 134] width 214 height 14
click at [415, 131] on input "text" at bounding box center [457, 134] width 103 height 14
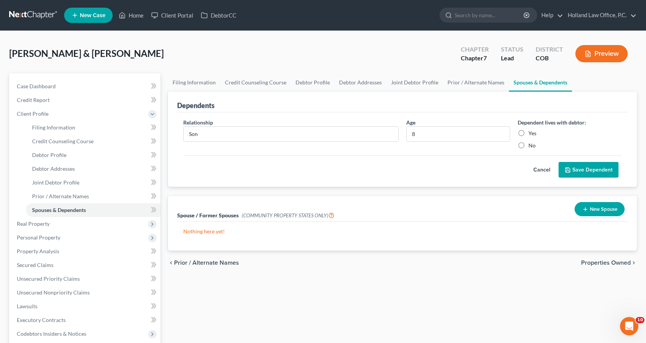
click at [528, 134] on label "Yes" at bounding box center [532, 133] width 8 height 8
click at [531, 134] on input "Yes" at bounding box center [533, 131] width 5 height 5
click at [569, 171] on polyline "submit" at bounding box center [567, 171] width 3 height 2
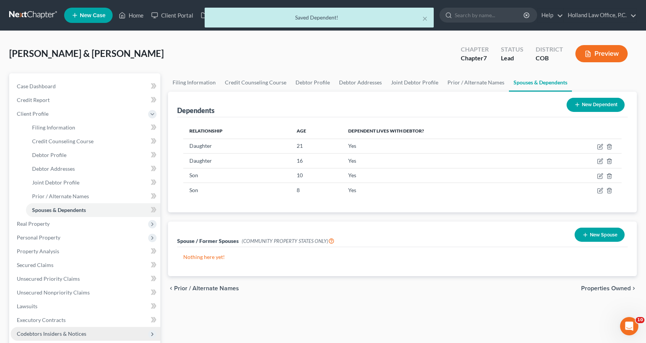
click at [62, 329] on span "Codebtors Insiders & Notices" at bounding box center [86, 334] width 150 height 14
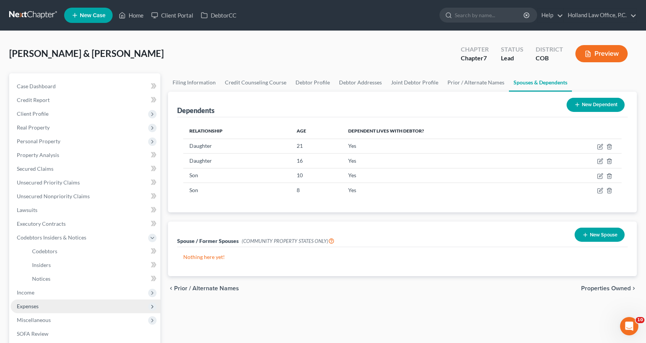
click at [62, 303] on span "Expenses" at bounding box center [86, 306] width 150 height 14
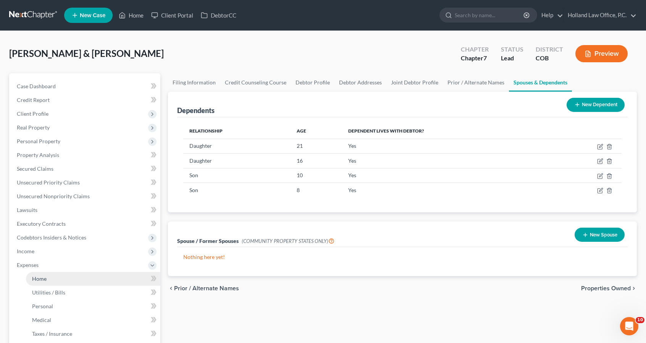
click at [62, 281] on link "Home" at bounding box center [93, 279] width 134 height 14
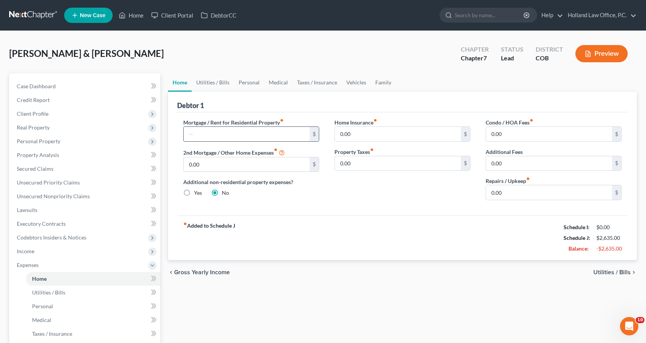
click at [269, 136] on input "text" at bounding box center [247, 134] width 126 height 14
click at [224, 89] on link "Utilities / Bills" at bounding box center [213, 82] width 42 height 18
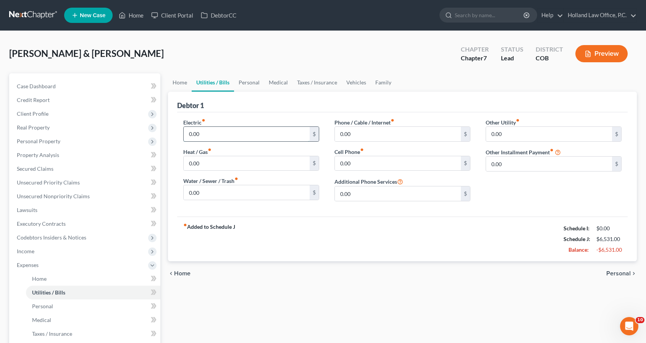
click at [218, 130] on input "0.00" at bounding box center [247, 134] width 126 height 14
click at [215, 166] on input "0.00" at bounding box center [247, 163] width 126 height 14
click at [184, 86] on link "Home" at bounding box center [180, 82] width 24 height 18
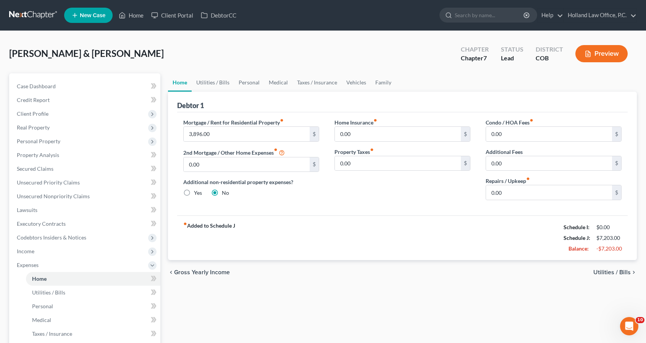
click at [517, 142] on div "Condo / HOA Fees fiber_manual_record 0.00 $ Additional Fees 0.00 $ Repairs / Up…" at bounding box center [553, 162] width 151 height 88
click at [508, 127] on input "0.00" at bounding box center [549, 134] width 126 height 14
click at [230, 81] on link "Utilities / Bills" at bounding box center [213, 82] width 42 height 18
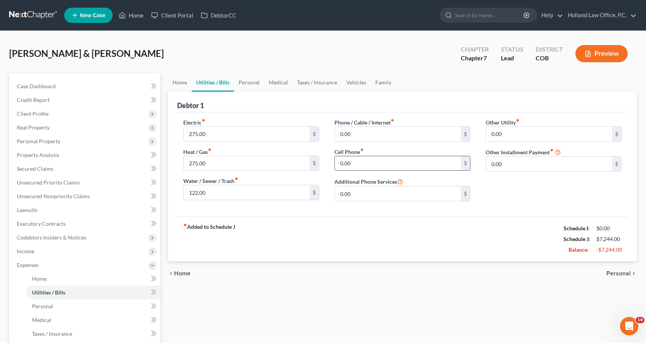
click at [372, 167] on input "0.00" at bounding box center [398, 163] width 126 height 14
click at [248, 88] on link "Personal" at bounding box center [249, 82] width 30 height 18
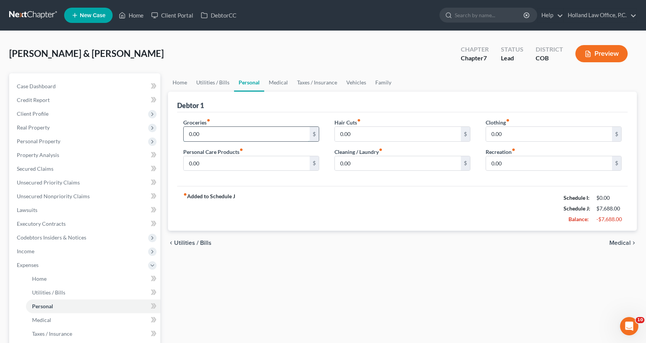
click at [232, 139] on input "0.00" at bounding box center [247, 134] width 126 height 14
click at [278, 83] on link "Medical" at bounding box center [278, 82] width 28 height 18
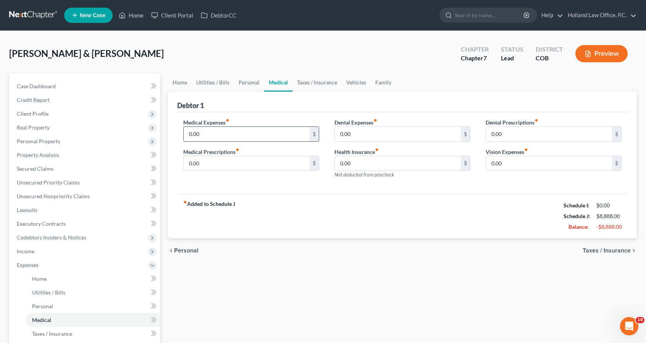
click at [255, 137] on input "0.00" at bounding box center [247, 134] width 126 height 14
click at [305, 84] on link "Taxes / Insurance" at bounding box center [316, 82] width 49 height 18
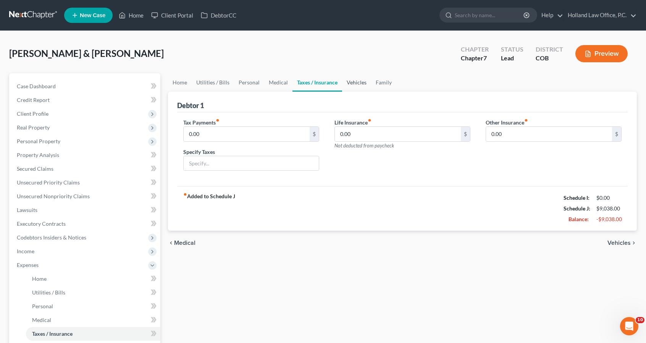
click at [361, 84] on link "Vehicles" at bounding box center [356, 82] width 29 height 18
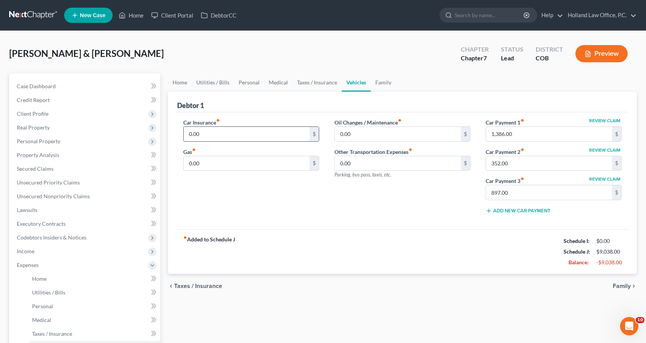
click at [236, 132] on input "0.00" at bounding box center [247, 134] width 126 height 14
click at [275, 98] on div "Debtor 1" at bounding box center [402, 102] width 450 height 21
click at [377, 85] on link "Family" at bounding box center [383, 82] width 25 height 18
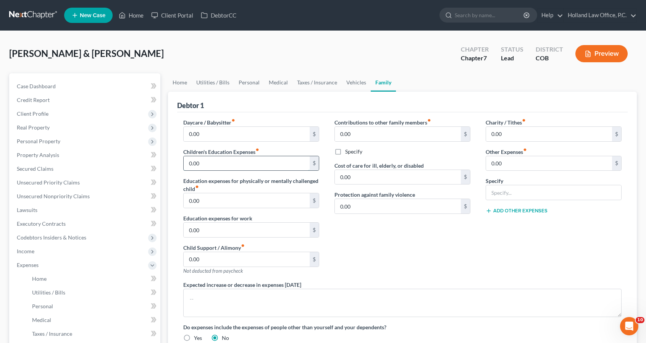
click at [210, 164] on input "0.00" at bounding box center [247, 163] width 126 height 14
click at [219, 226] on input "0.00" at bounding box center [247, 229] width 126 height 14
click at [312, 85] on link "Taxes / Insurance" at bounding box center [316, 82] width 49 height 18
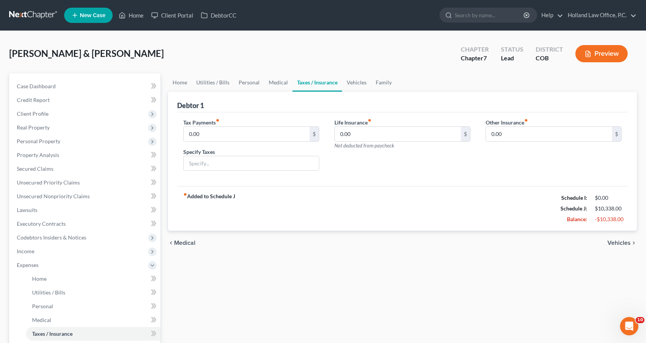
click at [312, 85] on link "Taxes / Insurance" at bounding box center [317, 82] width 50 height 18
click at [220, 86] on link "Utilities / Bills" at bounding box center [213, 82] width 42 height 18
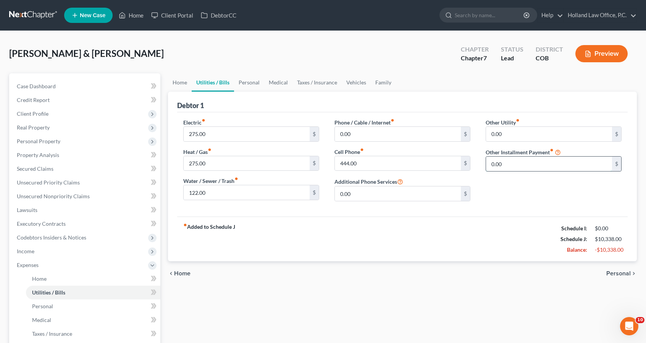
click at [500, 161] on input "0.00" at bounding box center [549, 163] width 126 height 14
click at [383, 85] on link "Family" at bounding box center [383, 82] width 25 height 18
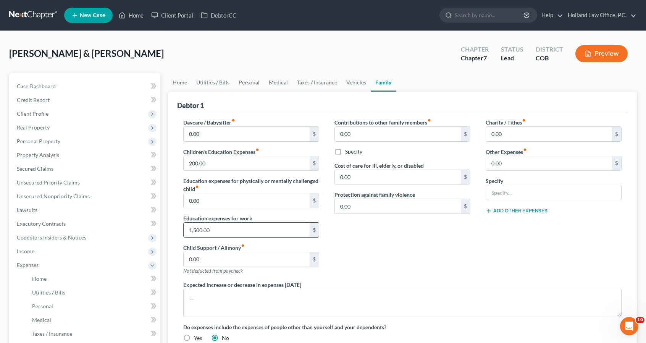
click at [253, 222] on input "1,500.00" at bounding box center [247, 229] width 126 height 14
click at [394, 231] on div "Contributions to other family members fiber_manual_record 0.00 $ Specify Cost o…" at bounding box center [402, 199] width 151 height 162
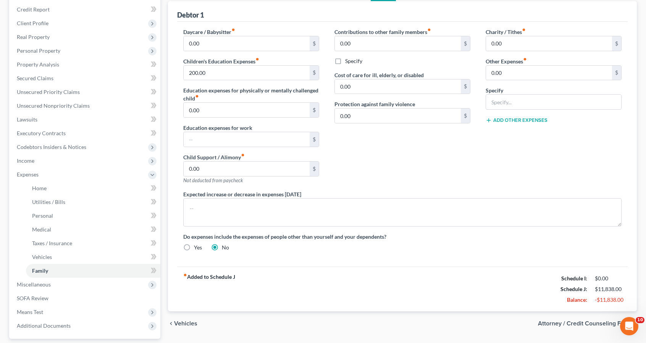
scroll to position [92, 0]
click at [45, 160] on span "Income" at bounding box center [86, 160] width 150 height 14
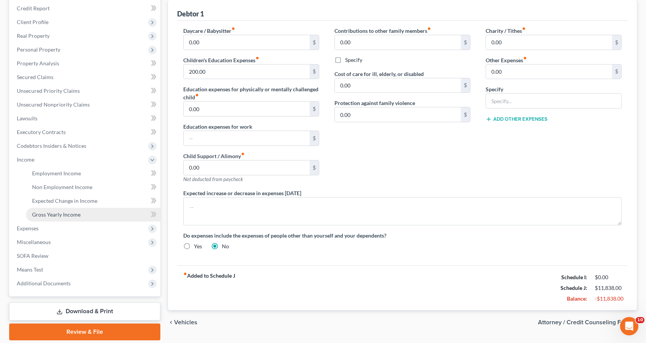
click at [58, 210] on link "Gross Yearly Income" at bounding box center [93, 215] width 134 height 14
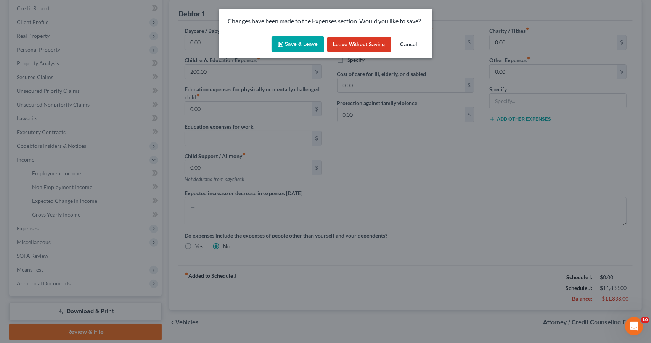
click at [301, 42] on button "Save & Leave" at bounding box center [298, 44] width 53 height 16
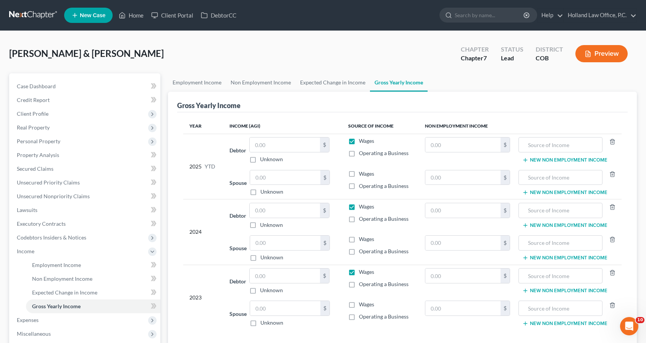
click at [358, 300] on div "Wages" at bounding box center [380, 304] width 64 height 8
click at [359, 302] on label "Wages" at bounding box center [366, 304] width 15 height 8
click at [362, 302] on input "Wages" at bounding box center [364, 302] width 5 height 5
click at [359, 239] on label "Wages" at bounding box center [366, 239] width 15 height 8
click at [362, 239] on input "Wages" at bounding box center [364, 237] width 5 height 5
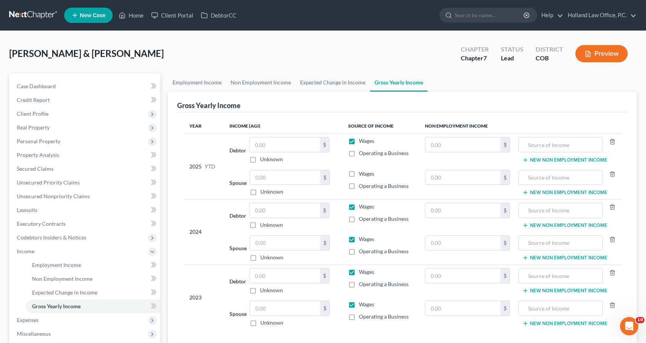
click at [359, 176] on label "Wages" at bounding box center [366, 174] width 15 height 8
click at [362, 175] on input "Wages" at bounding box center [364, 172] width 5 height 5
click at [276, 242] on input "text" at bounding box center [285, 242] width 70 height 14
click at [464, 212] on input "text" at bounding box center [462, 210] width 75 height 14
click at [473, 147] on input "text" at bounding box center [462, 144] width 75 height 14
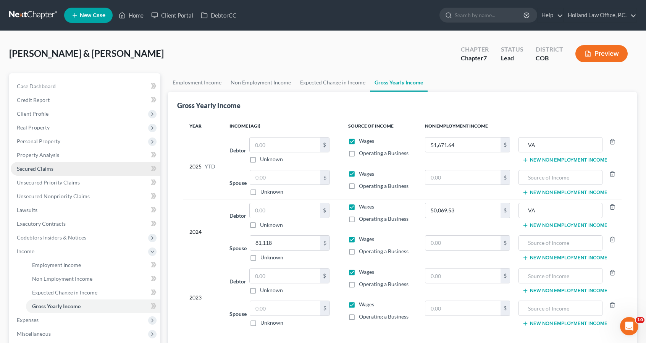
click at [38, 168] on span "Secured Claims" at bounding box center [35, 168] width 37 height 6
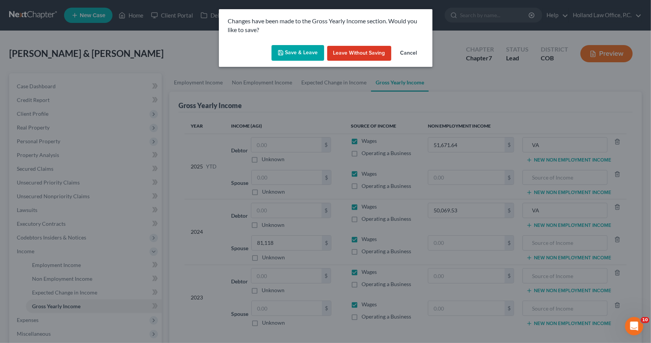
click at [301, 46] on button "Save & Leave" at bounding box center [298, 53] width 53 height 16
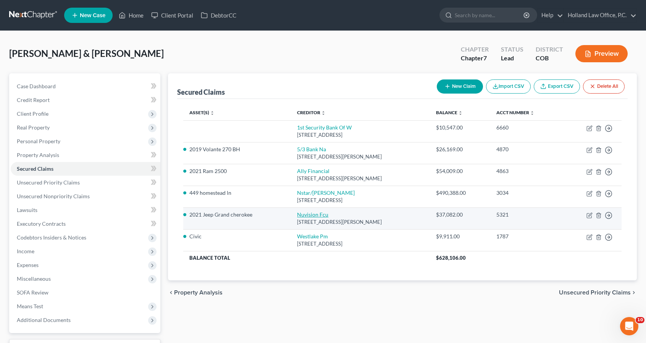
click at [300, 213] on link "Nuvision Fcu" at bounding box center [312, 214] width 31 height 6
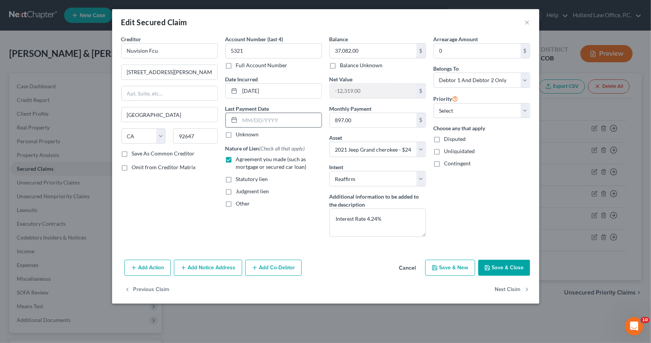
click at [263, 119] on input "text" at bounding box center [281, 120] width 82 height 14
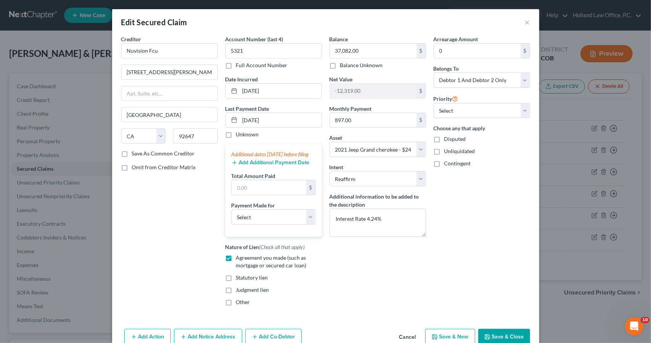
click at [271, 166] on button "Add Additional Payment Date" at bounding box center [271, 162] width 78 height 6
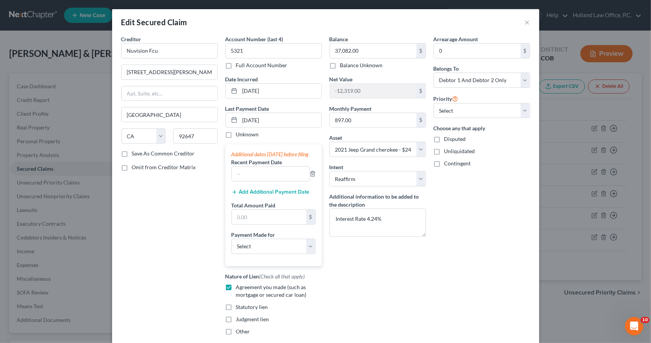
click at [274, 202] on div "Additional dates [DATE] before filing Recent Payment Date Add Additional Paymen…" at bounding box center [274, 204] width 97 height 121
click at [274, 195] on button "Add Additional Payment Date" at bounding box center [271, 192] width 78 height 6
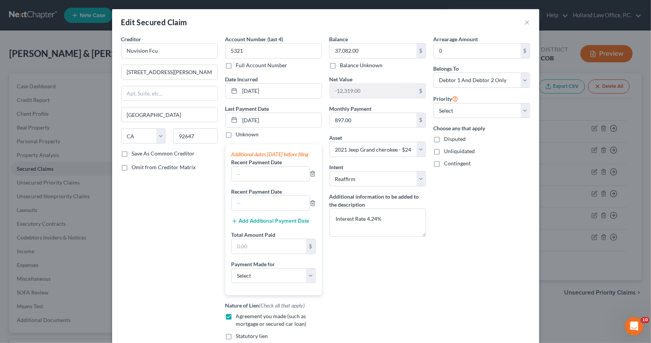
click at [283, 231] on div "Additional dates [DATE] before filing Recent Payment Date Recent Payment Date A…" at bounding box center [274, 219] width 97 height 151
click at [282, 224] on button "Add Additional Payment Date" at bounding box center [271, 221] width 78 height 6
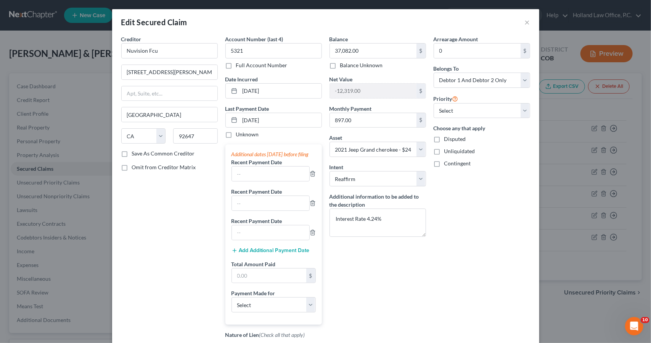
click at [282, 253] on button "Add Additional Payment Date" at bounding box center [271, 250] width 78 height 6
click at [270, 188] on div "Additional dates [DATE] before filing Recent Payment Date Recent Payment Date R…" at bounding box center [274, 248] width 97 height 209
click at [270, 181] on input "text" at bounding box center [270, 173] width 77 height 14
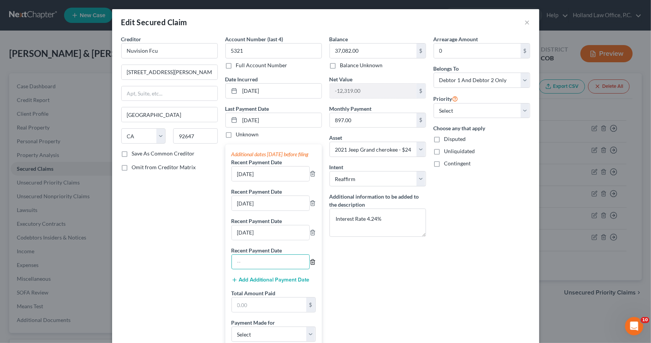
click at [311, 264] on icon "button" at bounding box center [312, 261] width 3 height 5
click at [272, 283] on input "text" at bounding box center [269, 275] width 74 height 14
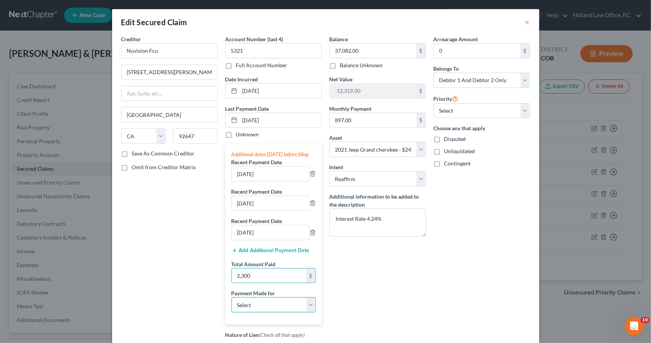
click at [282, 312] on select "Select Car Credit Card Loan Repayment Mortgage Other Suppliers Or Vendors" at bounding box center [274, 304] width 84 height 15
click at [232, 303] on select "Select Car Credit Card Loan Repayment Mortgage Other Suppliers Or Vendors" at bounding box center [274, 304] width 84 height 15
click at [385, 262] on div "Balance 37,082.00 $ Balance Unknown Balance Undetermined 37,082.00 $ Balance Un…" at bounding box center [378, 217] width 104 height 364
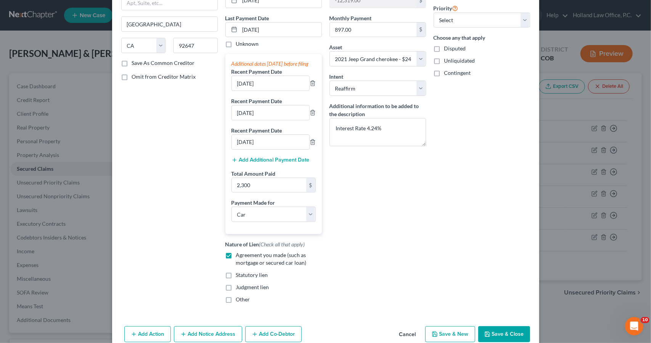
scroll to position [132, 0]
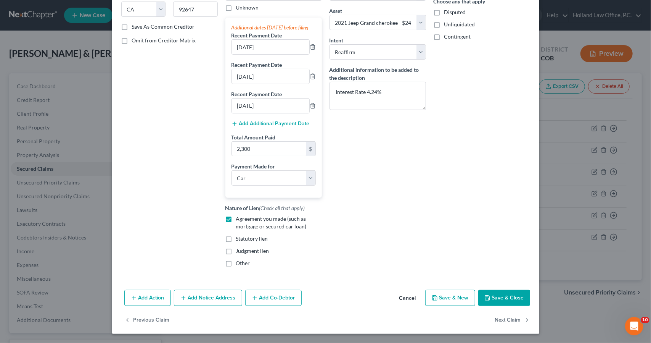
click at [480, 295] on button "Save & Close" at bounding box center [504, 298] width 52 height 16
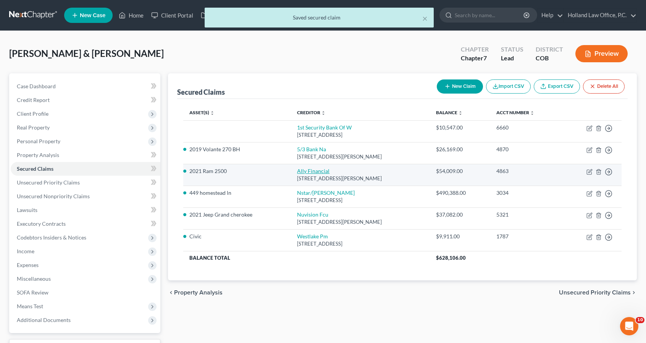
click at [297, 171] on link "Ally Financial" at bounding box center [313, 171] width 32 height 6
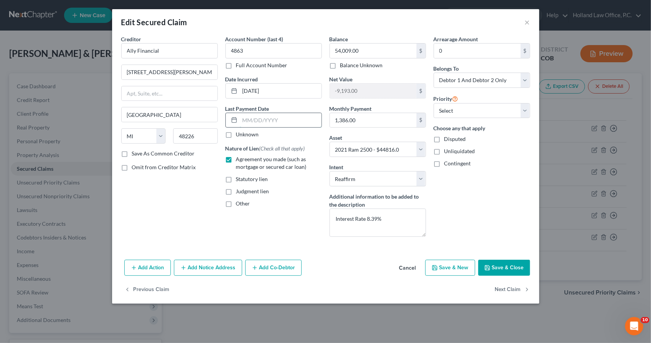
click at [280, 119] on input "text" at bounding box center [281, 120] width 82 height 14
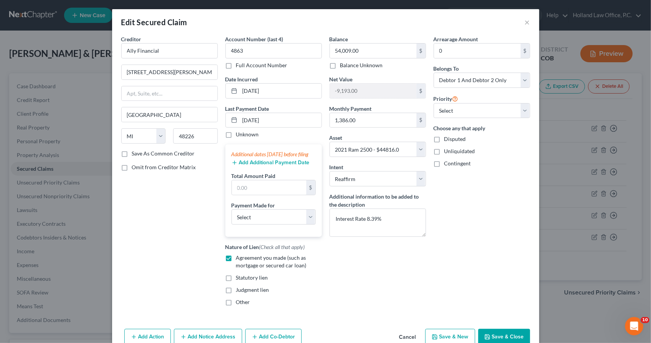
click at [279, 166] on button "Add Additional Payment Date" at bounding box center [271, 162] width 78 height 6
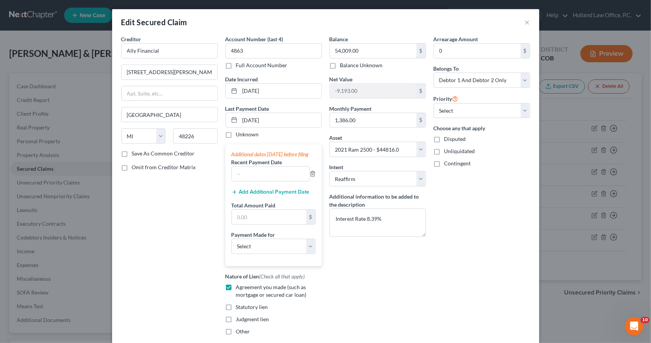
click at [282, 195] on button "Add Additional Payment Date" at bounding box center [271, 192] width 78 height 6
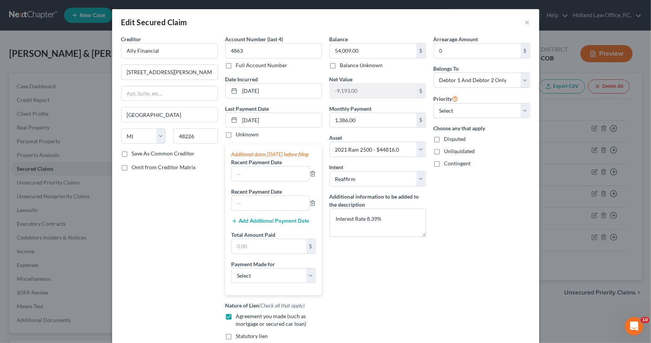
click at [284, 224] on button "Add Additional Payment Date" at bounding box center [271, 221] width 78 height 6
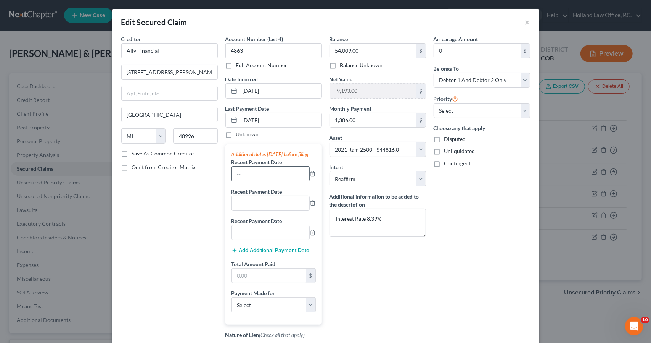
click at [280, 181] on input "text" at bounding box center [270, 173] width 77 height 14
click at [280, 181] on input "[DATE]" at bounding box center [270, 173] width 77 height 14
click at [290, 318] on div "Additional dates [DATE] before filing Recent Payment Date [DATE] Recent Payment…" at bounding box center [274, 234] width 97 height 180
click at [290, 312] on select "Select Car Credit Card Loan Repayment Mortgage Other Suppliers Or Vendors" at bounding box center [274, 304] width 84 height 15
click at [232, 303] on select "Select Car Credit Card Loan Repayment Mortgage Other Suppliers Or Vendors" at bounding box center [274, 304] width 84 height 15
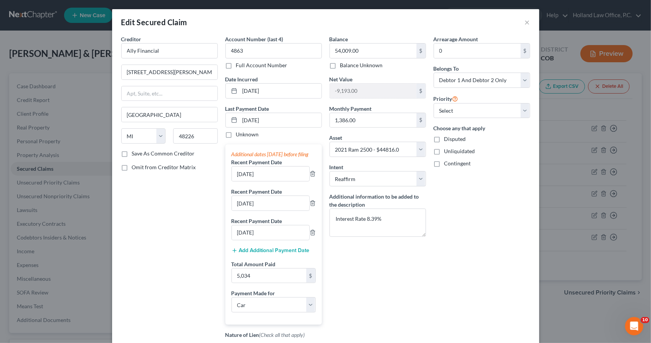
click at [398, 269] on div "Balance 54,009.00 $ Balance Unknown Balance Undetermined 54,009.00 $ Balance Un…" at bounding box center [378, 217] width 104 height 364
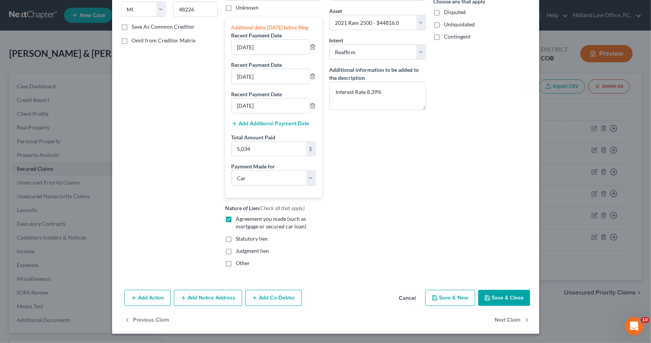
click at [487, 297] on icon "button" at bounding box center [488, 298] width 6 height 6
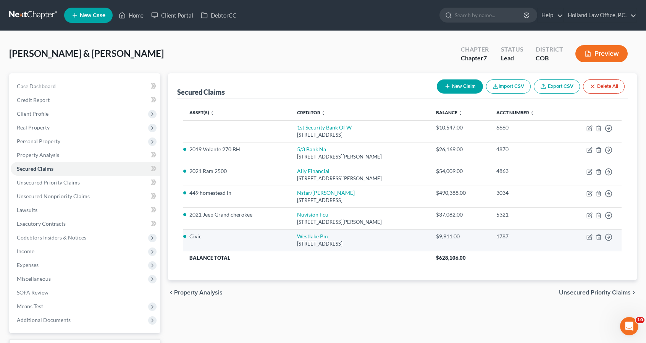
click at [297, 234] on link "Westlake Pm" at bounding box center [312, 236] width 31 height 6
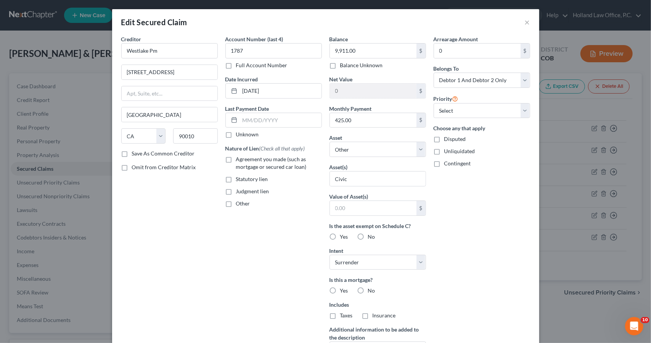
click at [282, 162] on label "Agreement you made (such as mortgage or secured car loan)" at bounding box center [279, 162] width 86 height 15
click at [244, 160] on input "Agreement you made (such as mortgage or secured car loan)" at bounding box center [241, 157] width 5 height 5
click at [368, 289] on label "No" at bounding box center [371, 291] width 7 height 8
click at [371, 289] on input "No" at bounding box center [373, 289] width 5 height 5
click at [368, 316] on label "No" at bounding box center [371, 315] width 7 height 8
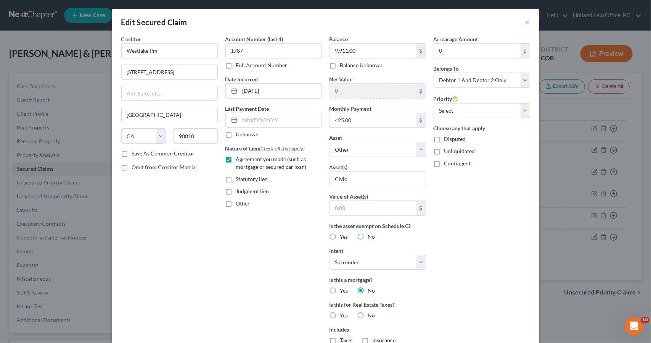
click at [371, 316] on input "No" at bounding box center [373, 313] width 5 height 5
click at [430, 307] on div "Arrearage Amount 0 $ Belongs To * Select Debtor 1 Only Debtor 2 Only Debtor 1 A…" at bounding box center [482, 217] width 104 height 365
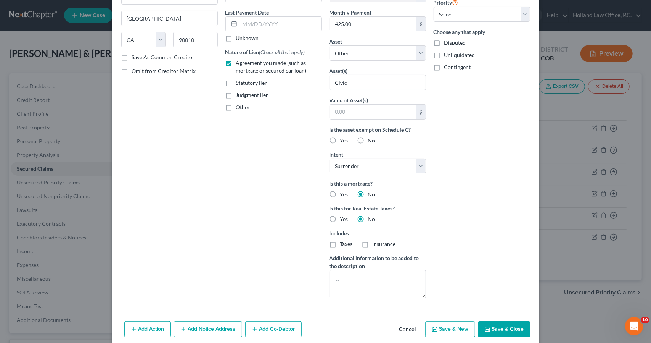
scroll to position [126, 0]
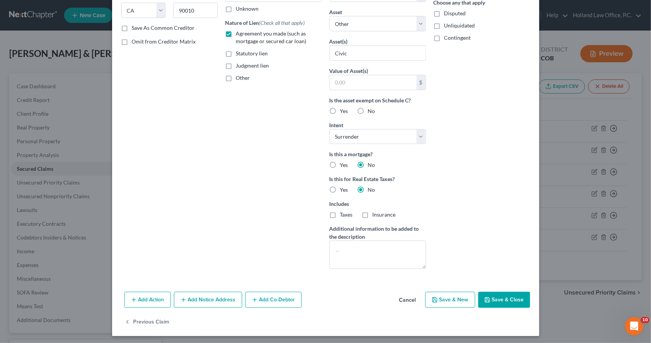
click at [488, 298] on icon "button" at bounding box center [487, 299] width 5 height 5
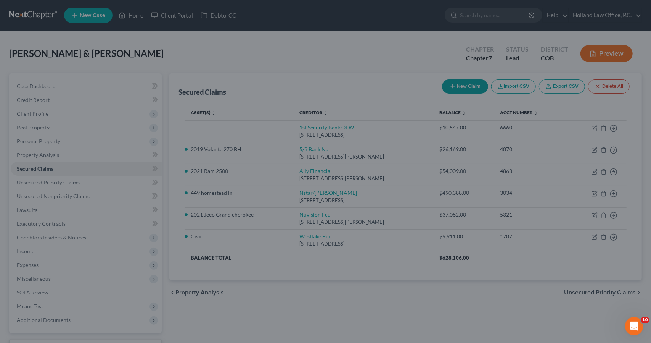
scroll to position [0, 0]
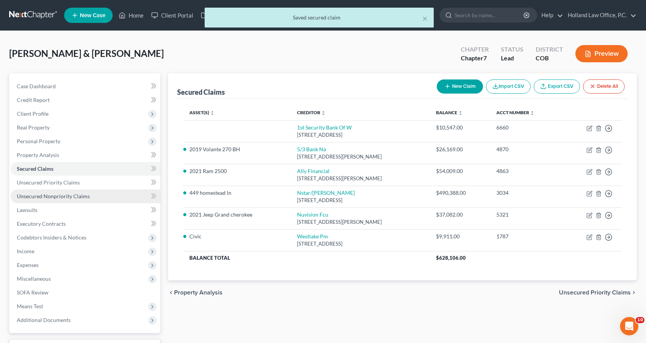
click at [69, 194] on span "Unsecured Nonpriority Claims" at bounding box center [53, 196] width 73 height 6
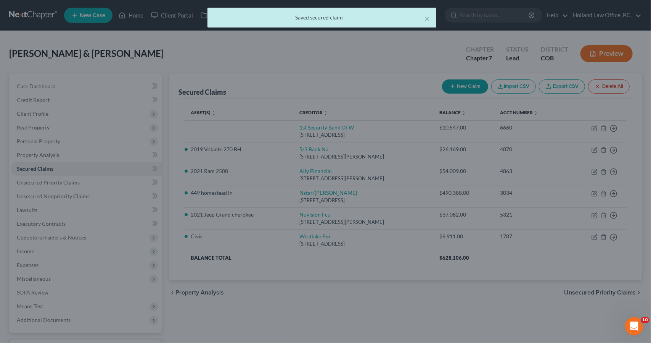
click at [432, 18] on div "× Saved secured claim" at bounding box center [322, 18] width 229 height 20
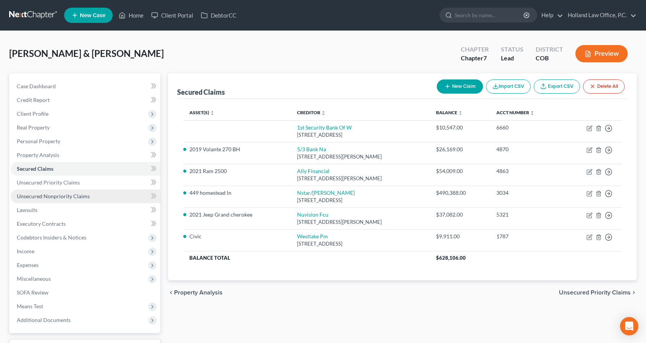
click at [68, 197] on span "Unsecured Nonpriority Claims" at bounding box center [53, 196] width 73 height 6
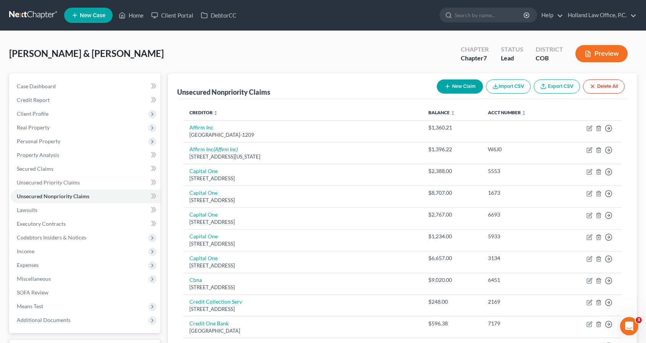
click at [455, 84] on button "New Claim" at bounding box center [460, 86] width 46 height 14
select select "2"
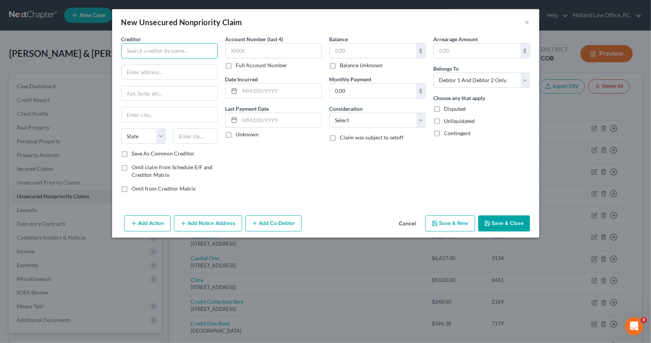
click at [206, 45] on input "text" at bounding box center [169, 50] width 97 height 15
type input "Johnstown utility"
click at [205, 71] on input "text" at bounding box center [170, 72] width 96 height 14
click at [201, 76] on input "text" at bounding box center [170, 72] width 96 height 14
paste input "450 S. Parish Avenue Johnstown, CO 80534"
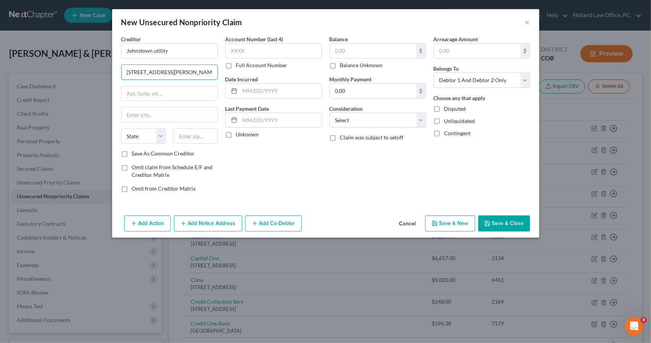
scroll to position [0, 16]
type input "450 S. Parish Avenue Johnstown, CO 80534"
click at [212, 133] on input "text" at bounding box center [195, 135] width 45 height 15
type input "80534"
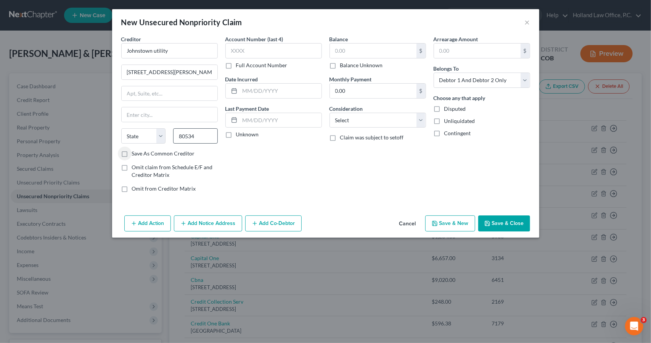
type input "[GEOGRAPHIC_DATA]"
select select "5"
drag, startPoint x: 177, startPoint y: 72, endPoint x: 293, endPoint y: 81, distance: 116.7
click at [293, 81] on div "Creditor * Johnstown utility 450 S. Parish Avenue Johnstown, CO 80534 Johnstown…" at bounding box center [326, 116] width 417 height 163
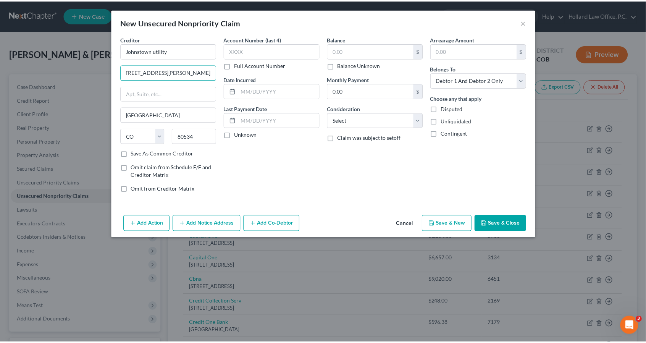
scroll to position [0, 0]
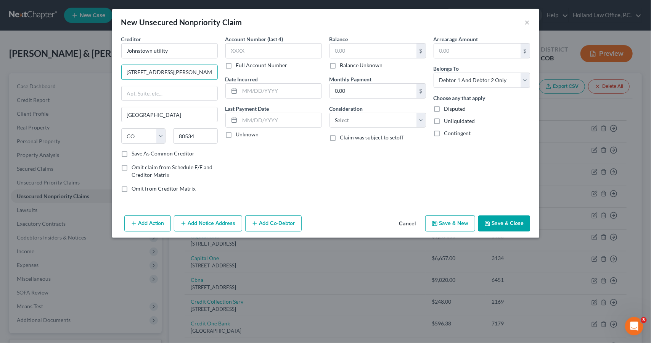
type input "450 S. Parish Avenue"
click at [190, 165] on span "Omit claim from Schedule E/F and Creditor Matrix" at bounding box center [172, 171] width 81 height 14
click at [140, 165] on input "Omit claim from Schedule E/F and Creditor Matrix" at bounding box center [137, 165] width 5 height 5
checkbox input "true"
click at [279, 115] on input "text" at bounding box center [281, 120] width 82 height 14
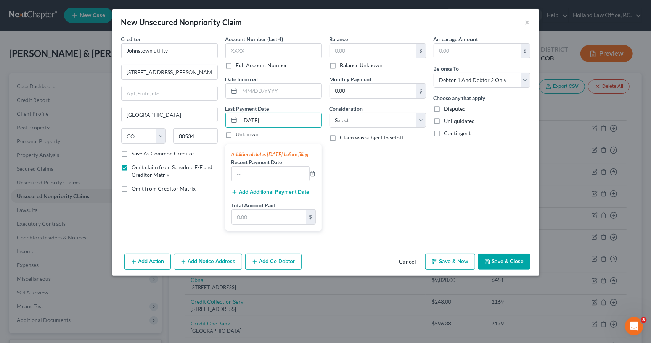
type input "10/15/2025"
click at [279, 195] on button "Add Additional Payment Date" at bounding box center [271, 192] width 78 height 6
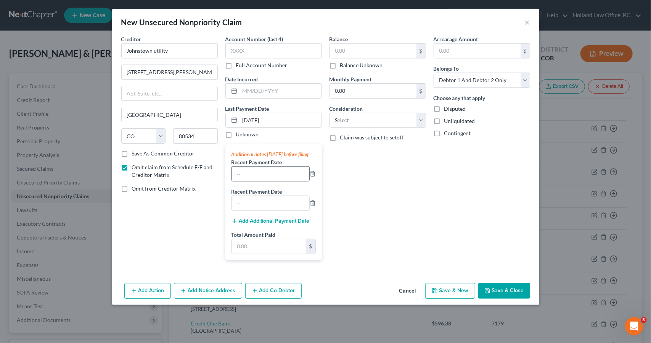
click at [275, 181] on input "text" at bounding box center [270, 173] width 77 height 14
type input "10/15/2025"
type input "9/30/2025"
type input "530.20"
click at [404, 128] on div "Balance $ Balance Unknown Balance Undetermined $ Balance Unknown Monthly Paymen…" at bounding box center [378, 150] width 104 height 231
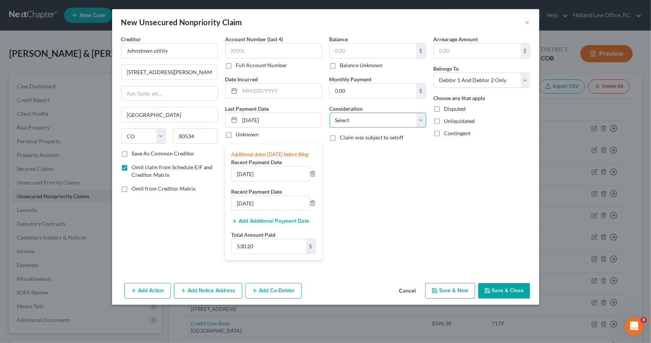
click at [402, 124] on select "Select Cable / Satellite Services Collection Agency Credit Card Debt Debt Couns…" at bounding box center [378, 120] width 97 height 15
select select "20"
click at [330, 113] on select "Select Cable / Satellite Services Collection Agency Credit Card Debt Debt Couns…" at bounding box center [378, 120] width 97 height 15
click at [443, 299] on button "Save & New" at bounding box center [450, 291] width 50 height 16
select select "2"
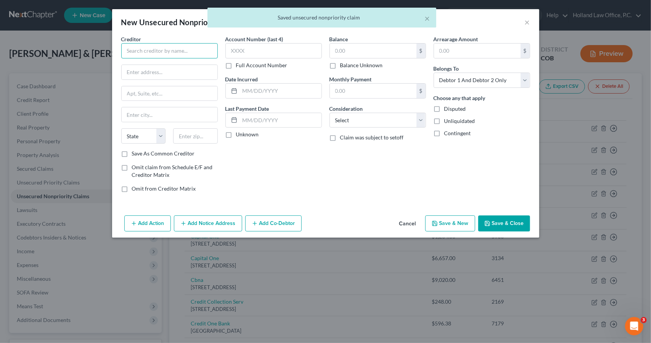
click at [153, 54] on input "text" at bounding box center [169, 50] width 97 height 15
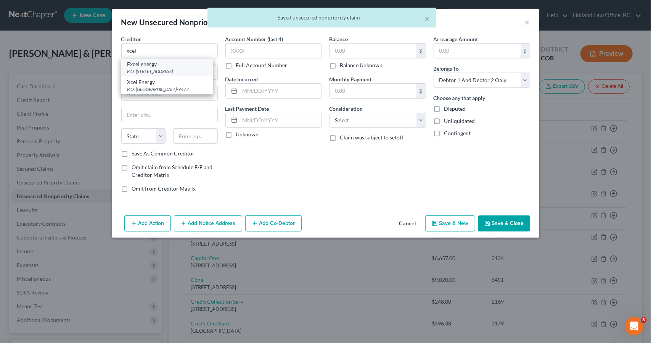
click at [155, 64] on div "Excel energy" at bounding box center [166, 64] width 79 height 8
type input "Excel energy"
type input "P.O. Box 9477"
type input "Minneapolis"
select select "24"
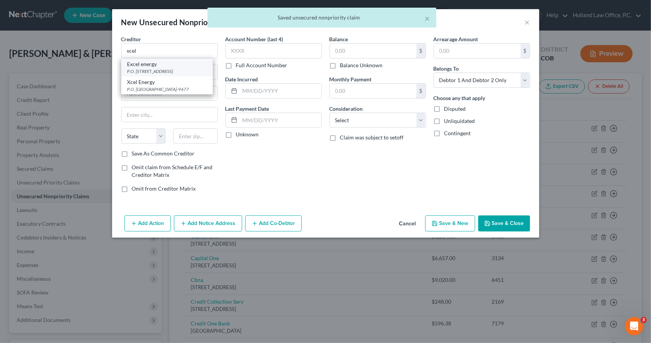
type input "55484"
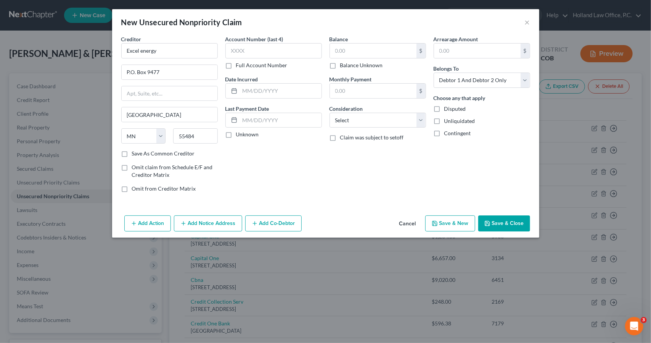
click at [166, 164] on span "Omit claim from Schedule E/F and Creditor Matrix" at bounding box center [172, 171] width 81 height 14
click at [140, 163] on input "Omit claim from Schedule E/F and Creditor Matrix" at bounding box center [137, 165] width 5 height 5
checkbox input "true"
click at [242, 121] on input "text" at bounding box center [281, 120] width 82 height 14
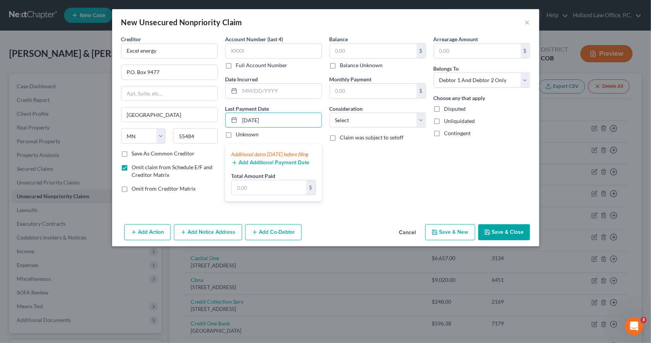
type input "[DATE]"
click at [260, 166] on button "Add Additional Payment Date" at bounding box center [271, 162] width 78 height 6
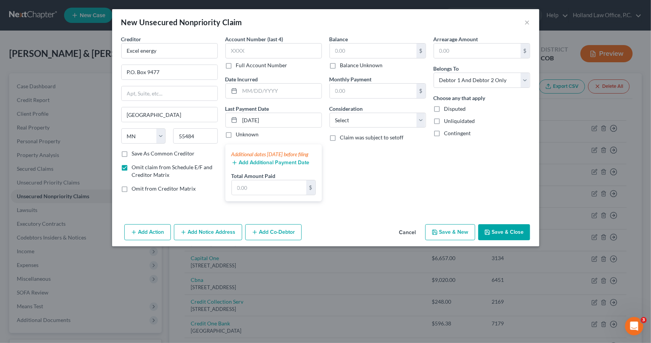
click at [260, 166] on button "Add Additional Payment Date" at bounding box center [271, 162] width 78 height 6
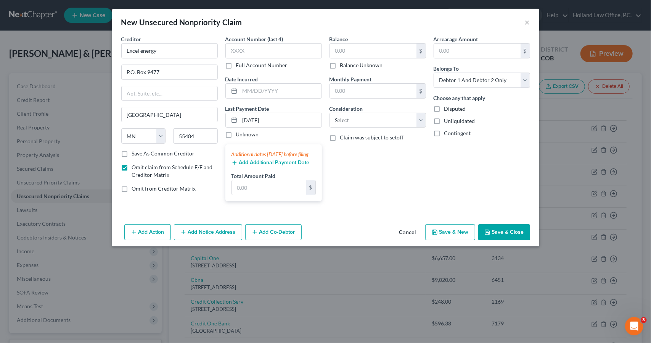
click at [260, 166] on button "Add Additional Payment Date" at bounding box center [271, 162] width 78 height 6
click at [266, 195] on input "text" at bounding box center [269, 187] width 74 height 14
type input "470"
click at [478, 240] on div "Add Action Add Notice Address Add Co-Debtor Cancel Save & New Save & Close" at bounding box center [325, 233] width 427 height 25
click at [484, 239] on button "Save & Close" at bounding box center [504, 232] width 52 height 16
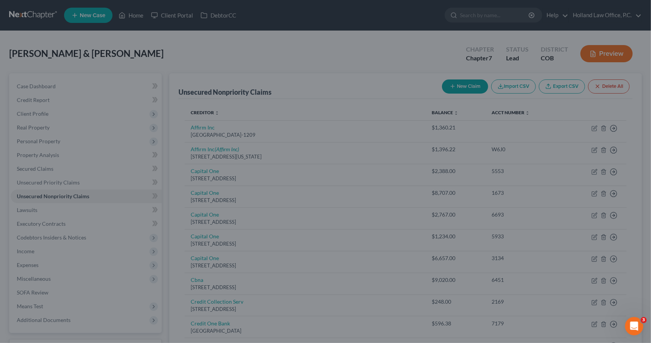
type input "0.00"
type input "470.00"
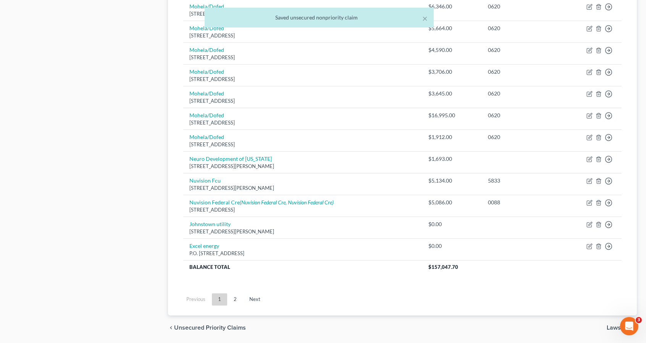
scroll to position [577, 0]
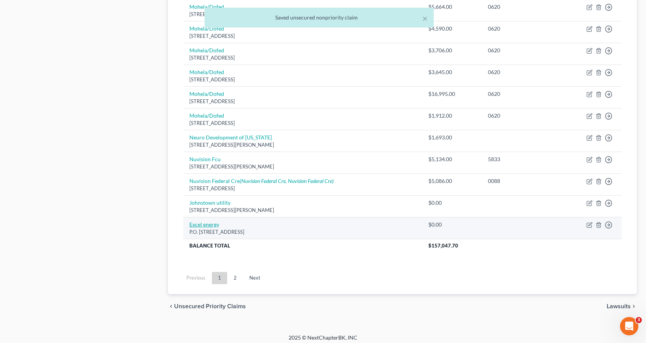
click at [197, 221] on link "Excel energy" at bounding box center [204, 224] width 30 height 6
select select "24"
select select "2"
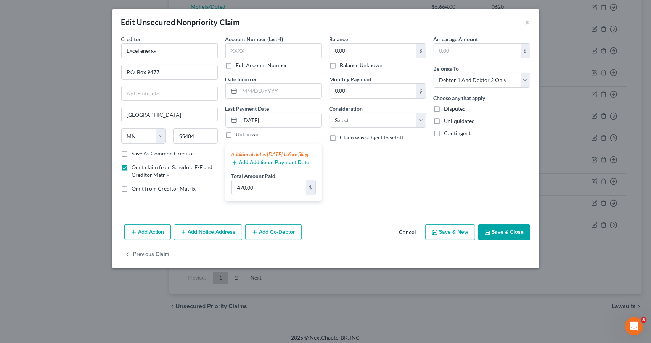
click at [283, 166] on button "Add Additional Payment Date" at bounding box center [271, 162] width 78 height 6
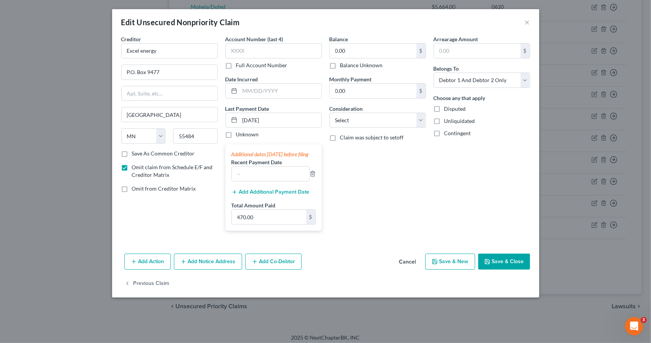
click at [280, 195] on button "Add Additional Payment Date" at bounding box center [271, 192] width 78 height 6
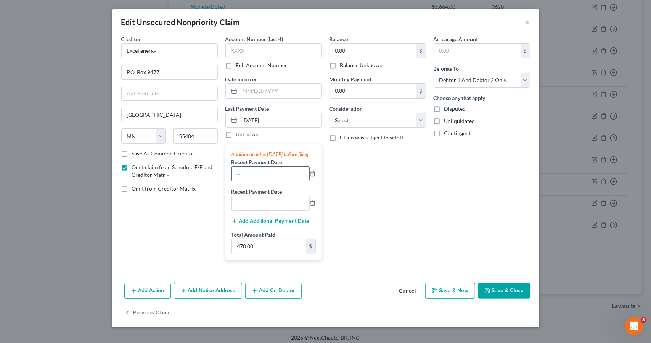
click at [275, 179] on input "text" at bounding box center [270, 173] width 77 height 14
type input "[DATE]"
type input "9/3/2025"
click at [262, 224] on button "Add Additional Payment Date" at bounding box center [271, 221] width 78 height 6
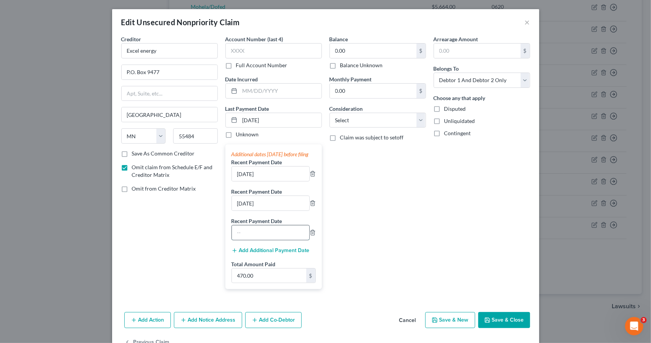
click at [261, 232] on input "text" at bounding box center [270, 232] width 77 height 14
type input "7/29/2025"
click at [366, 116] on select "Select Cable / Satellite Services Collection Agency Credit Card Debt Debt Couns…" at bounding box center [378, 120] width 97 height 15
select select "20"
click at [330, 113] on select "Select Cable / Satellite Services Collection Agency Credit Card Debt Debt Couns…" at bounding box center [378, 120] width 97 height 15
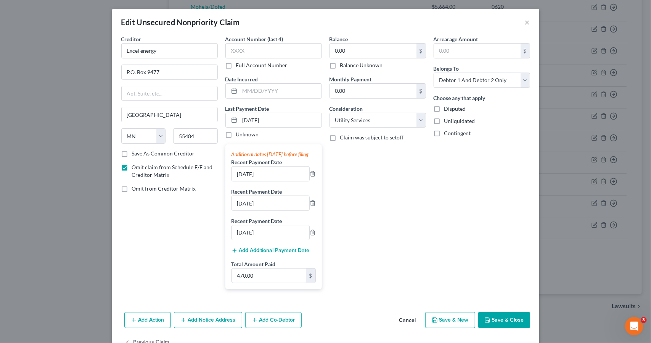
click at [489, 322] on button "Save & Close" at bounding box center [504, 320] width 52 height 16
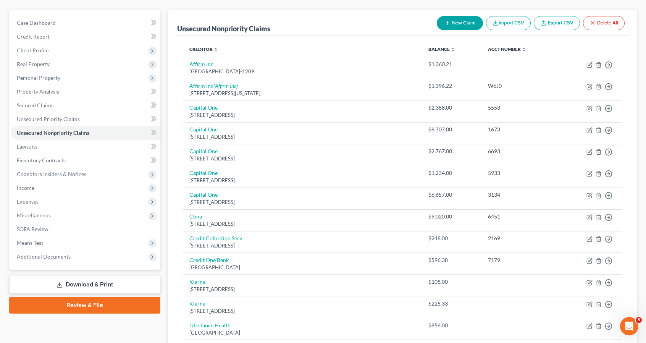
scroll to position [43, 0]
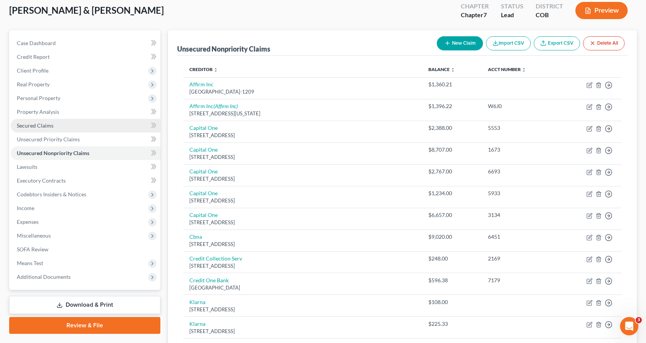
click at [112, 126] on link "Secured Claims" at bounding box center [86, 126] width 150 height 14
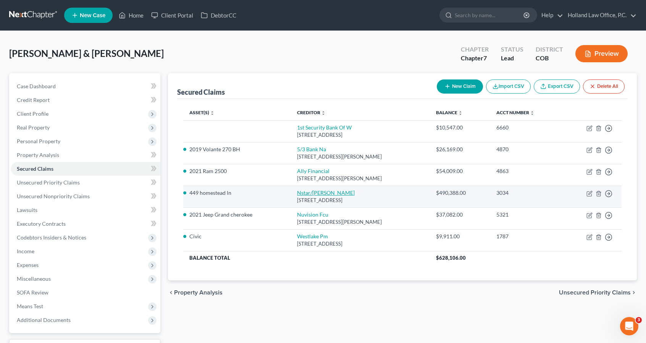
click at [307, 191] on link "Nstar/[PERSON_NAME]" at bounding box center [326, 192] width 58 height 6
select select "45"
select select "4"
select select "2"
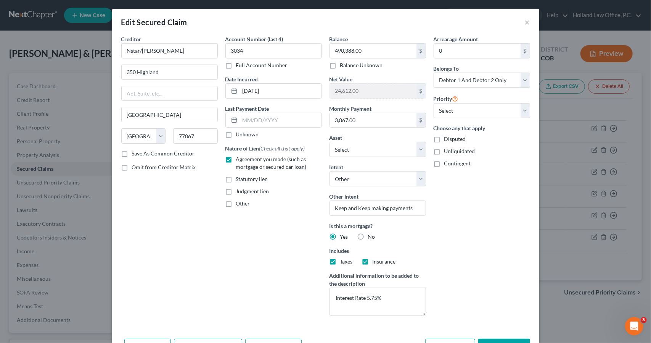
click at [458, 267] on div "Arrearage Amount 0 $ Belongs To * Select Debtor 1 Only Debtor 2 Only Debtor 1 A…" at bounding box center [482, 178] width 104 height 287
click at [274, 114] on input "text" at bounding box center [281, 120] width 82 height 14
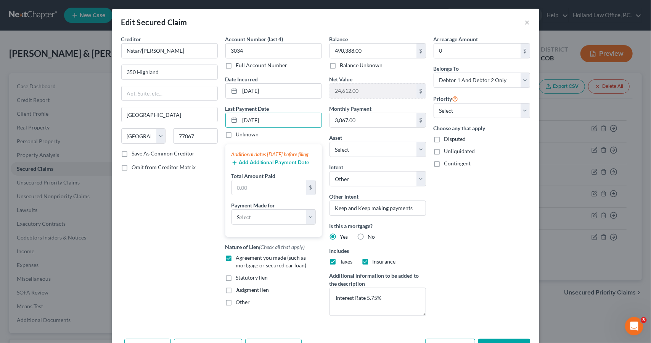
type input "10/1/2025"
click at [273, 166] on button "Add Additional Payment Date" at bounding box center [271, 162] width 78 height 6
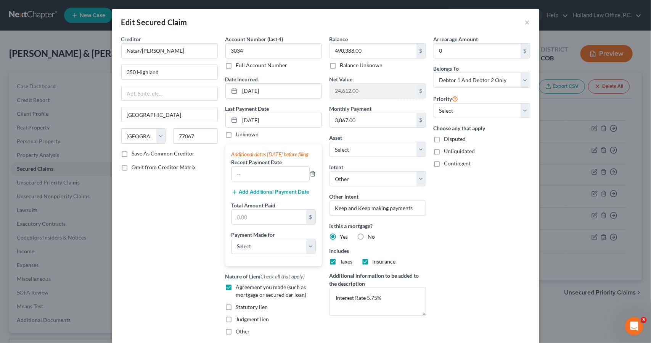
click at [274, 195] on button "Add Additional Payment Date" at bounding box center [271, 192] width 78 height 6
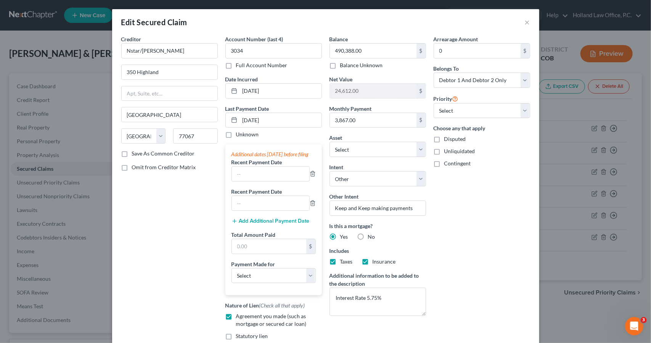
click at [273, 224] on div "Add Additional Payment Date" at bounding box center [274, 221] width 84 height 8
drag, startPoint x: 273, startPoint y: 225, endPoint x: 268, endPoint y: 227, distance: 5.1
click at [268, 224] on button "Add Additional Payment Date" at bounding box center [271, 221] width 78 height 6
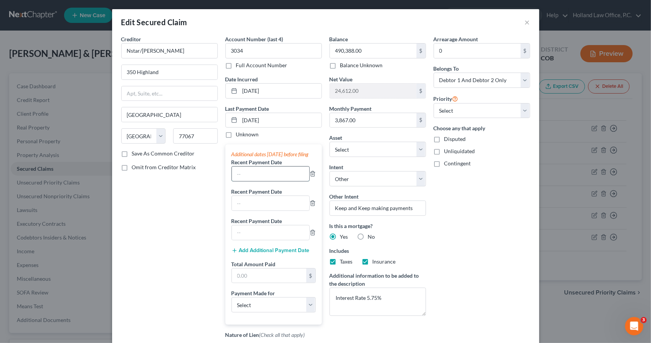
click at [264, 179] on input "text" at bounding box center [270, 173] width 77 height 14
type input "10/1/2025"
type input "9/1/2025"
type input "8/1/2025"
type input "11,688"
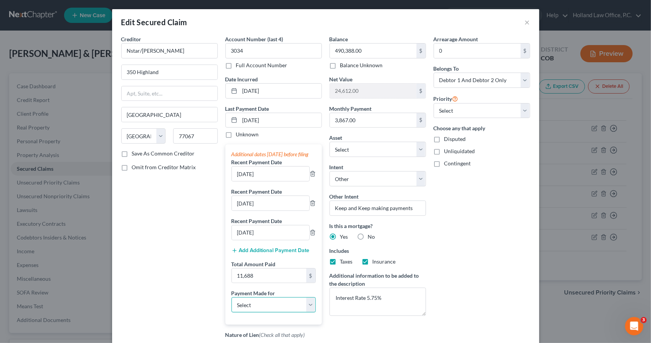
click at [282, 312] on select "Select Car Credit Card Loan Repayment Mortgage Other Suppliers Or Vendors" at bounding box center [274, 304] width 84 height 15
select select "3"
click at [232, 303] on select "Select Car Credit Card Loan Repayment Mortgage Other Suppliers Or Vendors" at bounding box center [274, 304] width 84 height 15
click at [478, 258] on div "Arrearage Amount 0 $ Belongs To * Select Debtor 1 Only Debtor 2 Only Debtor 1 A…" at bounding box center [482, 217] width 104 height 364
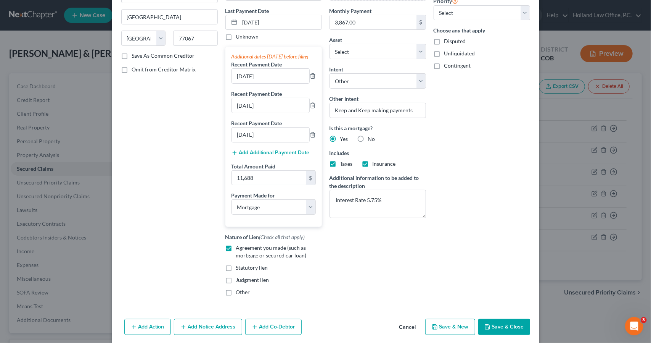
scroll to position [132, 0]
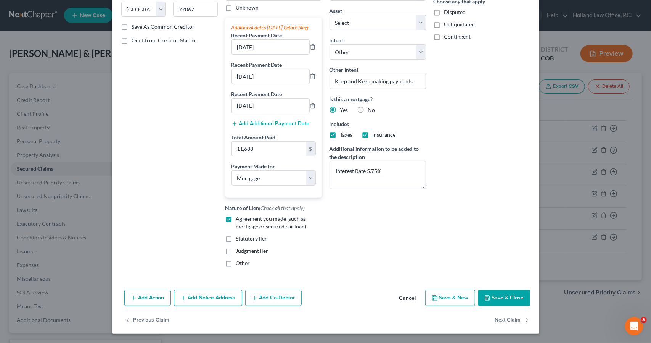
click at [509, 297] on button "Save & Close" at bounding box center [504, 298] width 52 height 16
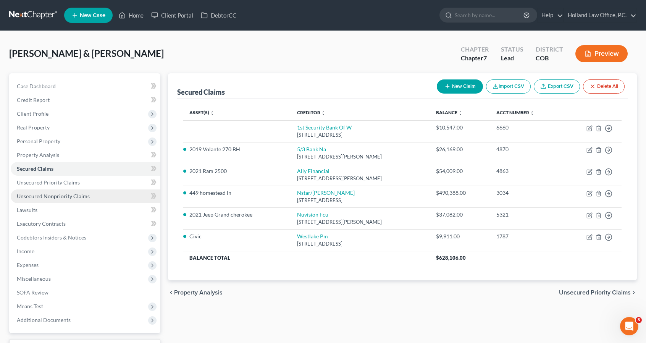
click at [43, 191] on link "Unsecured Nonpriority Claims" at bounding box center [86, 196] width 150 height 14
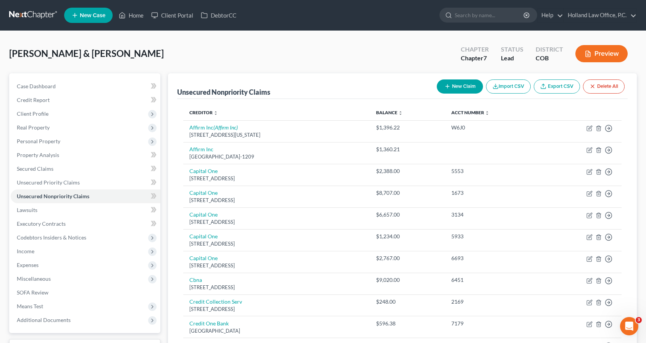
click at [448, 82] on button "New Claim" at bounding box center [460, 86] width 46 height 14
select select "2"
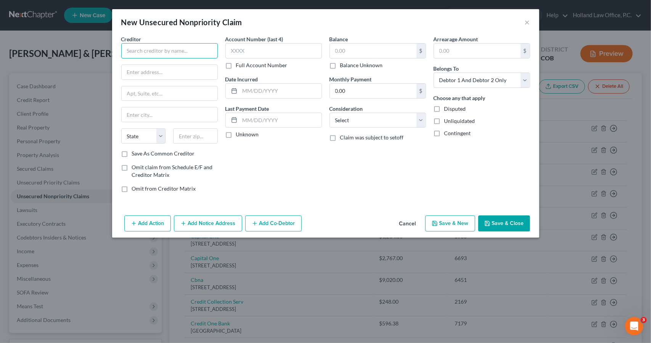
click at [195, 52] on input "text" at bounding box center [169, 50] width 97 height 15
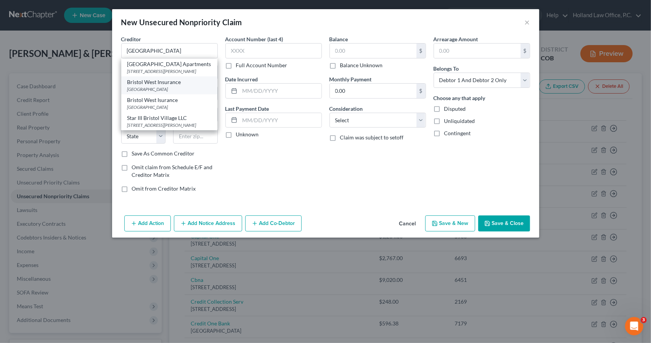
click at [180, 88] on div "PO Box 371329, Pittsburgh, PA 15250" at bounding box center [169, 89] width 84 height 6
type input "Bristol West Insurance"
type input "PO Box 371329"
type input "Pittsburgh"
select select "39"
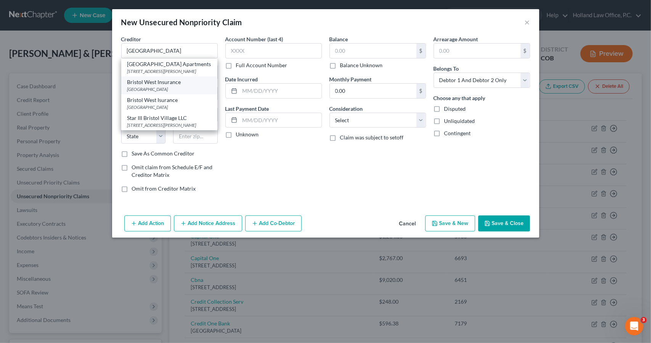
type input "15250"
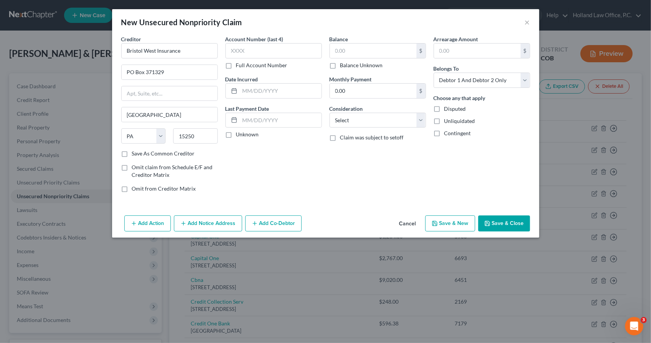
click at [163, 165] on span "Omit claim from Schedule E/F and Creditor Matrix" at bounding box center [172, 171] width 81 height 14
click at [140, 165] on input "Omit claim from Schedule E/F and Creditor Matrix" at bounding box center [137, 165] width 5 height 5
checkbox input "true"
click at [253, 120] on input "text" at bounding box center [281, 120] width 82 height 14
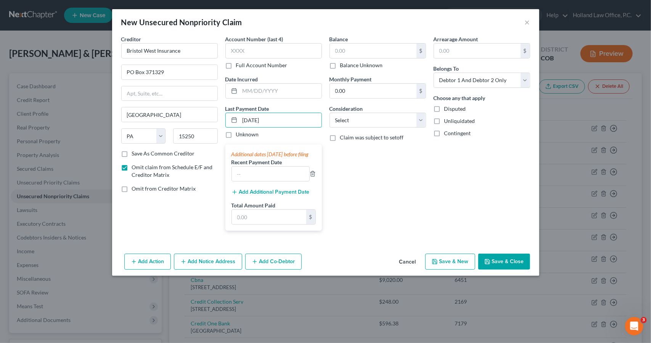
type input "10/5/2025"
click at [265, 195] on button "Add Additional Payment Date" at bounding box center [271, 192] width 78 height 6
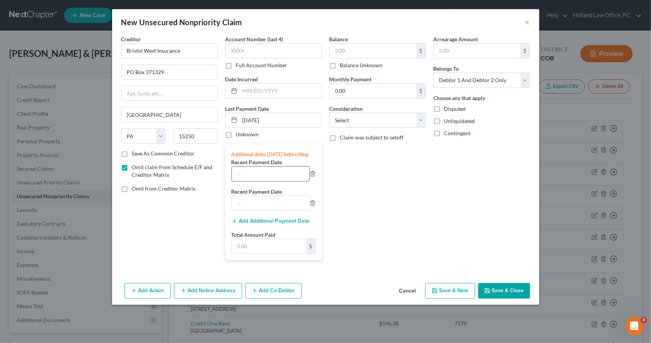
click at [265, 181] on input "text" at bounding box center [270, 173] width 77 height 14
type input "10/5/2025"
type input "[DATE]"
click at [264, 252] on input "text" at bounding box center [269, 246] width 74 height 14
type input "810"
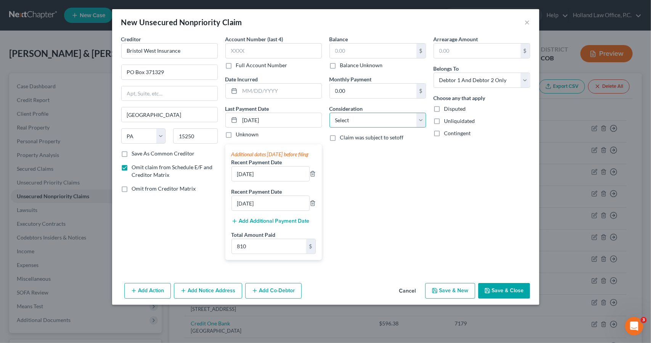
click at [384, 125] on select "Select Cable / Satellite Services Collection Agency Credit Card Debt Debt Couns…" at bounding box center [378, 120] width 97 height 15
select select "14"
click at [330, 113] on select "Select Cable / Satellite Services Collection Agency Credit Card Debt Debt Couns…" at bounding box center [378, 120] width 97 height 15
click at [386, 147] on input "text" at bounding box center [378, 149] width 96 height 14
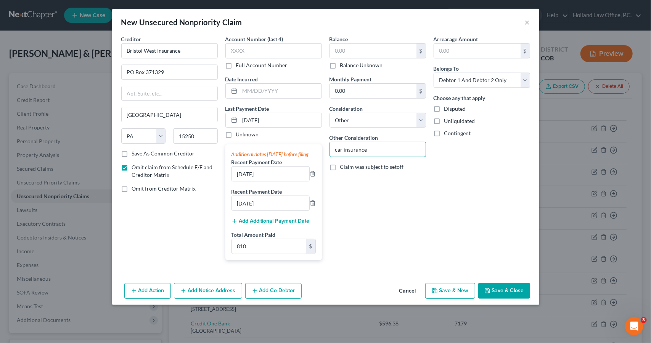
type input "car insurance"
click at [458, 231] on div "Arrearage Amount $ Belongs To * Select Debtor 1 Only Debtor 2 Only Debtor 1 And…" at bounding box center [482, 150] width 104 height 231
click at [512, 294] on button "Save & Close" at bounding box center [504, 291] width 52 height 16
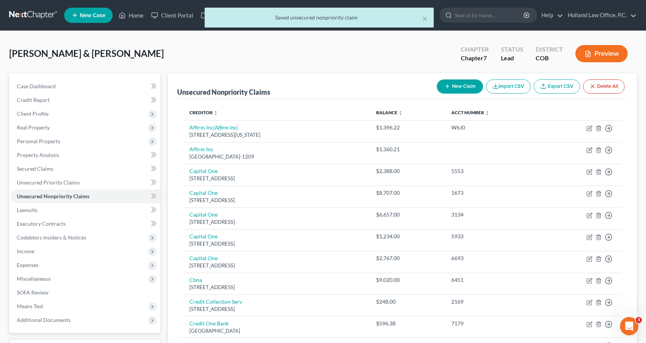
click at [463, 89] on button "New Claim" at bounding box center [460, 86] width 46 height 14
select select "2"
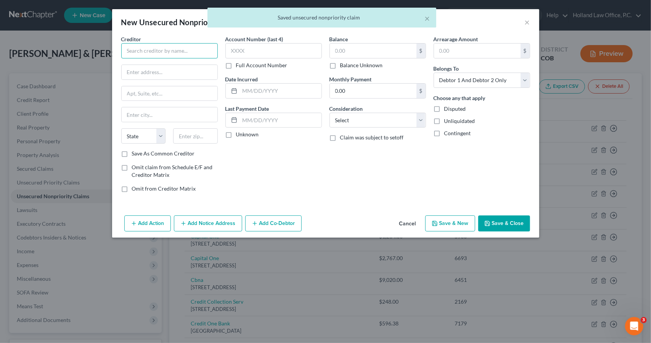
click at [197, 51] on input "text" at bounding box center [169, 50] width 97 height 15
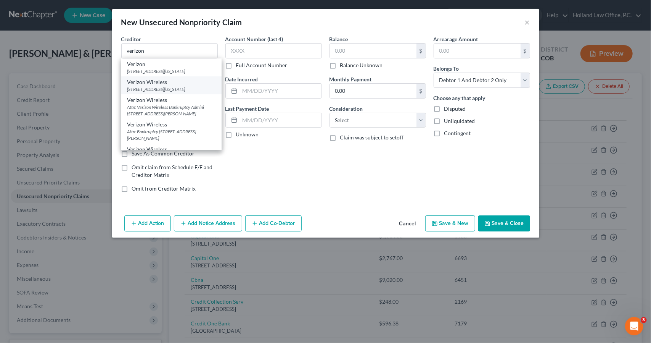
click at [194, 85] on div "Verizon Wireless" at bounding box center [171, 82] width 88 height 8
type input "Verizon Wireless"
type input "[STREET_ADDRESS]"
type input "[US_STATE]"
select select "35"
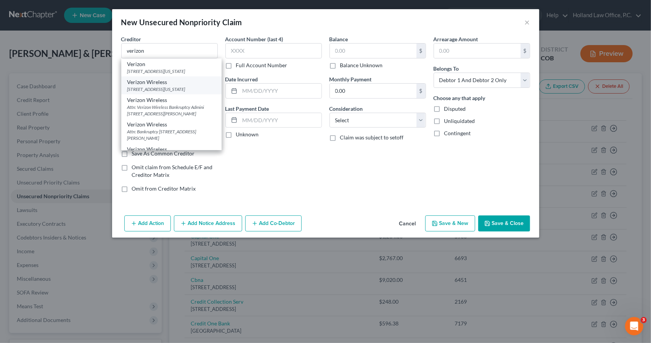
type input "10036"
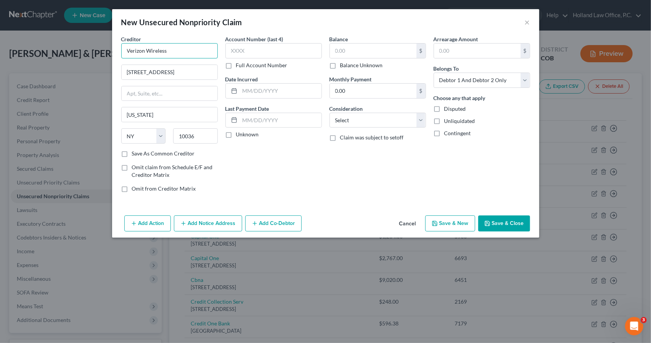
click at [207, 52] on input "Verizon Wireless" at bounding box center [169, 50] width 97 height 15
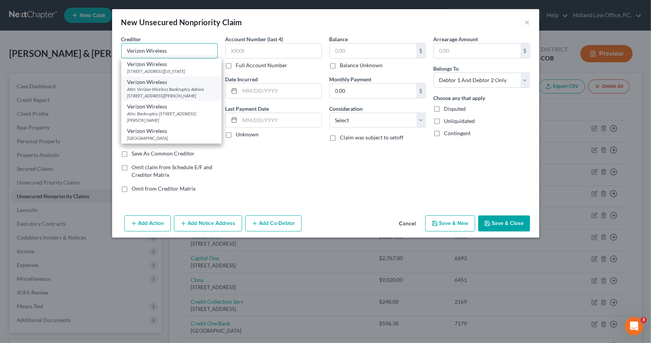
type input "Verizon Wireless"
click at [193, 99] on div "Attn: Verizon Wireless Bankruptcy Admini 500 Technology Dr, Ste 550, Weldon Spr…" at bounding box center [171, 92] width 88 height 13
type input "Attn: Verizon Wireless Bankruptcy Admini"
type input "[STREET_ADDRESS]"
type input "[PERSON_NAME] Spring"
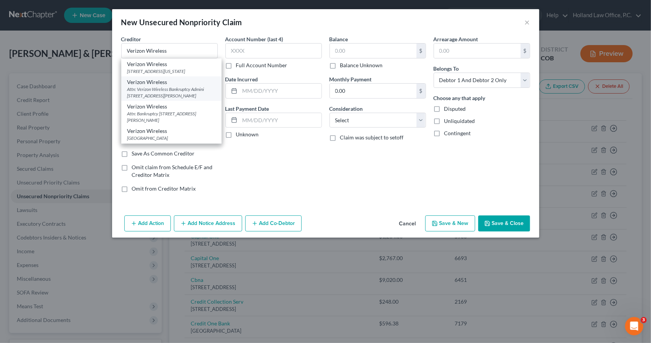
select select "26"
type input "63304"
type input "Verizon Wireless"
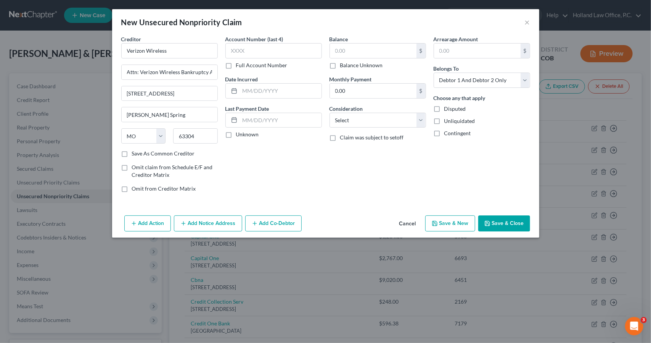
click at [165, 166] on span "Omit claim from Schedule E/F and Creditor Matrix" at bounding box center [172, 171] width 81 height 14
click at [140, 166] on input "Omit claim from Schedule E/F and Creditor Matrix" at bounding box center [137, 165] width 5 height 5
checkbox input "true"
click at [261, 120] on input "text" at bounding box center [281, 120] width 82 height 14
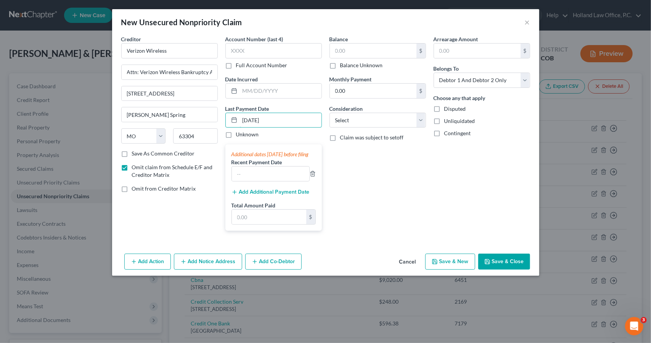
type input "[DATE]"
click at [279, 195] on button "Add Additional Payment Date" at bounding box center [271, 192] width 78 height 6
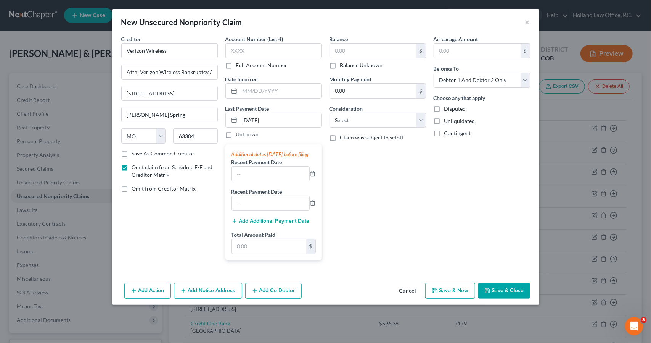
click at [280, 224] on button "Add Additional Payment Date" at bounding box center [271, 221] width 78 height 6
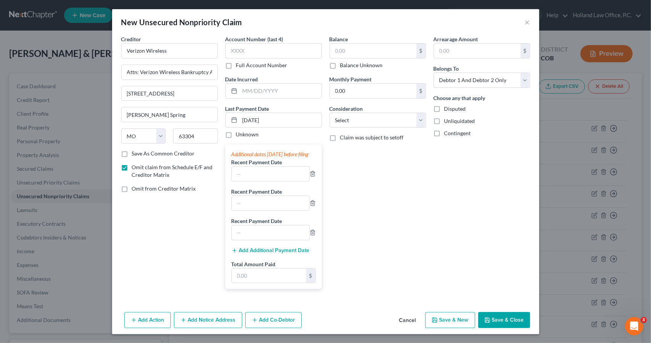
click at [276, 253] on button "Add Additional Payment Date" at bounding box center [271, 250] width 78 height 6
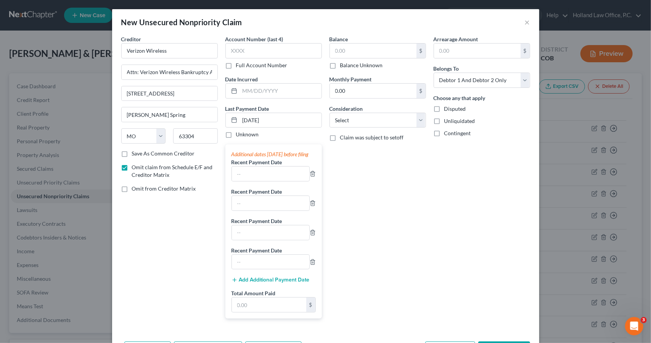
click at [275, 283] on button "Add Additional Payment Date" at bounding box center [271, 280] width 78 height 6
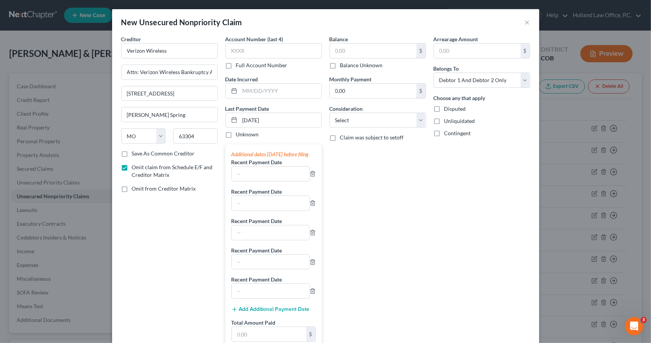
click at [276, 312] on button "Add Additional Payment Date" at bounding box center [271, 309] width 78 height 6
click at [287, 181] on input "text" at bounding box center [270, 173] width 77 height 14
type input "[DATE]"
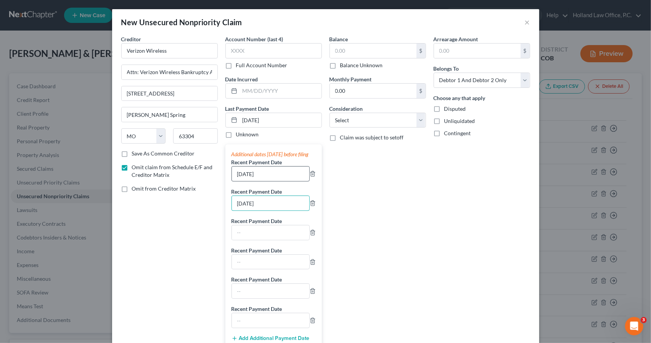
type input "[DATE]"
type input "8/30/2025"
type input "8/22/2025"
type input "8/8/2025"
type input "7/25/2025"
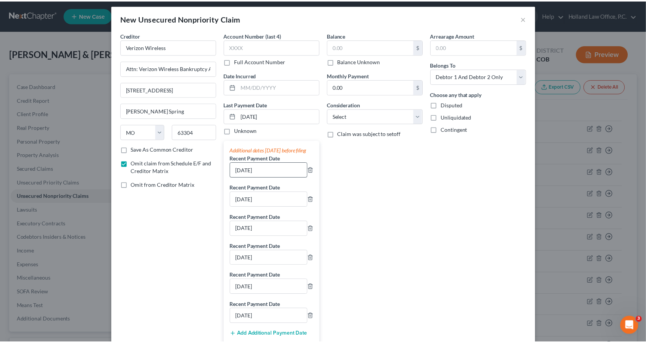
scroll to position [93, 0]
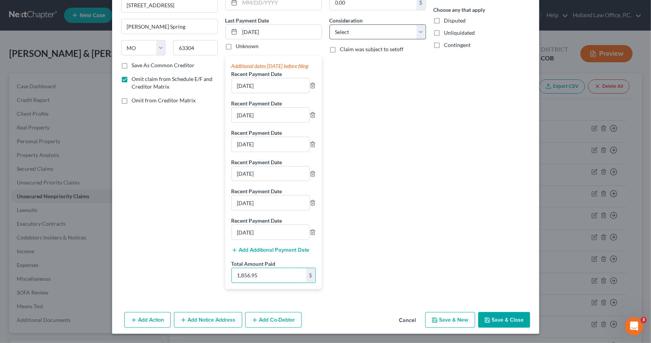
type input "1,856.95"
click at [406, 31] on select "Select Cable / Satellite Services Collection Agency Credit Card Debt Debt Couns…" at bounding box center [378, 31] width 97 height 15
select select "19"
click at [330, 24] on select "Select Cable / Satellite Services Collection Agency Credit Card Debt Debt Couns…" at bounding box center [378, 31] width 97 height 15
click at [511, 314] on button "Save & Close" at bounding box center [504, 320] width 52 height 16
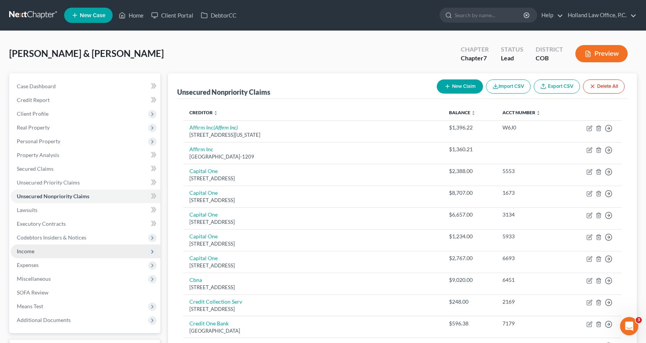
click at [76, 254] on span "Income" at bounding box center [86, 251] width 150 height 14
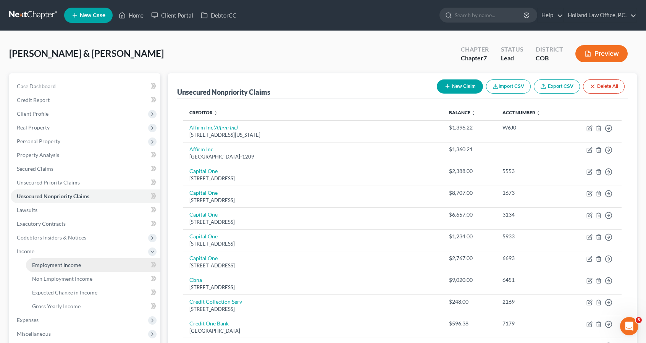
click at [77, 265] on span "Employment Income" at bounding box center [56, 264] width 49 height 6
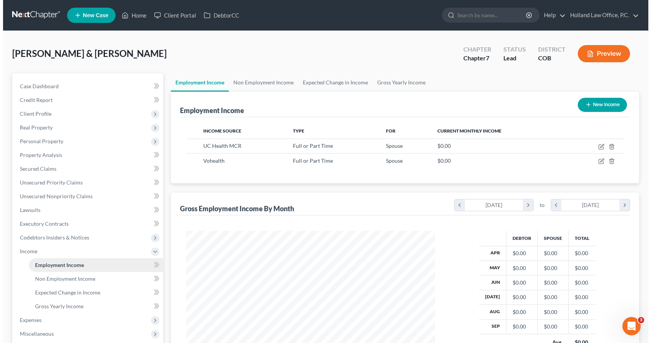
scroll to position [136, 264]
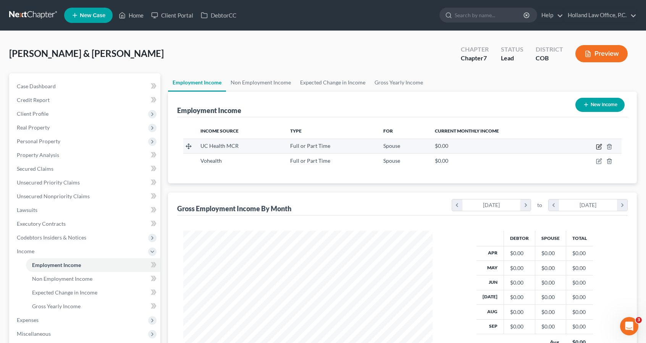
click at [597, 145] on icon "button" at bounding box center [598, 147] width 5 height 5
select select "0"
select select "5"
select select "2"
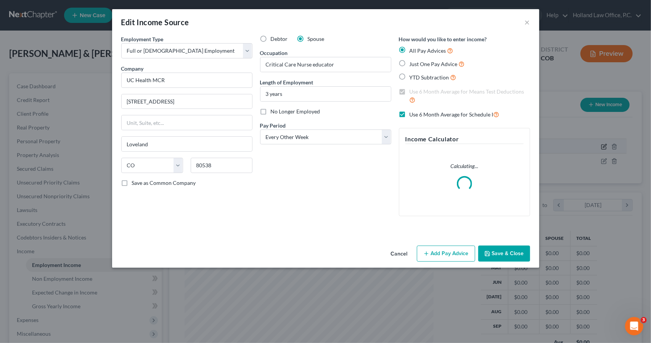
scroll to position [136, 267]
click at [435, 252] on button "Add Pay Advice" at bounding box center [446, 253] width 58 height 16
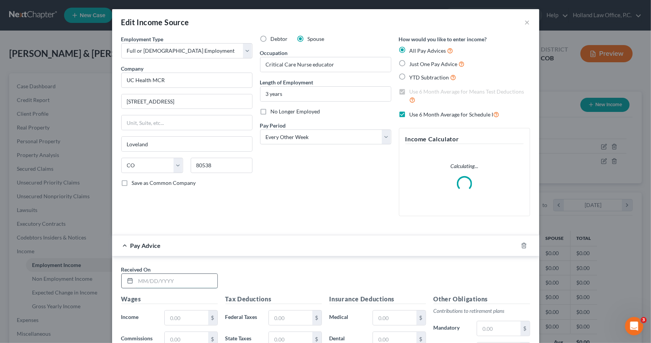
click at [203, 284] on input "text" at bounding box center [177, 281] width 82 height 14
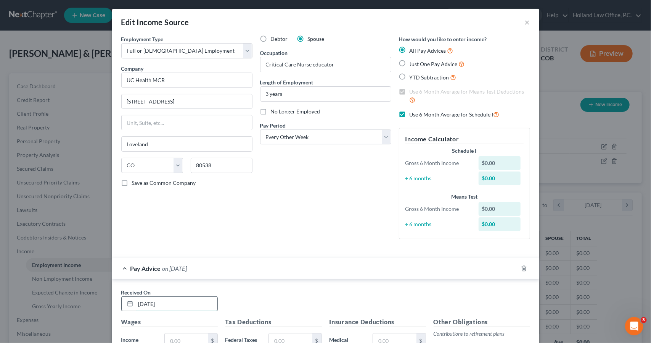
type input "9/19/2025"
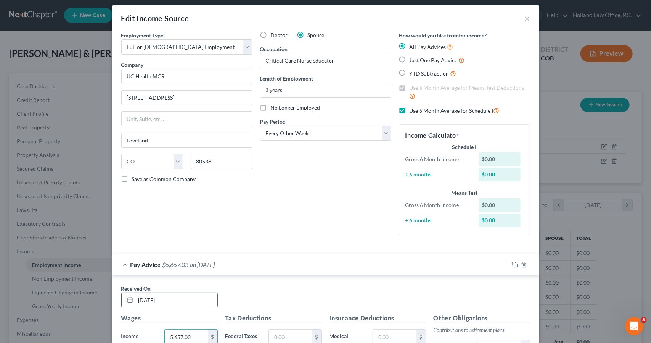
type input "5,657.03"
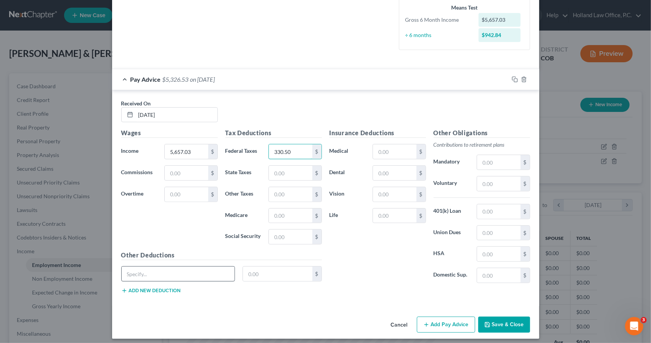
type input "330.50"
click at [197, 268] on input "text" at bounding box center [178, 273] width 113 height 14
type input "meals"
type input "108.32"
click at [382, 156] on input "text" at bounding box center [394, 151] width 43 height 14
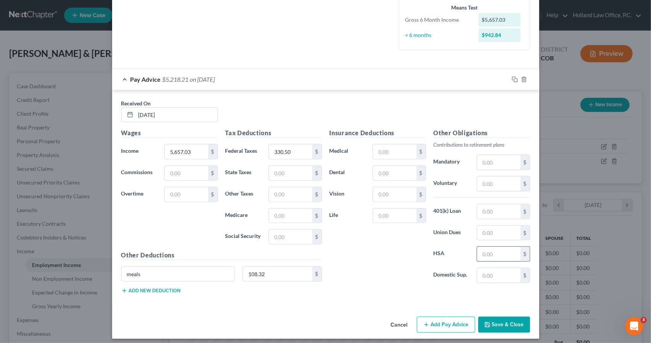
click at [487, 251] on input "text" at bounding box center [498, 253] width 43 height 14
type input "35.59"
click at [394, 214] on input "text" at bounding box center [394, 215] width 43 height 14
click at [388, 156] on input "text" at bounding box center [394, 151] width 43 height 14
type input "118.12"
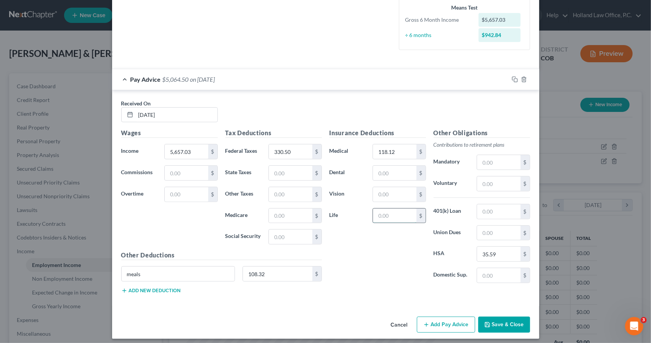
click at [390, 216] on input "text" at bounding box center [394, 215] width 43 height 14
type input "18.36"
click at [483, 163] on input "text" at bounding box center [498, 162] width 43 height 14
type input "350.57"
type input "169.63"
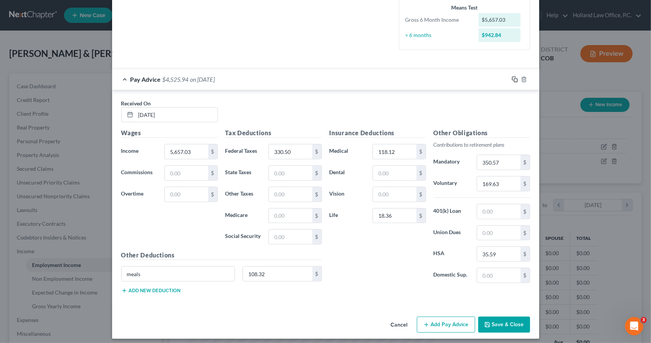
click at [513, 78] on icon "button" at bounding box center [515, 79] width 6 height 6
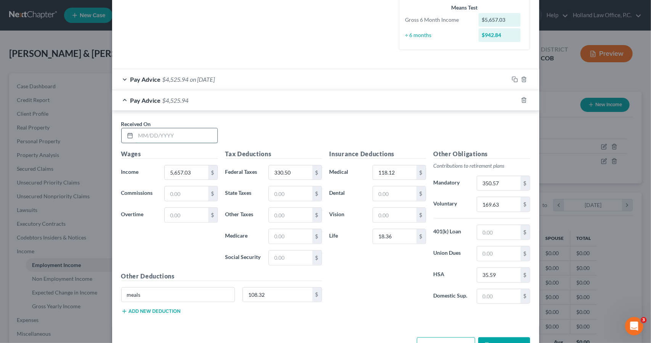
click at [199, 135] on input "text" at bounding box center [177, 135] width 82 height 14
type input "[DATE]"
type input "6,564.63"
type input "373.06"
click at [498, 182] on input "350.57" at bounding box center [498, 183] width 43 height 14
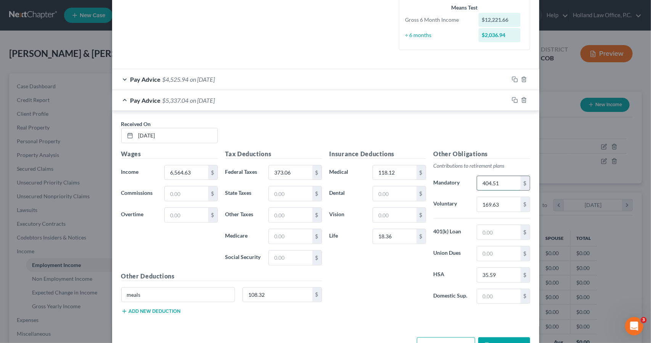
type input "404.51"
type input "195.73"
click at [287, 292] on input "108.32" at bounding box center [277, 294] width 69 height 14
type input "134.09"
click at [174, 192] on input "text" at bounding box center [186, 193] width 43 height 14
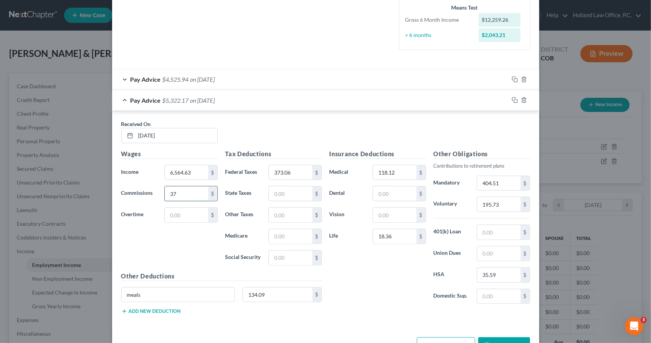
type input "3"
click at [161, 308] on button "Add new deduction" at bounding box center [151, 311] width 60 height 6
click at [269, 310] on input "text" at bounding box center [277, 315] width 69 height 14
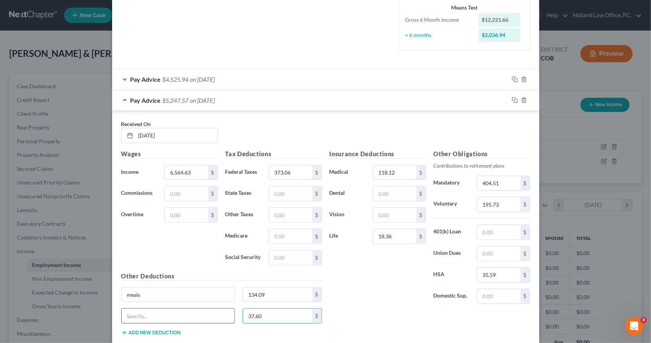
type input "37.60"
click at [204, 319] on input "text" at bounding box center [178, 315] width 113 height 14
type input "Gift"
click at [512, 80] on icon "button" at bounding box center [515, 79] width 6 height 6
click at [333, 105] on div "Pay Advice $5,247.57 on 09/05/2025" at bounding box center [310, 100] width 397 height 20
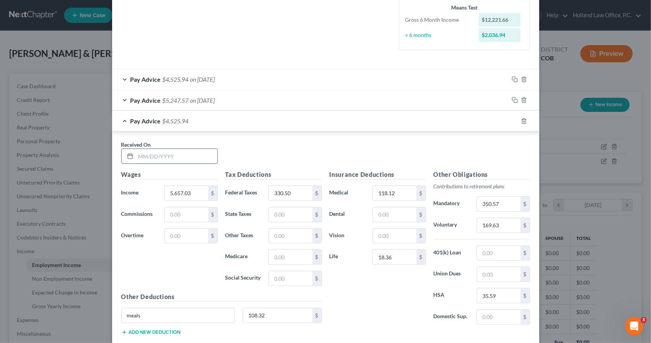
click at [188, 158] on input "text" at bounding box center [177, 156] width 82 height 14
type input "8/22/2025"
type input "5,117.03"
type input "280.71"
click at [499, 193] on div "Other Obligations Contributions to retirement plans Mandatory 350.57 $ Voluntar…" at bounding box center [482, 250] width 104 height 161
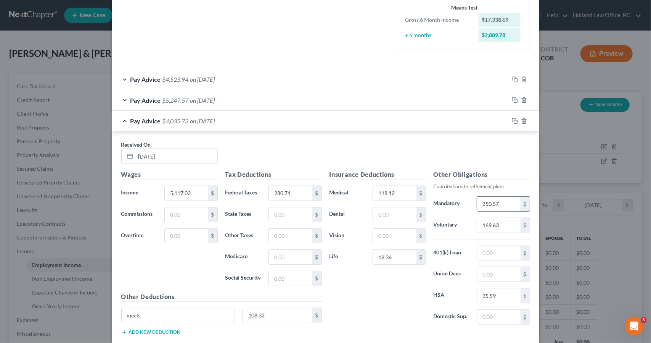
click at [499, 201] on input "350.57" at bounding box center [498, 204] width 43 height 14
type input "317.09"
type input "153.43"
click at [275, 308] on input "108.32" at bounding box center [277, 315] width 69 height 14
type input "192.62"
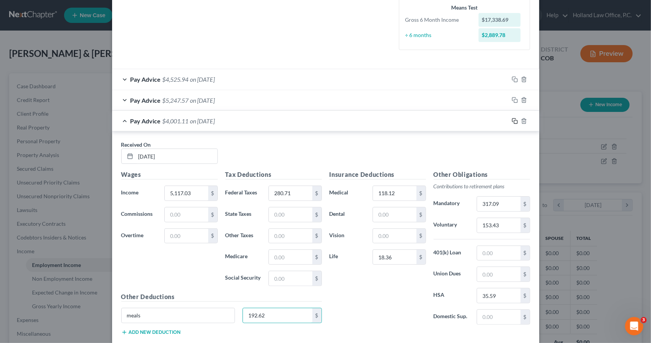
click at [512, 122] on icon "button" at bounding box center [515, 121] width 6 height 6
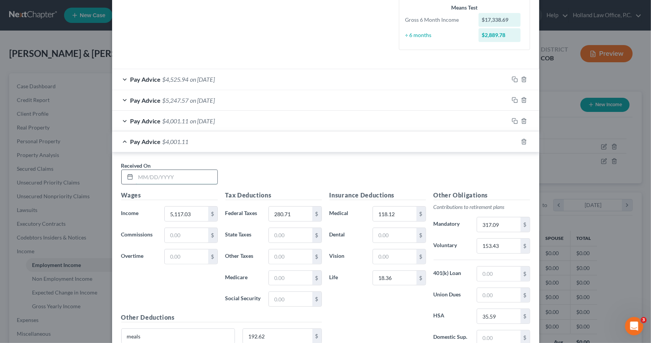
click at [191, 181] on input "text" at bounding box center [177, 177] width 82 height 14
type input "8/8/2025"
type input "4,877.03"
type input "267.37"
click at [511, 225] on input "317.09" at bounding box center [498, 224] width 43 height 14
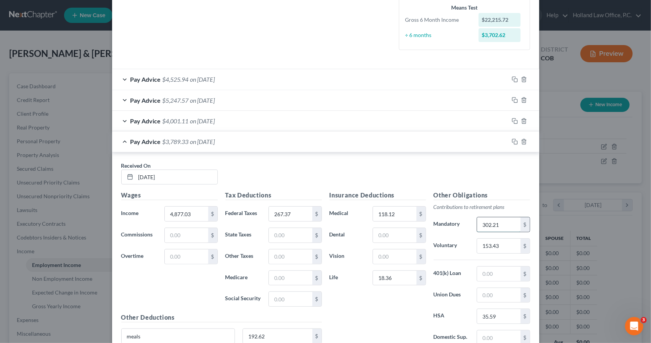
type input "302.21"
type input "146.23"
click at [300, 335] on input "192.62" at bounding box center [277, 336] width 69 height 14
type input "69.25"
click at [512, 140] on icon "button" at bounding box center [515, 142] width 6 height 6
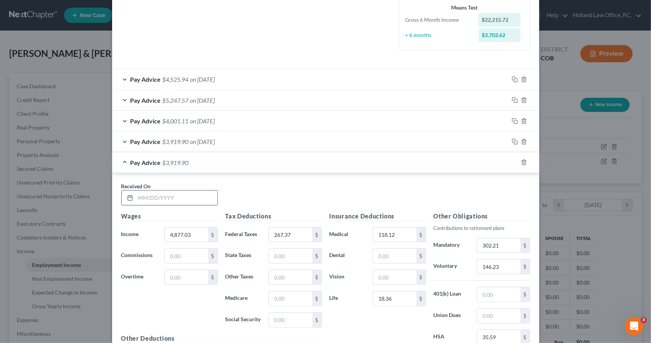
click at [213, 200] on input "text" at bounding box center [177, 197] width 82 height 14
type input "7/25/2025"
type input "4,097.03"
type input "221.25"
click at [474, 243] on div "302.21 $" at bounding box center [503, 245] width 61 height 15
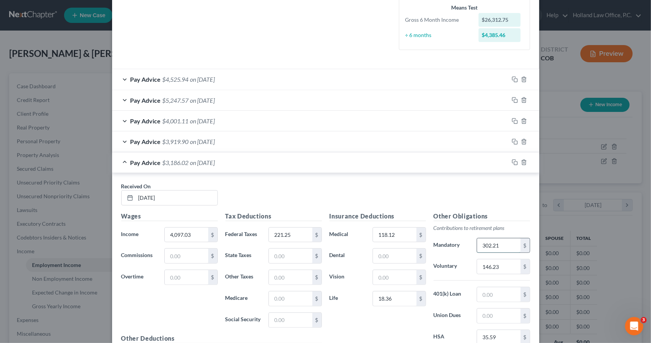
click at [478, 244] on input "302.21" at bounding box center [498, 245] width 43 height 14
type input "253.85"
type input "122.83"
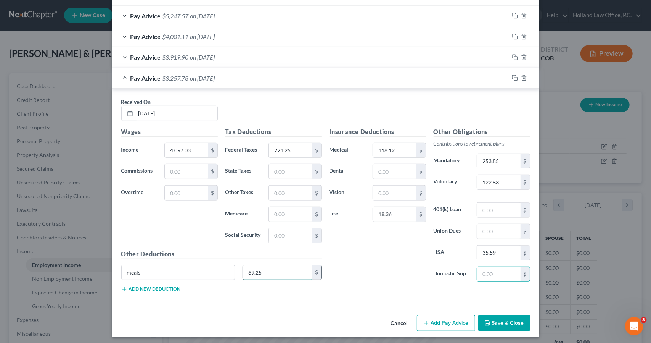
click at [274, 266] on input "69.25" at bounding box center [277, 272] width 69 height 14
type input "67.10"
click at [512, 78] on icon "button" at bounding box center [515, 78] width 6 height 6
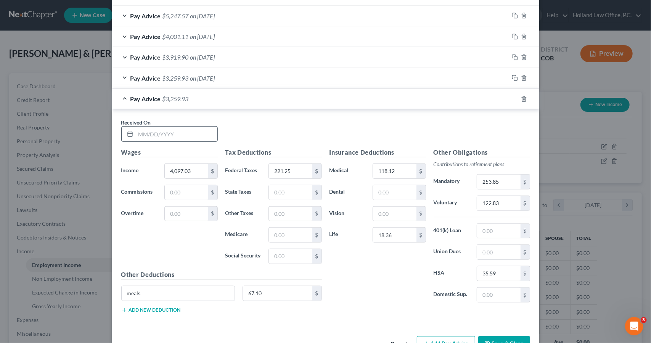
click at [207, 129] on input "text" at bounding box center [177, 134] width 82 height 14
type input "7/11/2025"
type input "4,877.03"
type input "267.37"
click at [503, 182] on input "253.85" at bounding box center [498, 181] width 43 height 14
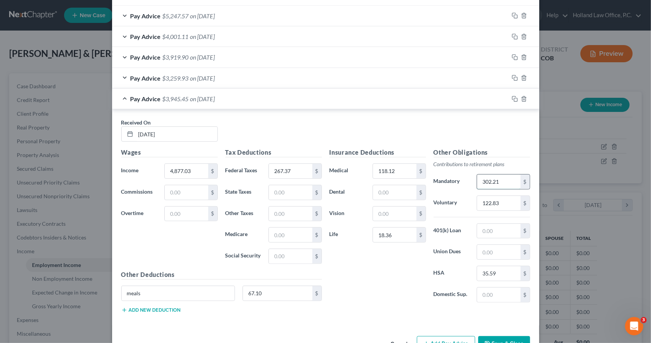
type input "302.21"
type input "146.23"
click at [263, 288] on input "67.10" at bounding box center [277, 293] width 69 height 14
drag, startPoint x: 263, startPoint y: 291, endPoint x: 231, endPoint y: 289, distance: 32.1
click at [231, 289] on div "meals 111.17 $" at bounding box center [222, 295] width 208 height 21
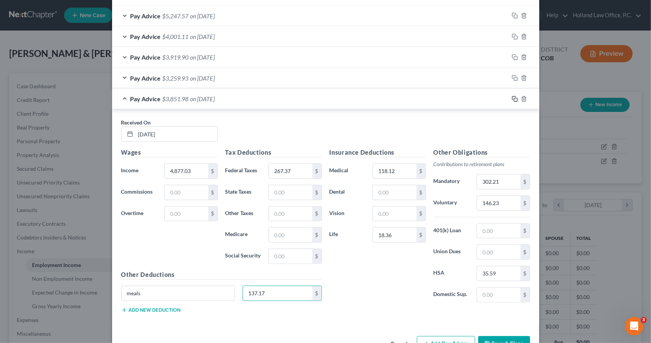
type input "137.17"
click at [513, 98] on icon "button" at bounding box center [515, 99] width 6 height 6
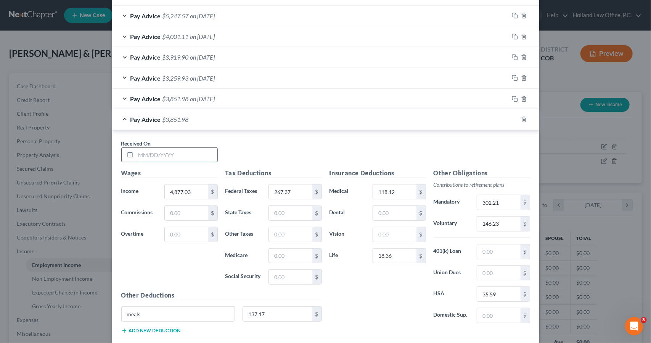
click at [203, 152] on input "text" at bounding box center [177, 155] width 82 height 14
type input "6/27/2025"
type input "5,597.03"
type input "308.40"
click at [487, 199] on input "302.21" at bounding box center [498, 202] width 43 height 14
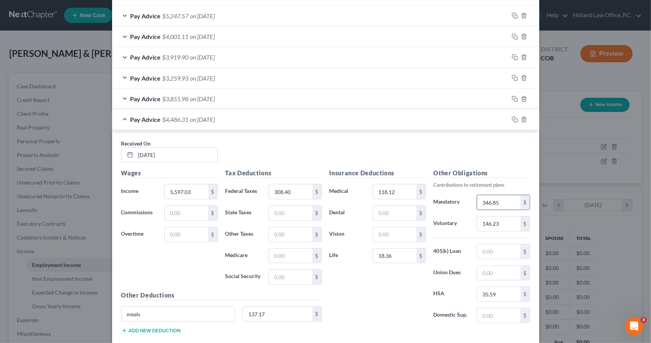
type input "346.85"
type input "167.83"
click at [295, 311] on input "137.17" at bounding box center [277, 313] width 69 height 14
type input "185.40"
click at [512, 116] on icon "button" at bounding box center [515, 119] width 6 height 6
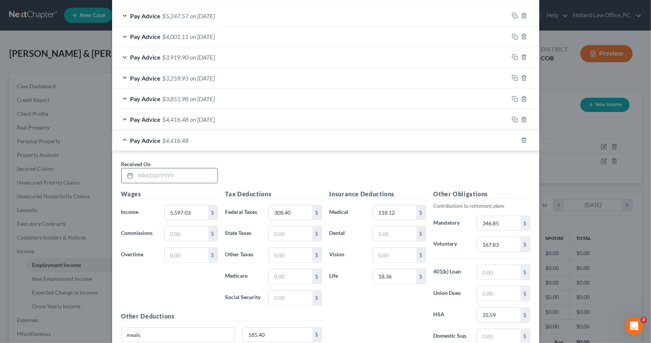
click at [211, 173] on input "text" at bounding box center [177, 175] width 82 height 14
type input "6/13/2025"
type input "5,627.03"
type input "309.95"
click at [506, 224] on input "346.85" at bounding box center [498, 223] width 43 height 14
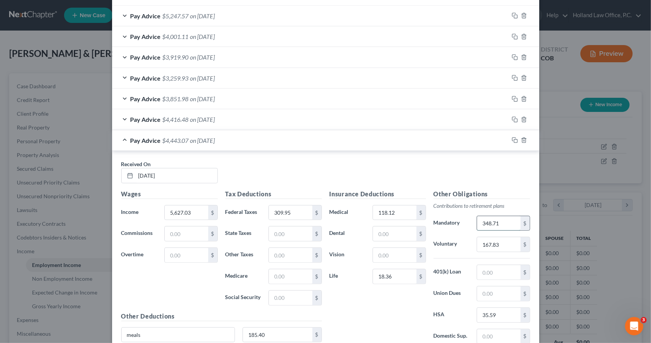
type input "348.71"
type input "168.73"
click at [299, 334] on input "185.40" at bounding box center [277, 334] width 69 height 14
type input "91.43"
click at [512, 139] on icon "button" at bounding box center [513, 139] width 3 height 3
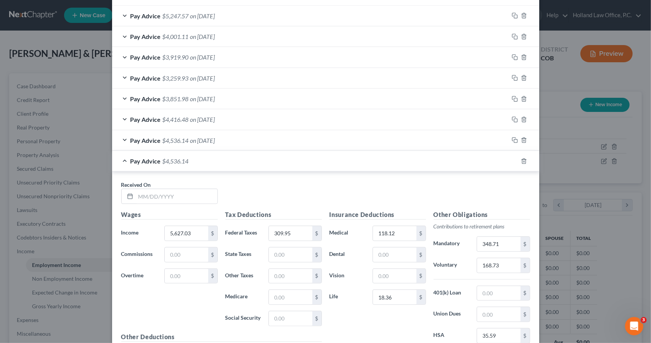
click at [195, 184] on div "Received On *" at bounding box center [170, 191] width 104 height 23
click at [195, 189] on input "text" at bounding box center [177, 196] width 82 height 14
type input "5/30/2025"
type input "5,600.34"
click at [156, 280] on label "Overtime" at bounding box center [139, 275] width 43 height 15
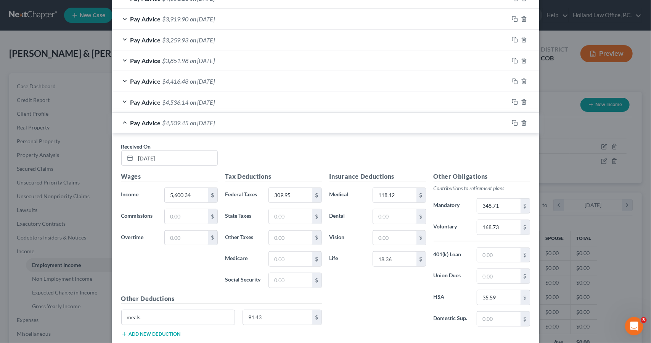
scroll to position [334, 0]
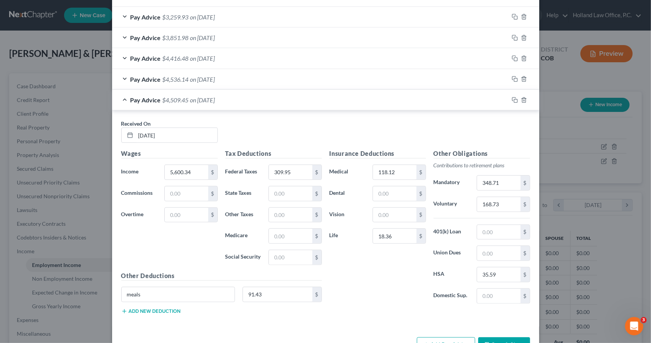
click at [155, 309] on button "Add new deduction" at bounding box center [151, 311] width 60 height 6
click at [155, 309] on input "text" at bounding box center [178, 315] width 113 height 14
type input "gift"
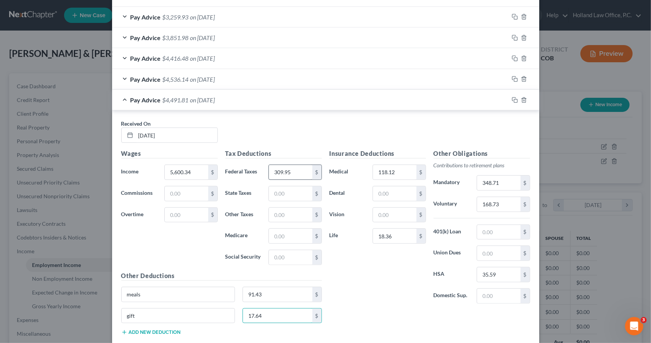
type input "17.64"
click at [288, 172] on input "309.95" at bounding box center [290, 172] width 43 height 14
type input "331.34"
click at [489, 184] on input "348.71" at bounding box center [498, 183] width 43 height 14
type input "343.13"
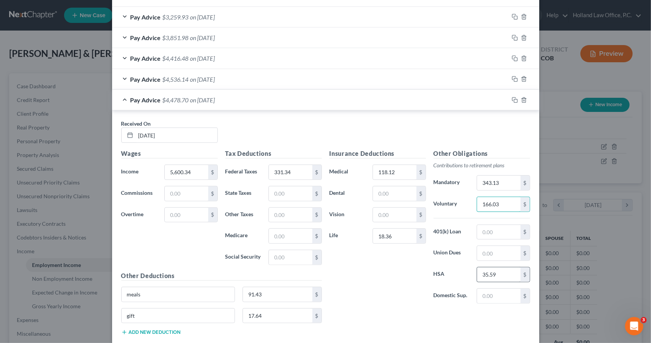
type input "166.03"
click at [502, 267] on input "35.59" at bounding box center [498, 274] width 43 height 14
type input "0"
click at [290, 290] on input "91.43" at bounding box center [277, 294] width 69 height 14
type input "88.05"
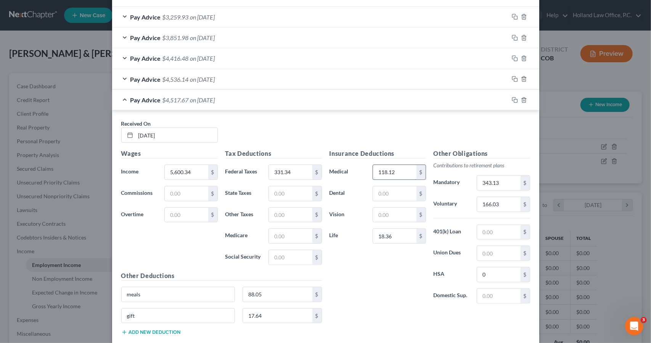
click at [392, 173] on input "118.12" at bounding box center [394, 172] width 43 height 14
type input "2.63"
click at [264, 319] on div "gift 17.64 $" at bounding box center [222, 318] width 208 height 21
click at [265, 313] on input "17.64" at bounding box center [277, 315] width 69 height 14
type input "63.31"
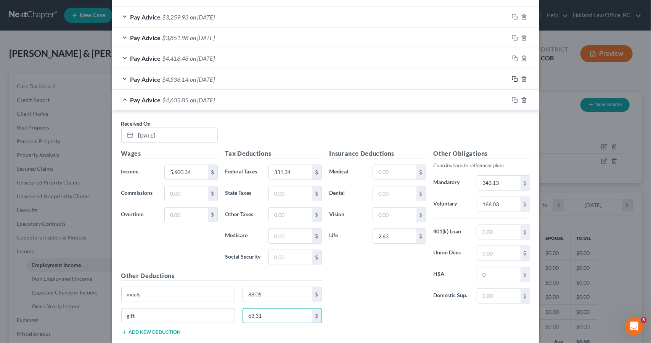
click at [512, 77] on icon "button" at bounding box center [515, 79] width 6 height 6
click at [375, 100] on div "Pay Advice $4,605.85 on 05/30/2025" at bounding box center [310, 100] width 397 height 20
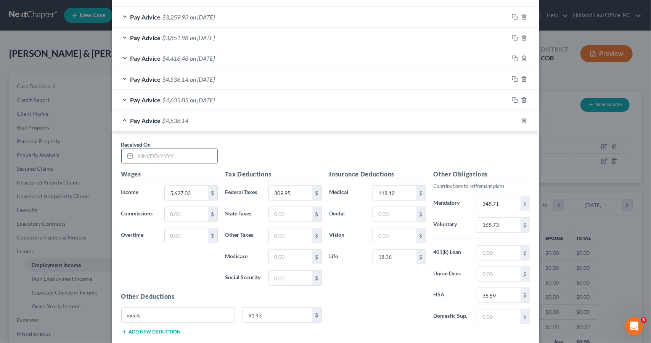
click at [206, 155] on input "text" at bounding box center [177, 156] width 82 height 14
type input "5/16/2025"
type input "4,097.03"
type input "221.25"
click at [501, 199] on input "348.71" at bounding box center [498, 203] width 43 height 14
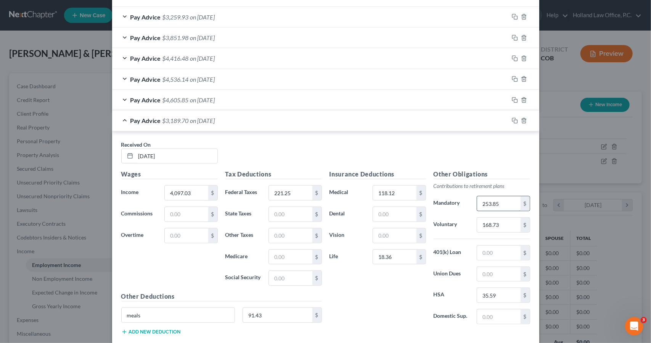
type input "253.85"
type input "122.83"
click at [282, 310] on input "91.43" at bounding box center [277, 315] width 69 height 14
type input "162.89"
click at [513, 118] on icon "button" at bounding box center [515, 121] width 6 height 6
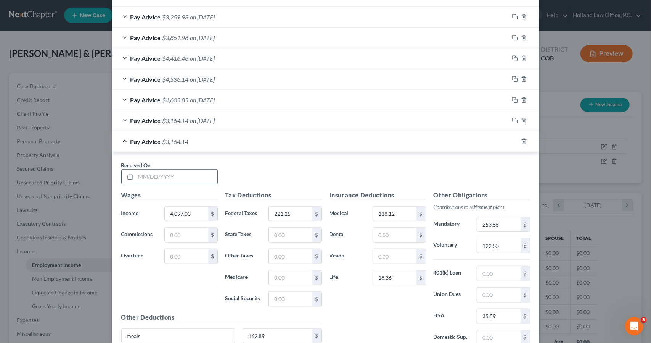
click at [210, 172] on input "text" at bounding box center [177, 176] width 82 height 14
type input "5/2/2025"
click at [277, 209] on input "221.25" at bounding box center [290, 213] width 43 height 14
type input "418.60"
click at [493, 223] on input "253.85" at bounding box center [498, 224] width 43 height 14
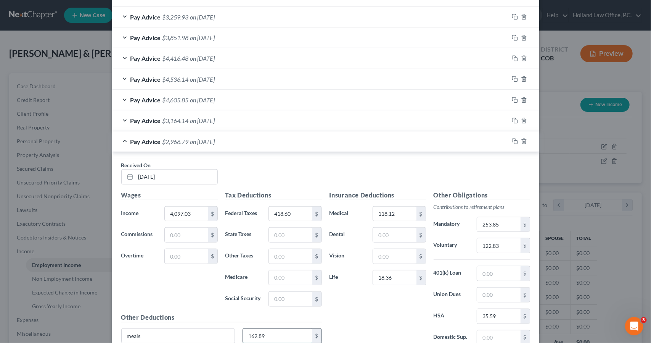
click at [281, 332] on input "162.89" at bounding box center [277, 336] width 69 height 14
type input "105.99"
click at [512, 140] on icon "button" at bounding box center [515, 141] width 6 height 6
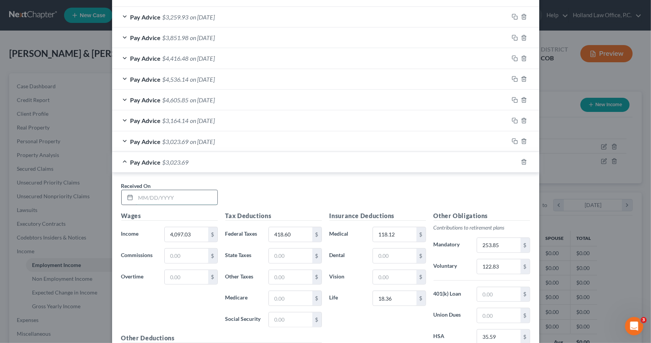
click at [146, 193] on input "text" at bounding box center [177, 197] width 82 height 14
type input "4/18/2025"
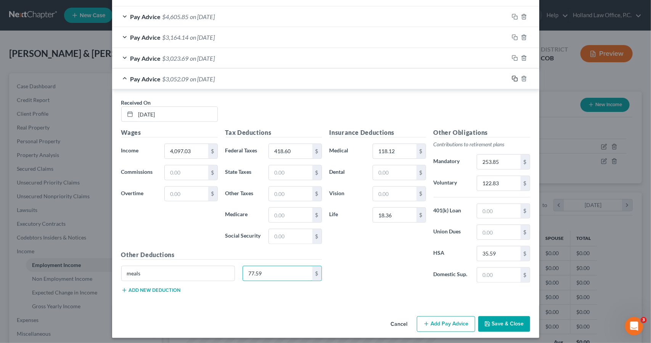
type input "77.59"
click at [512, 76] on icon "button" at bounding box center [515, 79] width 6 height 6
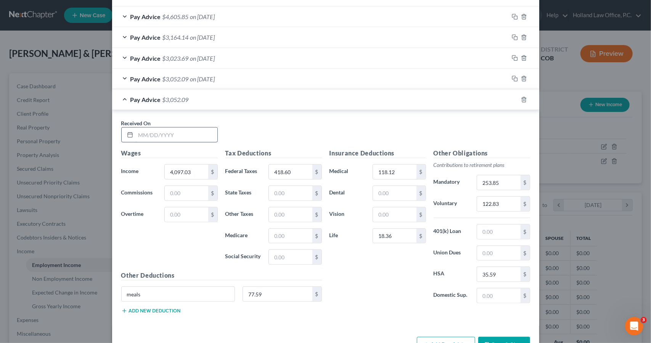
click at [200, 129] on input "text" at bounding box center [177, 134] width 82 height 14
type input "4/4/2025"
click at [274, 287] on input "77.59" at bounding box center [277, 294] width 69 height 14
type input "104.39"
click at [288, 169] on input "418.60" at bounding box center [290, 171] width 43 height 14
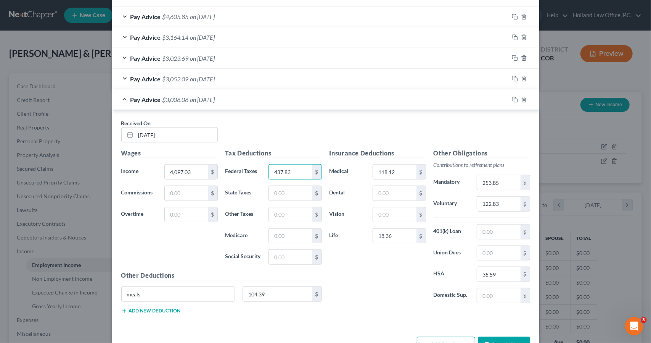
type input "437.83"
click at [366, 96] on div "Pay Advice $3,006.06 on 04/04/2025" at bounding box center [310, 99] width 397 height 20
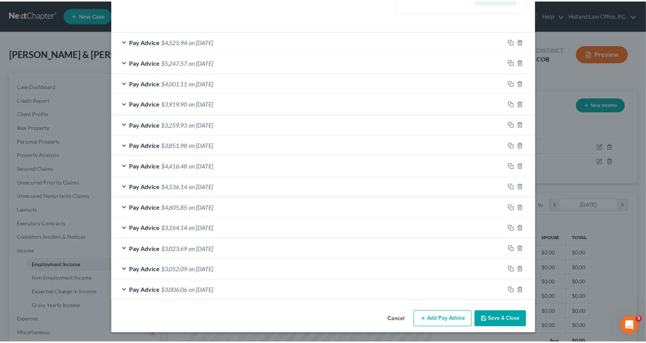
scroll to position [224, 0]
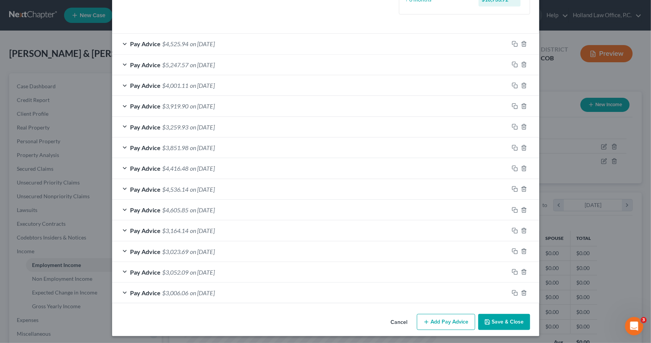
click at [505, 316] on button "Save & Close" at bounding box center [504, 322] width 52 height 16
click at [500, 318] on button "Save & Close" at bounding box center [504, 322] width 52 height 16
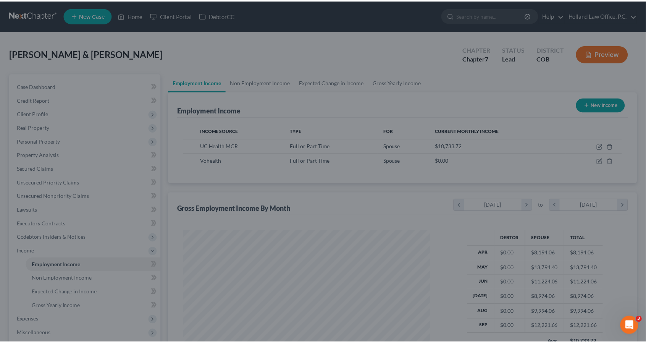
scroll to position [381440, 381311]
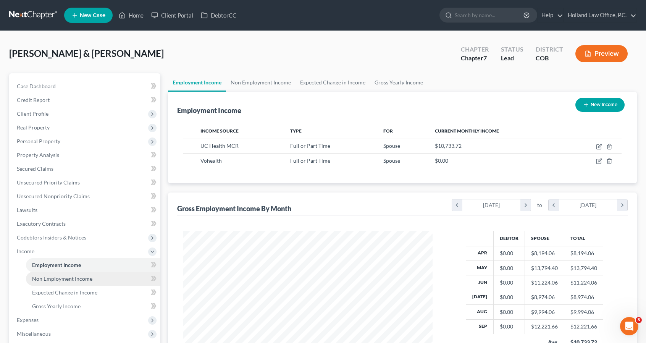
click at [121, 282] on link "Non Employment Income" at bounding box center [93, 279] width 134 height 14
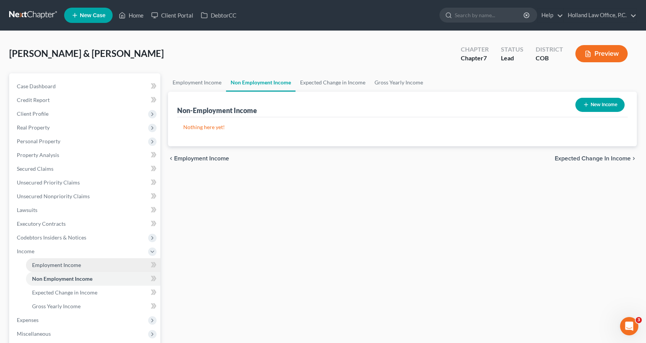
click at [115, 264] on link "Employment Income" at bounding box center [93, 265] width 134 height 14
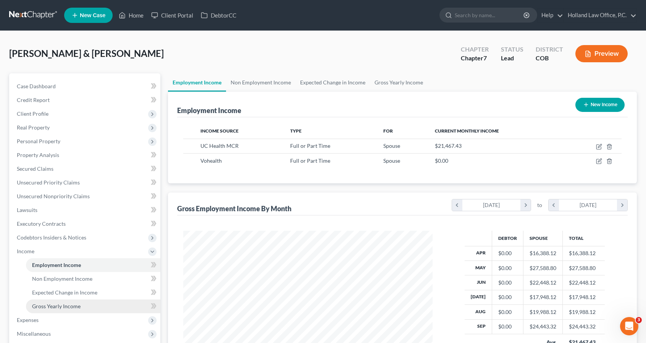
scroll to position [136, 264]
click at [86, 313] on span "Expenses" at bounding box center [86, 320] width 150 height 14
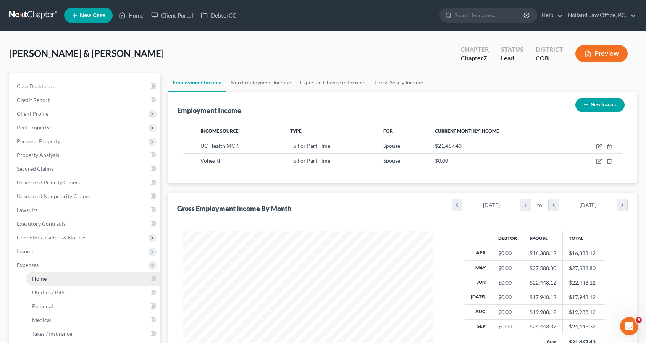
click at [83, 280] on link "Home" at bounding box center [93, 279] width 134 height 14
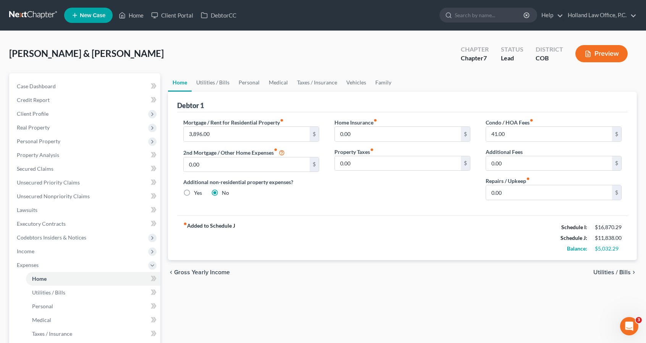
click at [245, 285] on div "Home Utilities / Bills Personal Medical Taxes / Insurance Vehicles Family Debto…" at bounding box center [402, 273] width 476 height 400
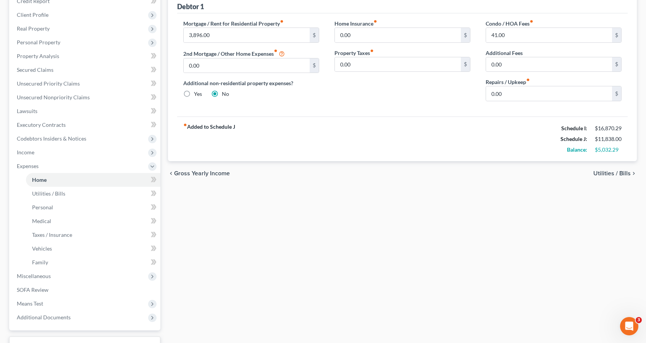
scroll to position [158, 0]
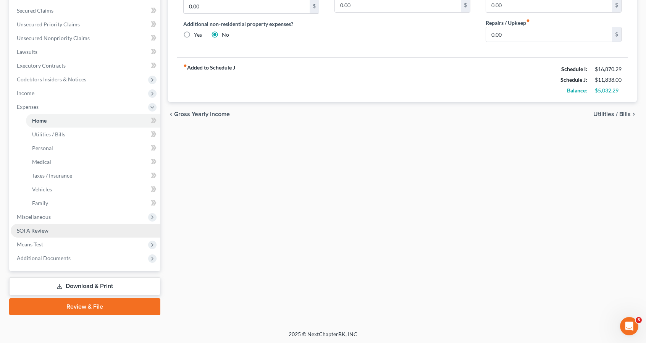
click at [50, 227] on link "SOFA Review" at bounding box center [86, 231] width 150 height 14
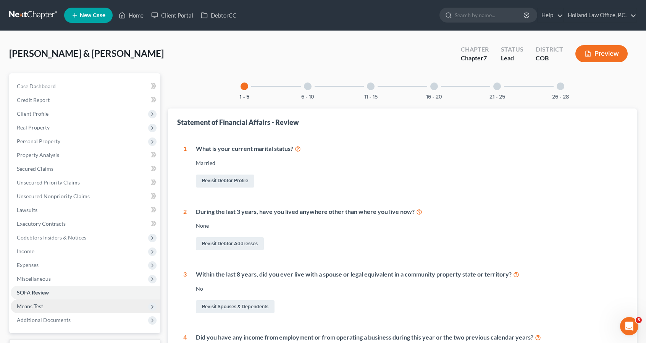
click at [45, 303] on span "Means Test" at bounding box center [86, 306] width 150 height 14
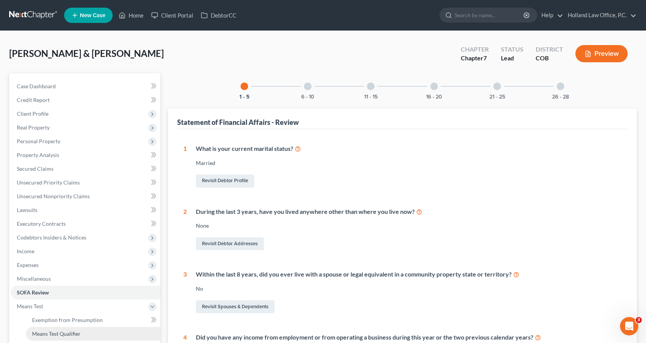
click at [71, 329] on link "Means Test Qualifier" at bounding box center [93, 334] width 134 height 14
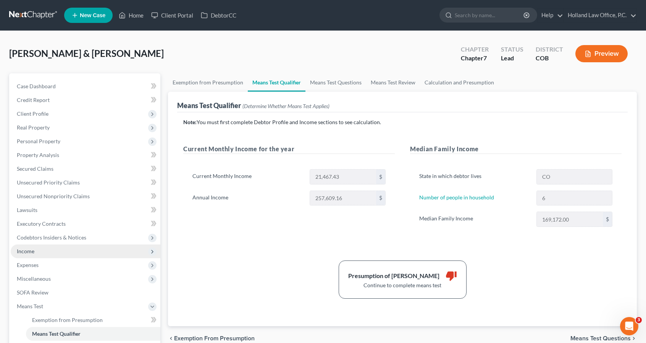
click at [79, 245] on span "Income" at bounding box center [86, 251] width 150 height 14
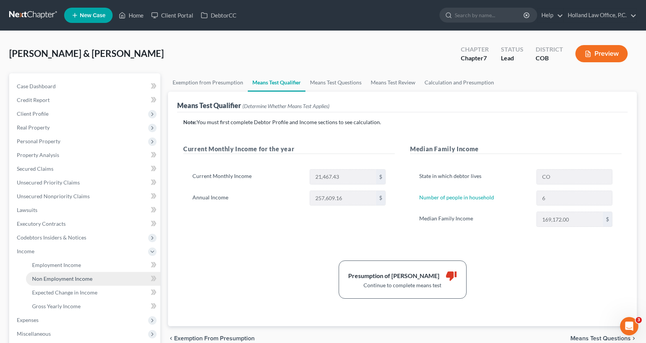
click at [80, 277] on span "Non Employment Income" at bounding box center [62, 278] width 60 height 6
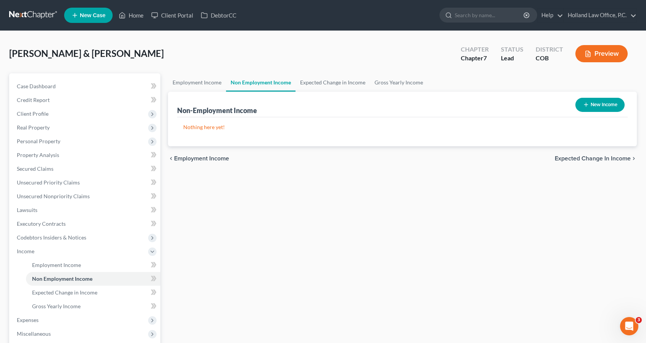
click at [591, 103] on button "New Income" at bounding box center [599, 105] width 49 height 14
select select "0"
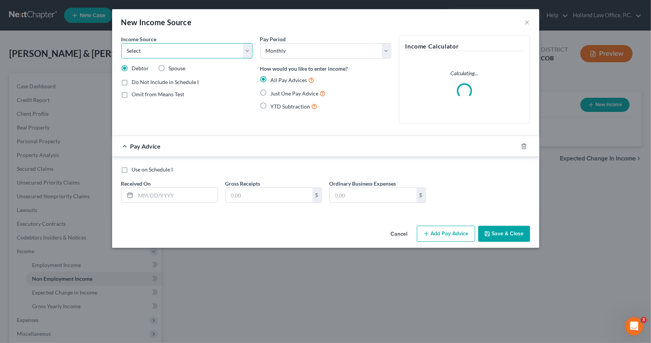
click at [225, 55] on select "Select Unemployment Disability (from employer) Pension Retirement Social Securi…" at bounding box center [186, 50] width 131 height 15
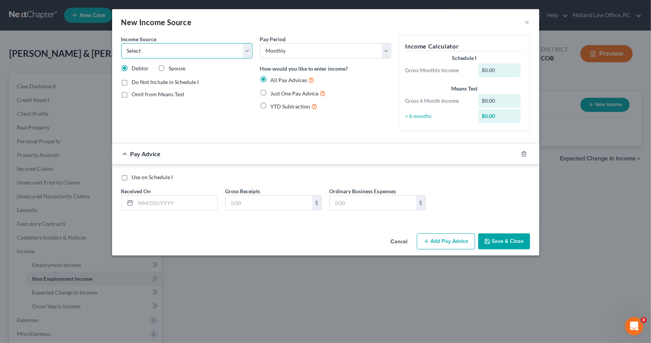
select select "12"
click at [121, 43] on select "Select Unemployment Disability (from employer) Pension Retirement Social Securi…" at bounding box center [186, 50] width 131 height 15
click at [182, 205] on input "text" at bounding box center [177, 202] width 82 height 14
click at [525, 151] on icon "button" at bounding box center [524, 154] width 6 height 6
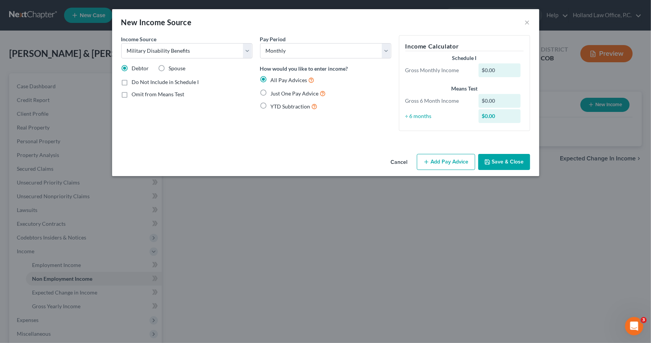
click at [508, 168] on button "Save & Close" at bounding box center [504, 162] width 52 height 16
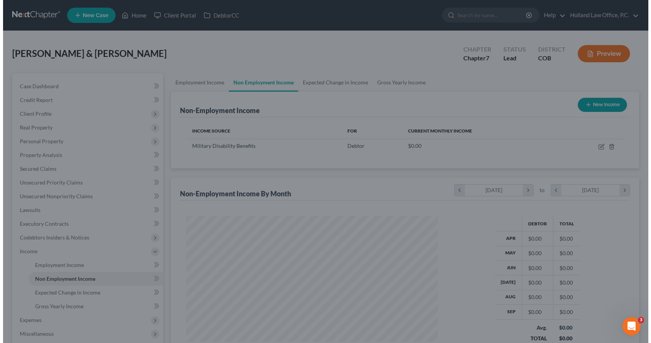
scroll to position [136, 264]
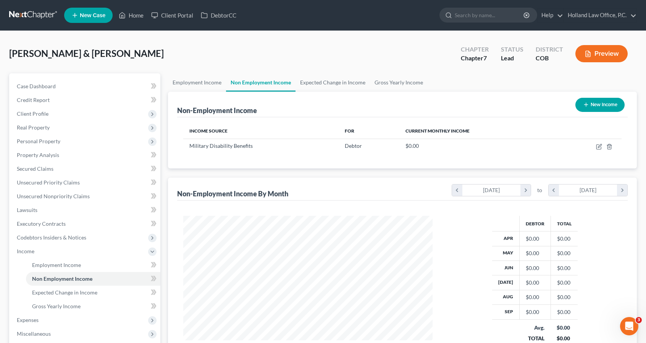
click at [606, 107] on button "New Income" at bounding box center [599, 105] width 49 height 14
select select "0"
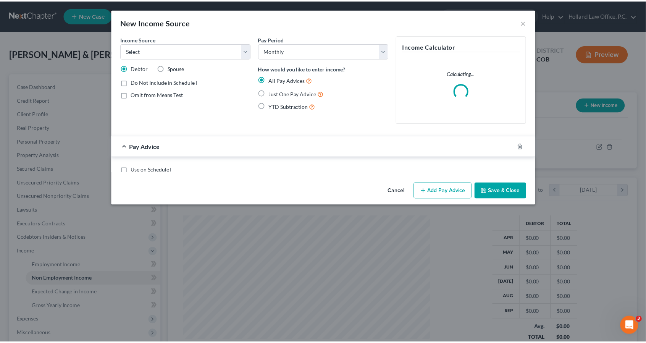
scroll to position [136, 267]
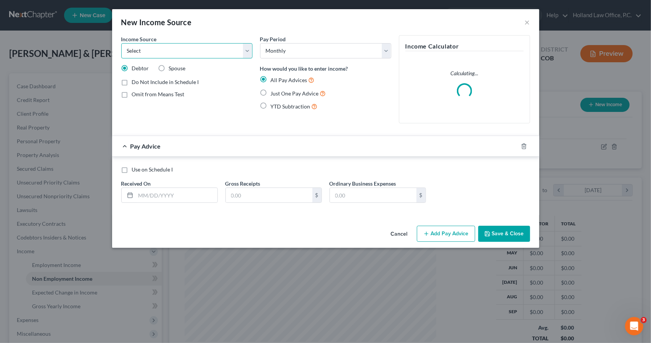
click at [221, 56] on select "Select Unemployment Disability (from employer) Pension Retirement Social Securi…" at bounding box center [186, 50] width 131 height 15
click at [121, 43] on select "Select Unemployment Disability (from employer) Pension Retirement Social Securi…" at bounding box center [186, 50] width 131 height 15
click at [193, 192] on input "text" at bounding box center [177, 195] width 82 height 14
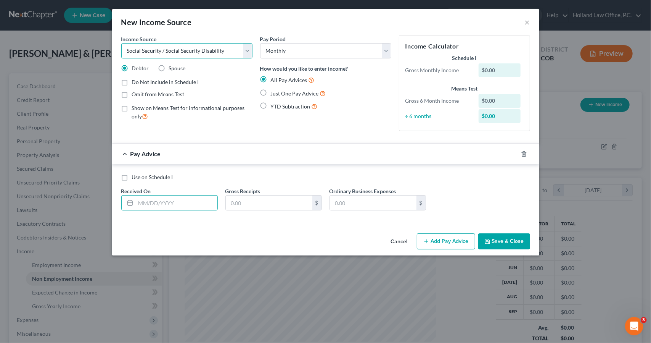
click at [227, 53] on select "Select Unemployment Disability (from employer) Pension Retirement Social Securi…" at bounding box center [186, 50] width 131 height 15
select select "5"
click at [121, 43] on select "Select Unemployment Disability (from employer) Pension Retirement Social Securi…" at bounding box center [186, 50] width 131 height 15
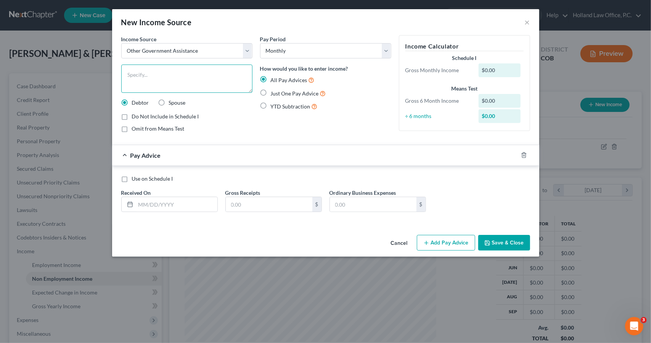
click at [224, 85] on textarea at bounding box center [186, 78] width 131 height 28
type textarea "SS for Daughter"
click at [196, 203] on input "text" at bounding box center [177, 204] width 82 height 14
type input "4/1/2025"
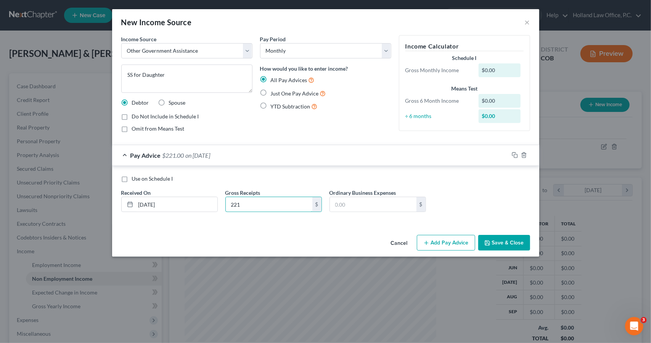
type input "221"
click at [227, 241] on div "Cancel Add Pay Advice Save & Close" at bounding box center [325, 244] width 427 height 25
click at [514, 156] on rect "button" at bounding box center [515, 155] width 3 height 3
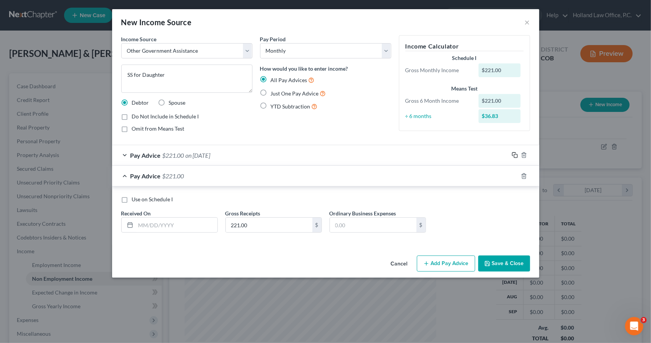
click at [514, 156] on rect "button" at bounding box center [515, 155] width 3 height 3
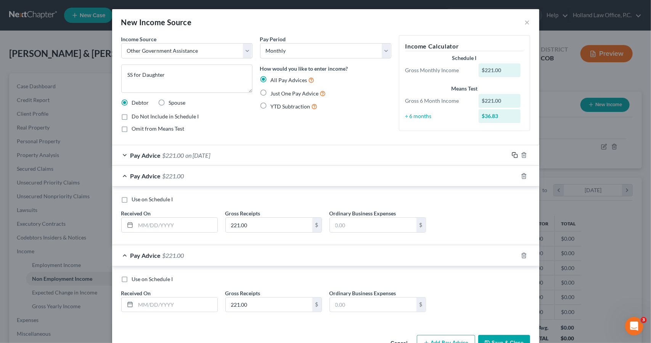
click at [513, 155] on icon "button" at bounding box center [515, 155] width 6 height 6
click at [156, 224] on input "text" at bounding box center [177, 224] width 82 height 14
type input "6"
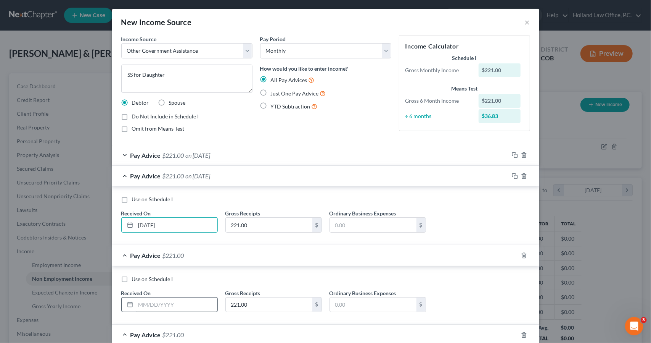
type input "5/1/2025"
click at [179, 300] on input "text" at bounding box center [177, 304] width 82 height 14
type input "6/1/2025"
click at [221, 180] on div "Pay Advice $221.00 on 05/01/2025" at bounding box center [310, 176] width 397 height 20
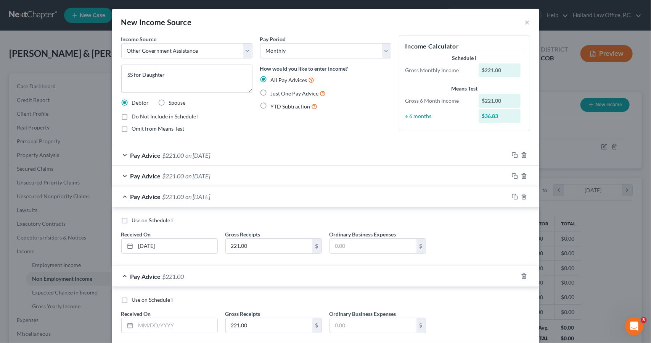
click at [211, 199] on span "on 06/01/2025" at bounding box center [198, 196] width 25 height 7
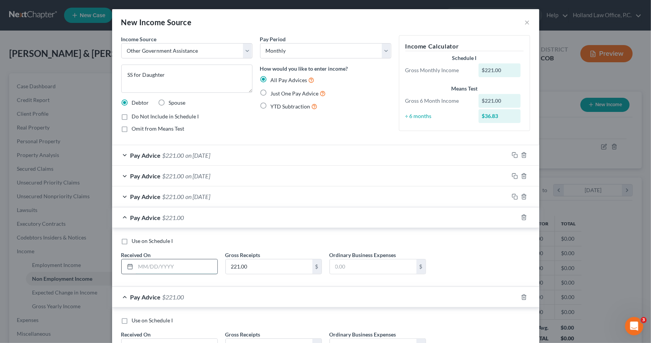
click at [187, 264] on input "text" at bounding box center [177, 266] width 82 height 14
type input "7/1/2025"
click at [200, 219] on span "on 07/01/2025" at bounding box center [198, 217] width 25 height 7
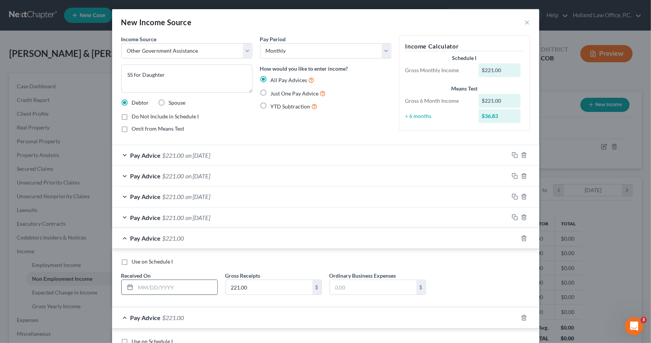
click at [186, 283] on input "text" at bounding box center [177, 287] width 82 height 14
type input "8/1/2025"
click at [211, 239] on span "on 08/01/2025" at bounding box center [198, 237] width 25 height 7
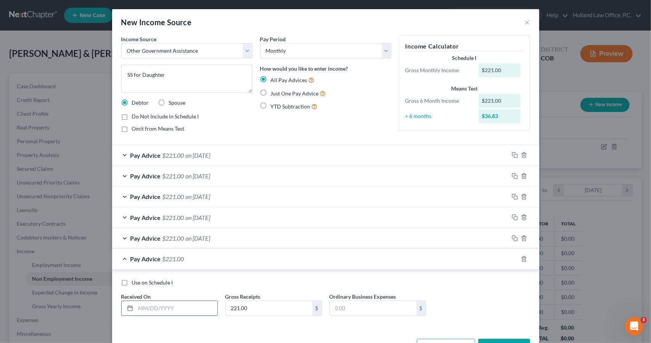
click at [197, 307] on input "text" at bounding box center [177, 308] width 82 height 14
type input "9/1/2025"
click at [239, 257] on div "Pay Advice $221.00 on 09/01/2025" at bounding box center [310, 258] width 397 height 20
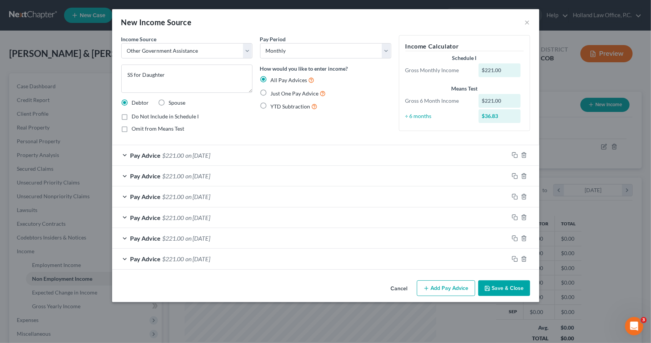
click at [503, 291] on button "Save & Close" at bounding box center [504, 288] width 52 height 16
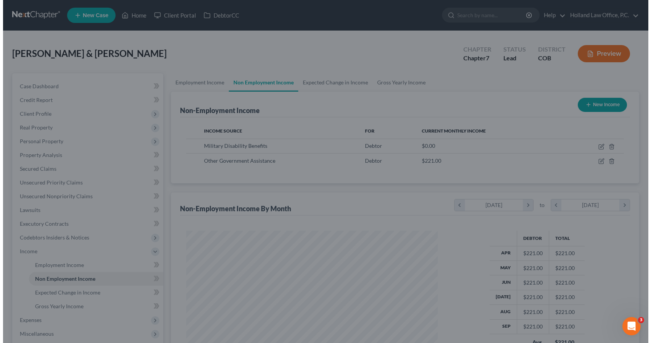
scroll to position [381440, 381311]
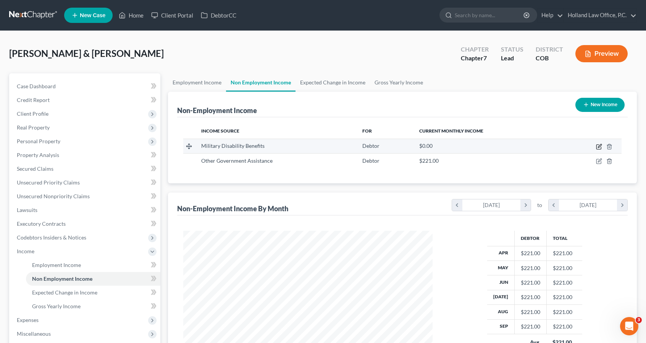
click at [598, 146] on icon "button" at bounding box center [599, 146] width 6 height 6
select select "12"
select select "0"
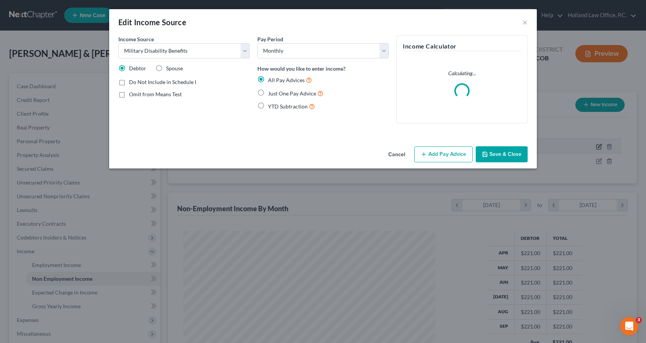
scroll to position [136, 267]
click at [440, 153] on button "Add Pay Advice" at bounding box center [446, 154] width 58 height 16
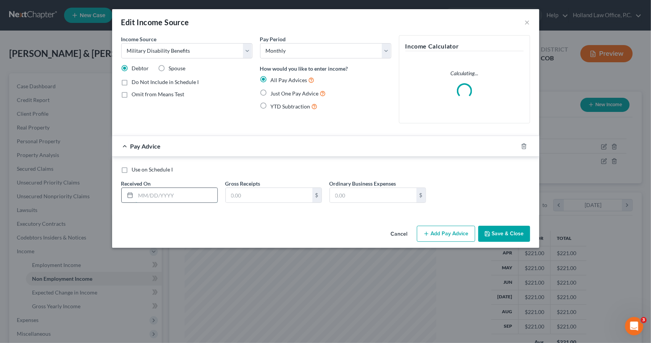
click at [207, 191] on input "text" at bounding box center [177, 195] width 82 height 14
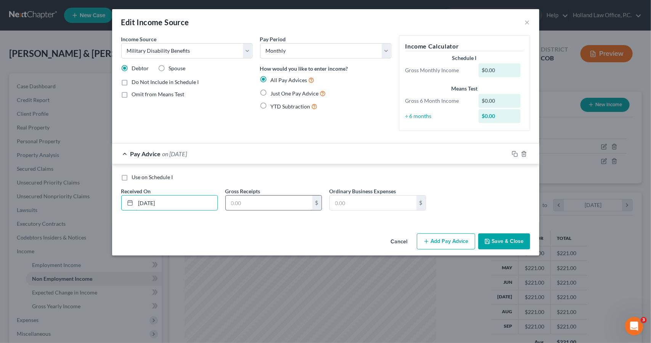
type input "9/1/2025"
click at [258, 200] on input "text" at bounding box center [269, 202] width 87 height 14
click at [258, 204] on input "44" at bounding box center [269, 202] width 87 height 14
type input "4,413.63"
click at [514, 153] on rect "button" at bounding box center [515, 154] width 3 height 3
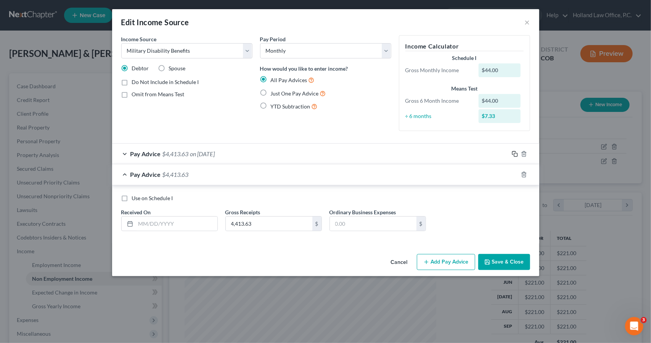
click at [514, 153] on rect "button" at bounding box center [515, 154] width 3 height 3
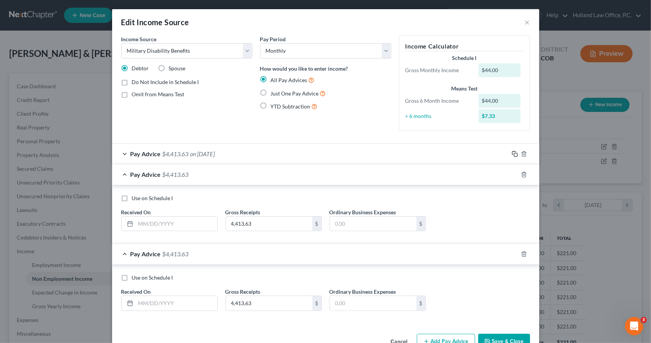
click at [514, 153] on rect "button" at bounding box center [515, 154] width 3 height 3
click at [164, 227] on input "text" at bounding box center [177, 223] width 82 height 14
type input "1"
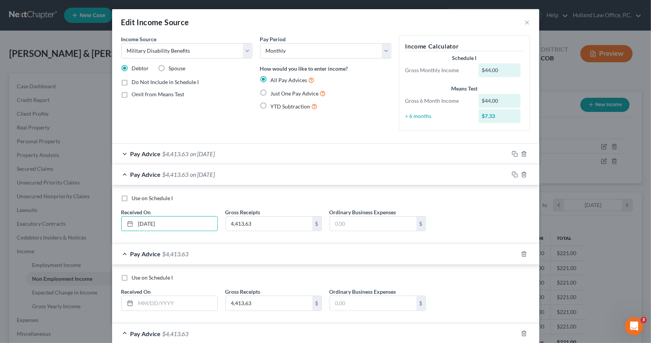
type input "8/1/2025"
click at [192, 175] on span "on 08/01/2025" at bounding box center [202, 174] width 25 height 7
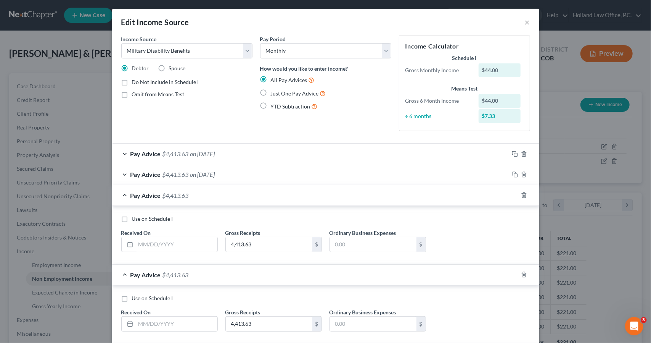
click at [186, 251] on div "Use on Schedule I Received On * Gross Receipts 4,413.63 $ Ordinary Business Exp…" at bounding box center [326, 236] width 417 height 43
click at [186, 246] on input "text" at bounding box center [177, 244] width 82 height 14
type input "7/1/2025"
click at [206, 198] on span "on 07/01/2025" at bounding box center [202, 195] width 25 height 7
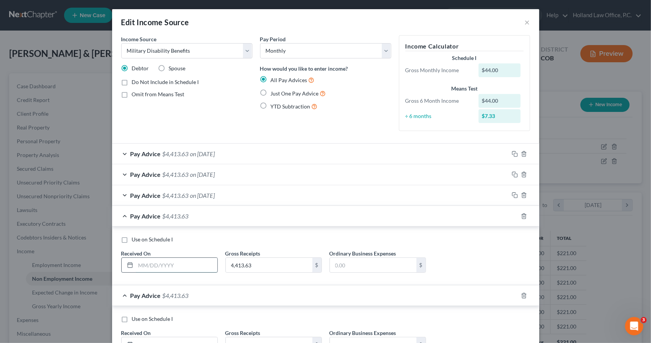
click at [192, 260] on input "text" at bounding box center [177, 265] width 82 height 14
type input "6/1/2025"
click at [208, 217] on span "on 06/01/2025" at bounding box center [202, 215] width 25 height 7
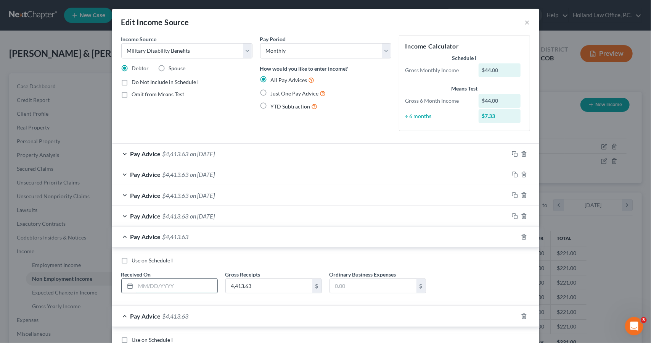
click at [199, 284] on input "text" at bounding box center [177, 286] width 82 height 14
type input "5/1/2025"
click at [210, 235] on span "on 05/01/2025" at bounding box center [202, 236] width 25 height 7
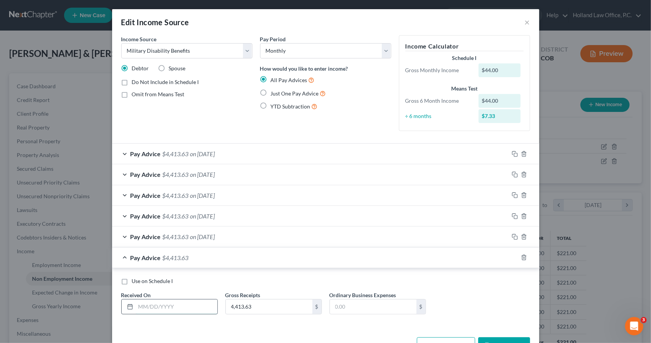
click at [203, 303] on input "text" at bounding box center [177, 306] width 82 height 14
click at [290, 261] on div "Pay Advice $4,413.63 on 04/01/2025" at bounding box center [310, 257] width 397 height 20
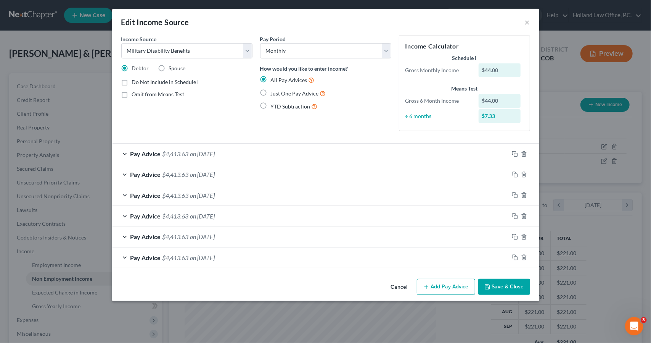
click at [490, 284] on icon "button" at bounding box center [488, 287] width 6 height 6
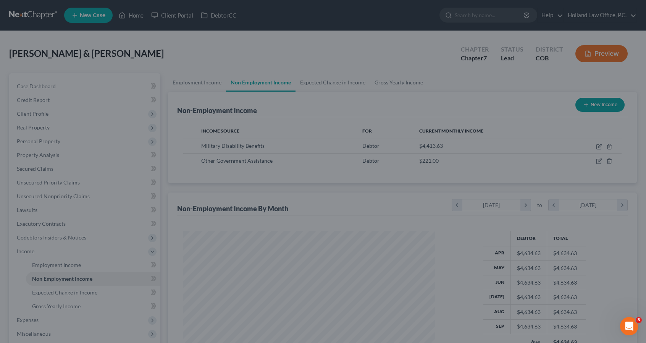
scroll to position [381440, 381311]
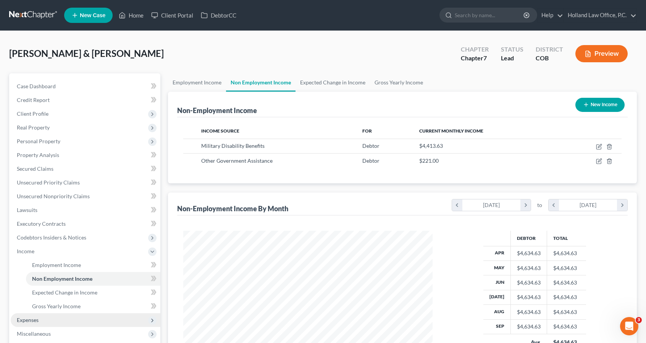
click at [73, 321] on span "Expenses" at bounding box center [86, 320] width 150 height 14
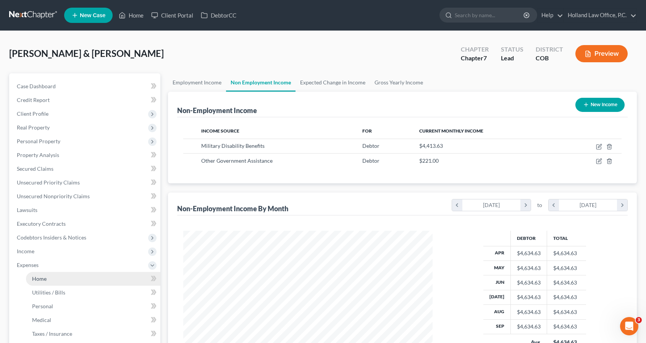
click at [62, 279] on link "Home" at bounding box center [93, 279] width 134 height 14
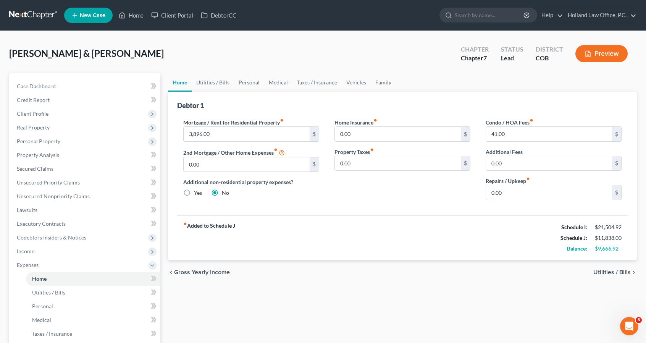
click at [296, 296] on div "Home Utilities / Bills Personal Medical Taxes / Insurance Vehicles Family Debto…" at bounding box center [402, 273] width 476 height 400
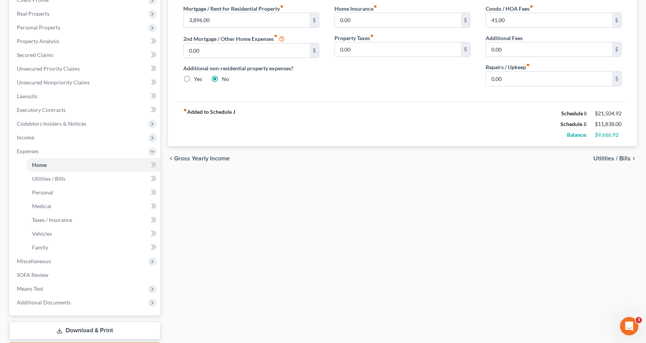
scroll to position [137, 0]
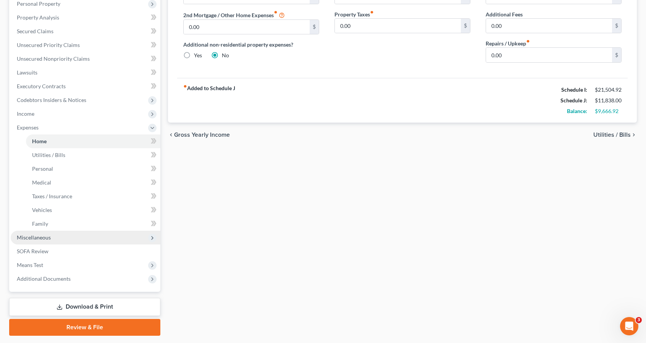
click at [76, 237] on span "Miscellaneous" at bounding box center [86, 237] width 150 height 14
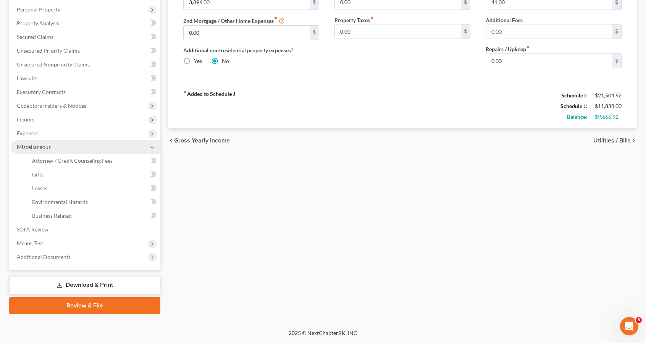
scroll to position [130, 0]
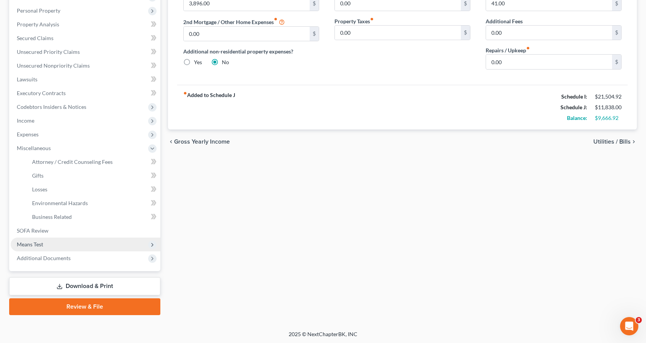
click at [68, 244] on span "Means Test" at bounding box center [86, 244] width 150 height 14
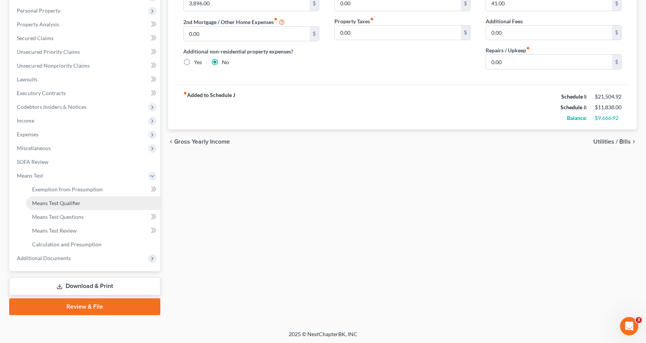
click at [78, 201] on span "Means Test Qualifier" at bounding box center [56, 203] width 48 height 6
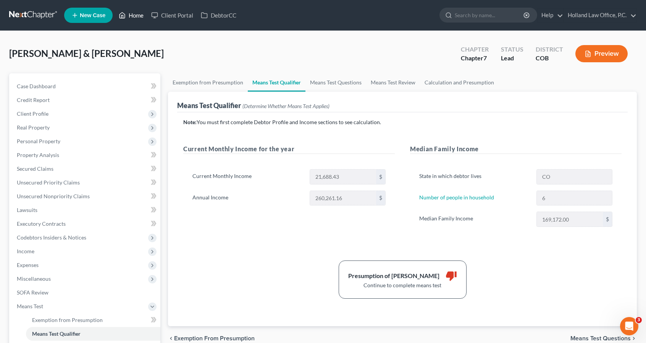
click at [123, 14] on icon at bounding box center [122, 15] width 7 height 9
